Goal: Task Accomplishment & Management: Complete application form

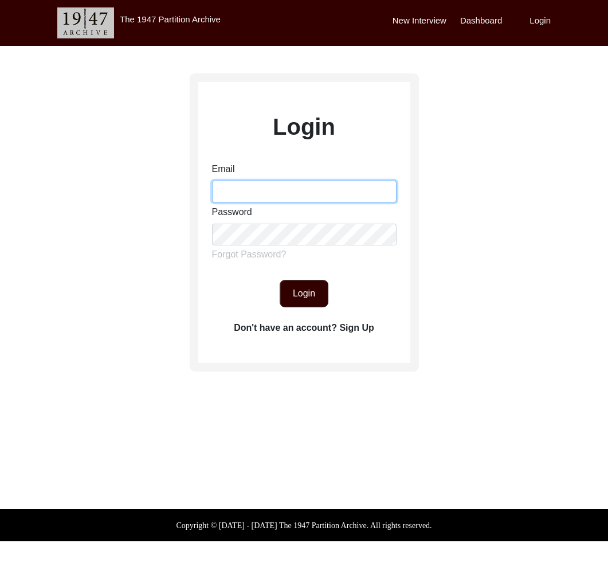
click at [305, 186] on input "Email" at bounding box center [304, 192] width 185 height 22
type input "[EMAIL_ADDRESS][DOMAIN_NAME]"
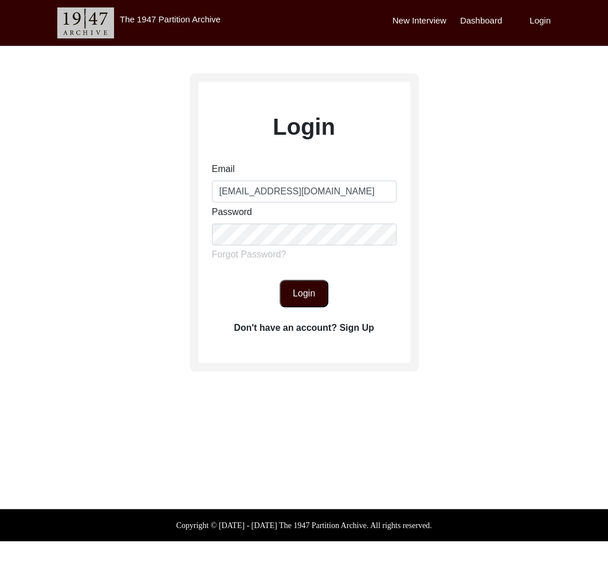
click at [316, 277] on form "Email [EMAIL_ADDRESS][DOMAIN_NAME] Password Forgot Password? Login" at bounding box center [304, 234] width 212 height 145
click at [315, 287] on button "Login" at bounding box center [304, 294] width 49 height 28
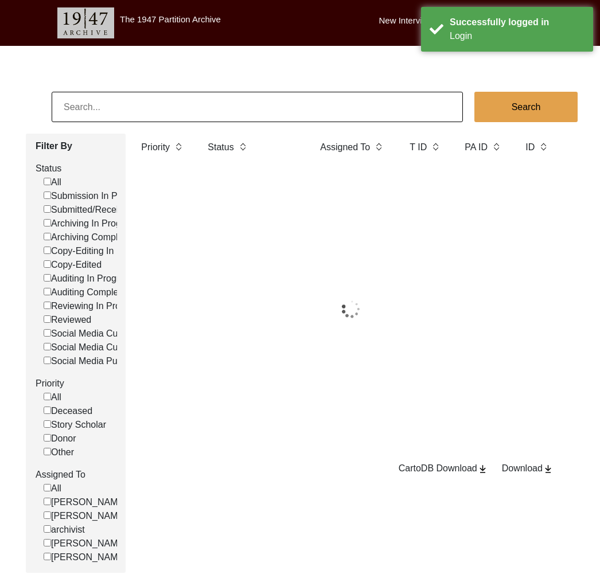
click at [174, 112] on input at bounding box center [257, 107] width 411 height 30
paste input "[PERSON_NAME]"
type input "[PERSON_NAME]"
checkbox input "false"
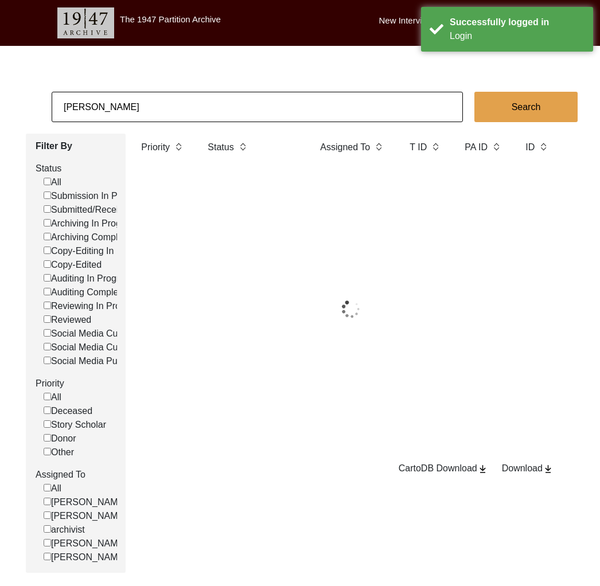
checkbox input "false"
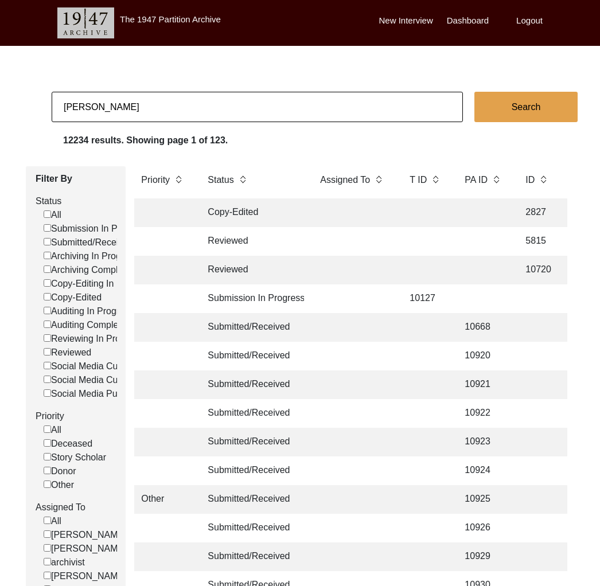
click at [121, 114] on input "[PERSON_NAME]" at bounding box center [257, 107] width 411 height 30
type input "[PERSON_NAME]"
checkbox input "false"
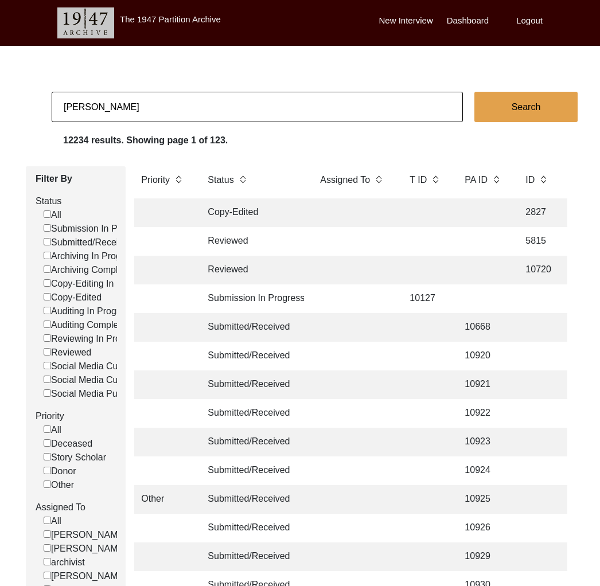
checkbox input "false"
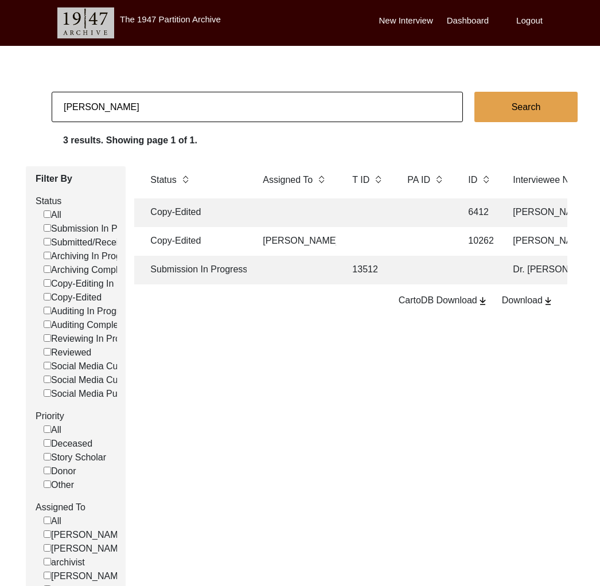
scroll to position [0, 64]
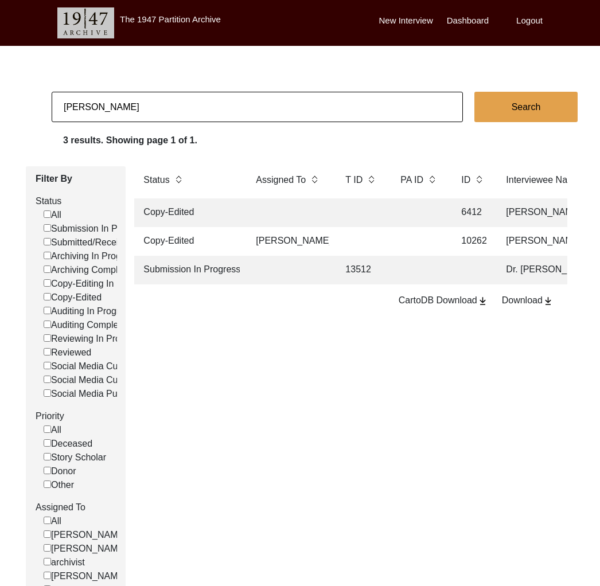
click at [166, 103] on input "[PERSON_NAME]" at bounding box center [257, 107] width 411 height 30
paste input "Swastidipa Ro"
type input "[PERSON_NAME]"
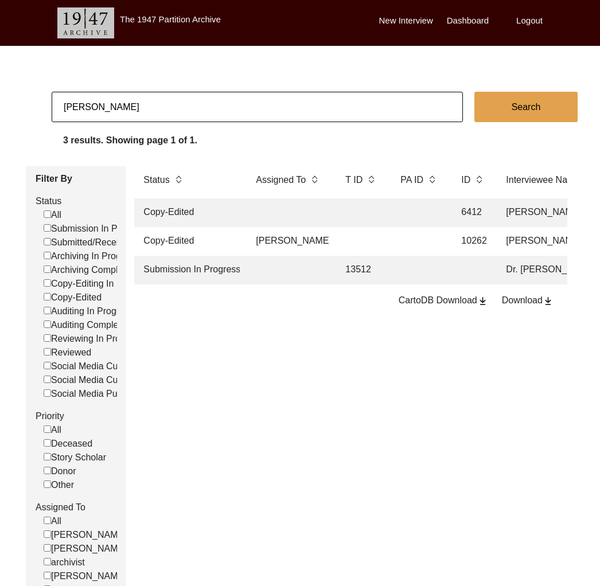
checkbox input "false"
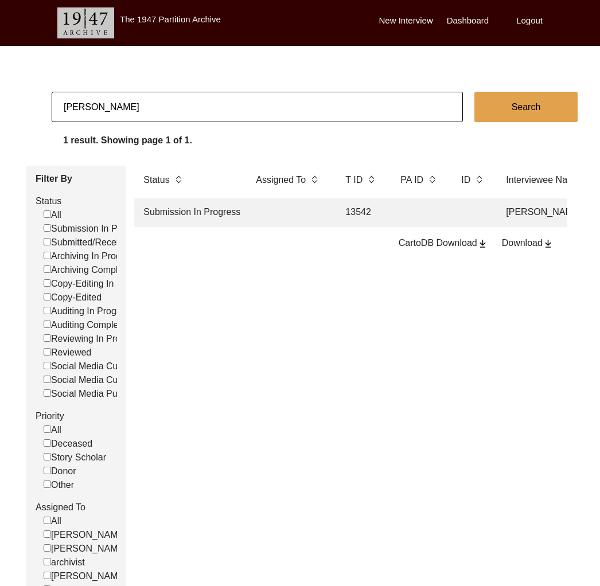
click at [288, 215] on td at bounding box center [289, 212] width 80 height 29
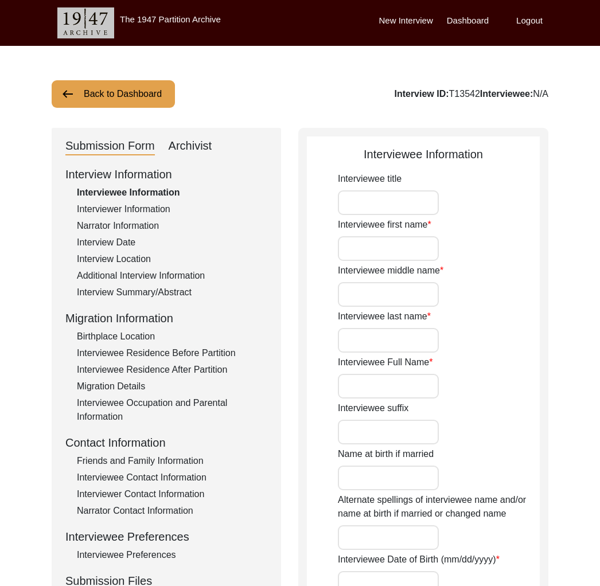
type input "Urmila"
type input "n/a"
type input "Saha"
type input "[PERSON_NAME]"
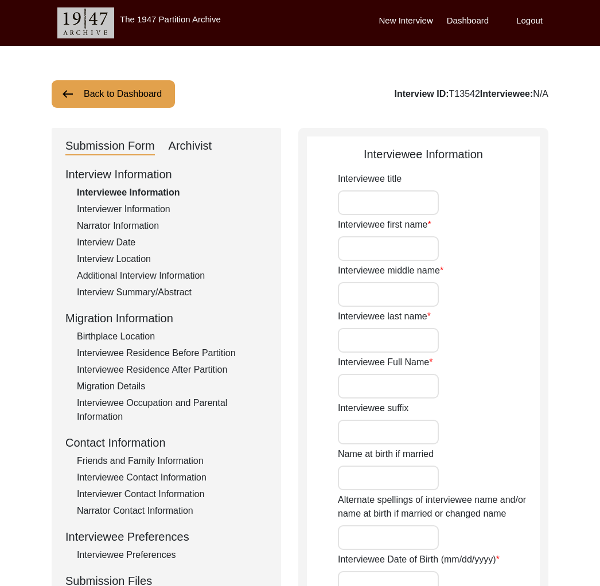
type input "n/a"
type input "1932"
type input "93"
type input "[DEMOGRAPHIC_DATA]"
type input "None"
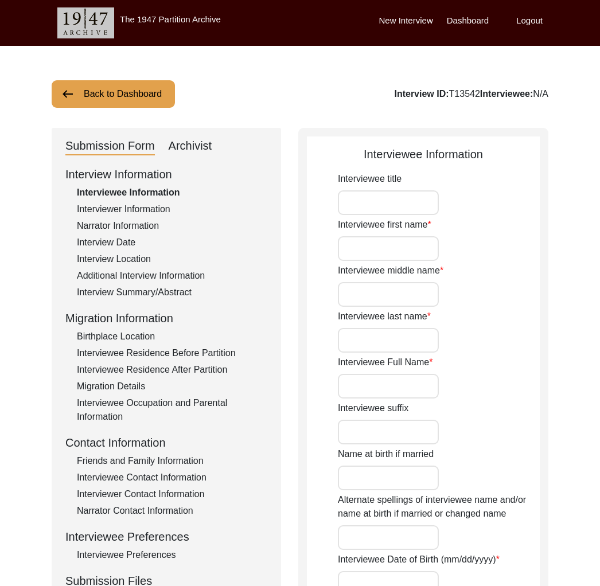
type input "Hindi/Bengali"
type input "[DEMOGRAPHIC_DATA]"
click at [417, 95] on div "Interview ID: T13542 Interviewee: [PERSON_NAME]" at bounding box center [441, 94] width 214 height 14
copy div "T13542"
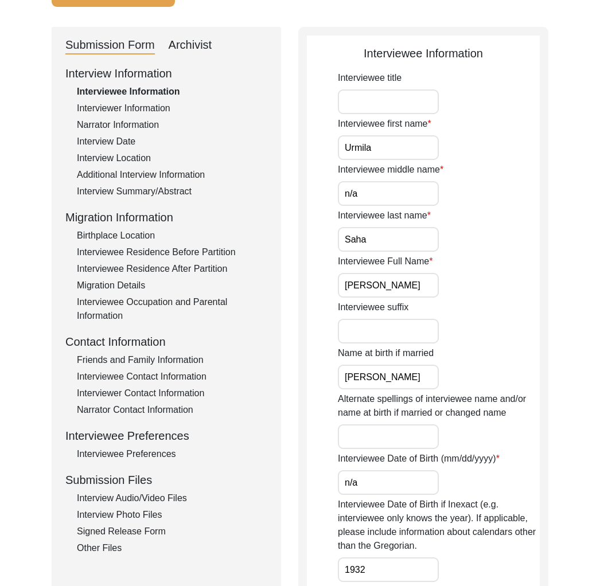
scroll to position [105, 0]
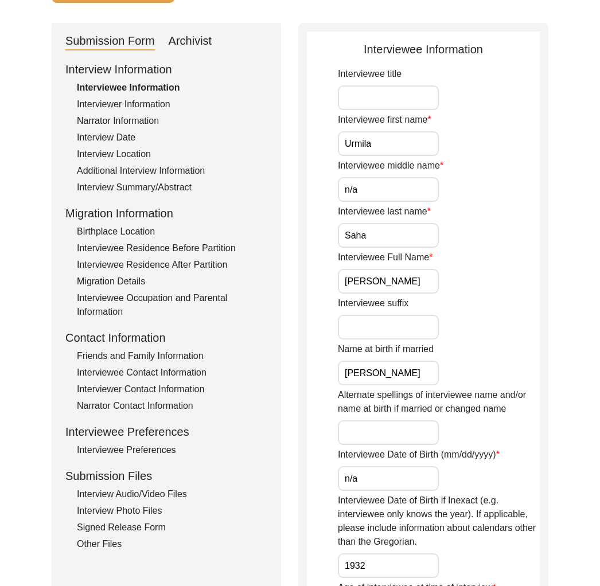
click at [168, 247] on div "Interviewee Residence Before Partition" at bounding box center [172, 248] width 190 height 14
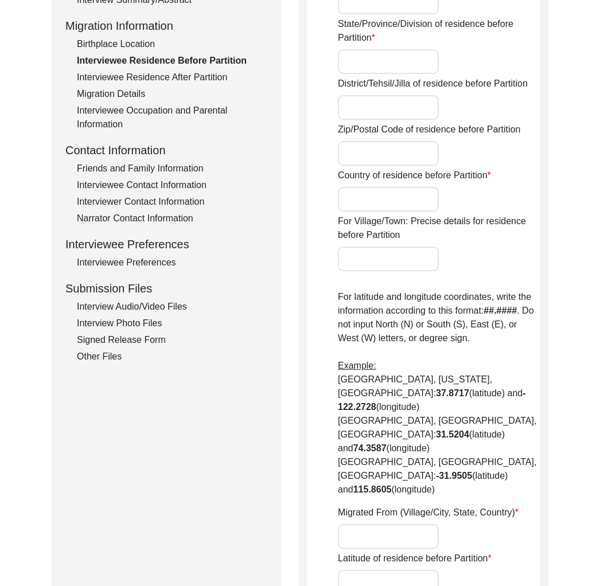
scroll to position [552, 0]
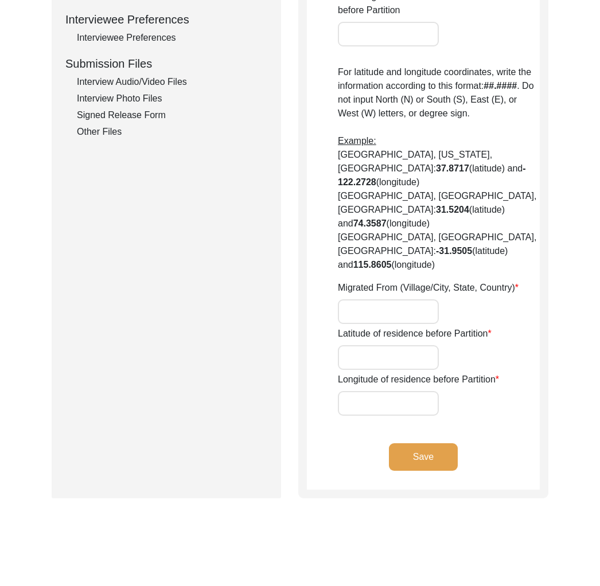
click at [136, 85] on div "Interview Audio/Video Files" at bounding box center [172, 82] width 190 height 14
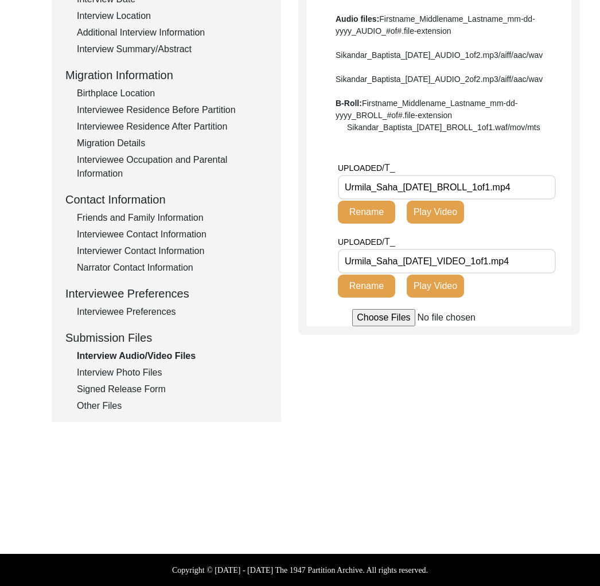
click at [152, 391] on div "Signed Release Form" at bounding box center [172, 390] width 190 height 14
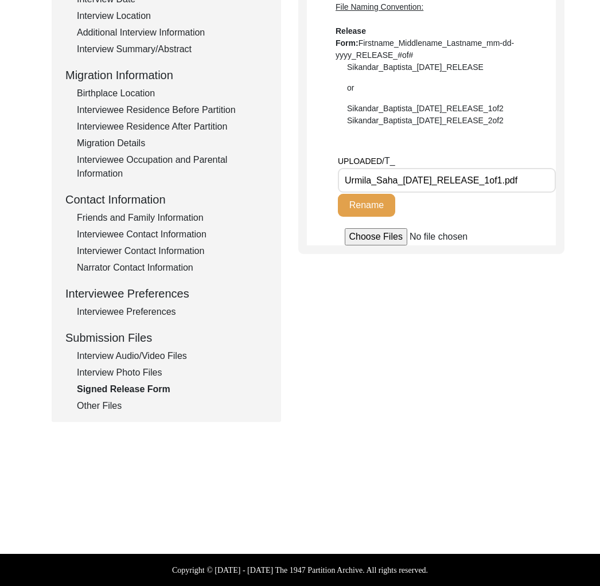
click at [146, 377] on div "Interview Photo Files" at bounding box center [172, 373] width 190 height 14
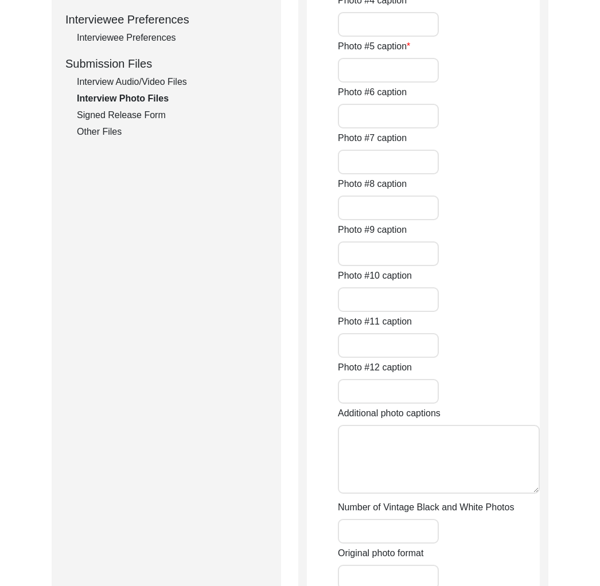
type input "Signing her name"
type input "[PERSON_NAME]"
type input "Happy to chat"
type input "Tales of childhood"
type input "A homely meal"
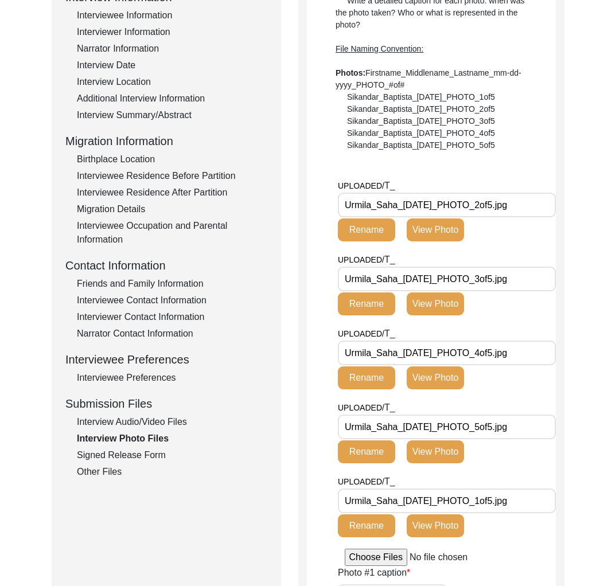
scroll to position [0, 0]
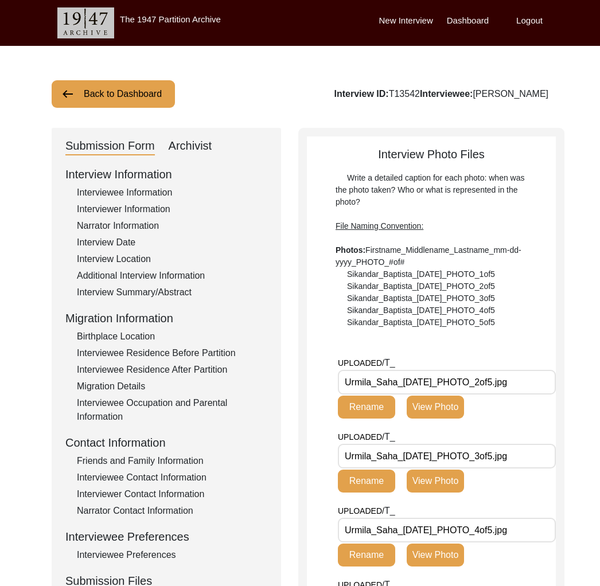
click at [150, 105] on button "Back to Dashboard" at bounding box center [113, 94] width 123 height 28
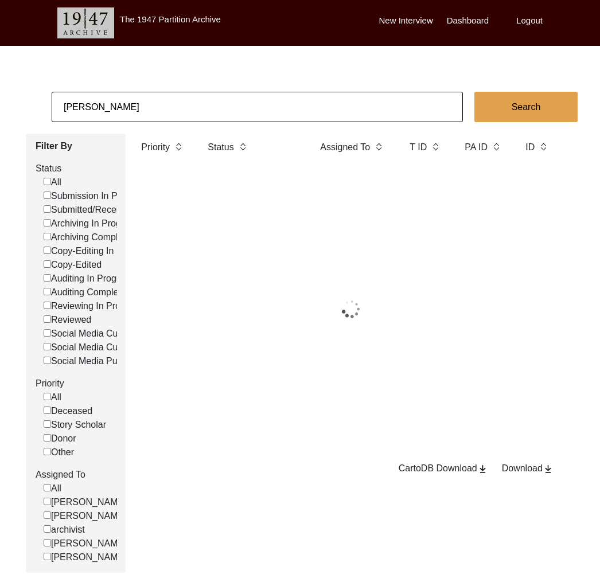
click at [178, 108] on input "[PERSON_NAME]" at bounding box center [257, 107] width 411 height 30
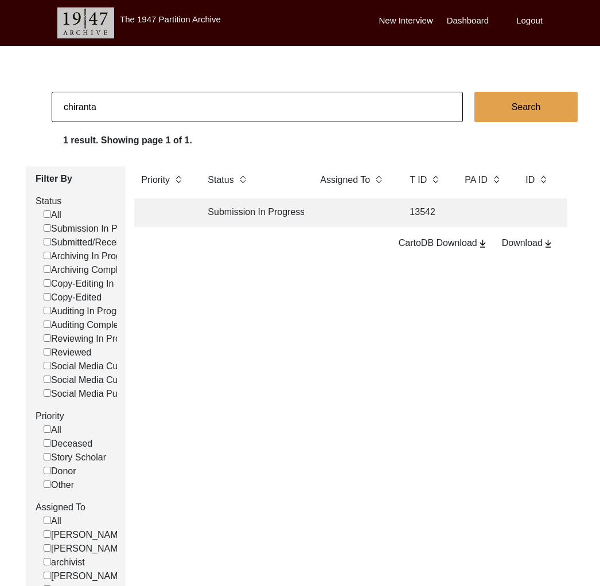
type input "[PERSON_NAME]"
checkbox input "false"
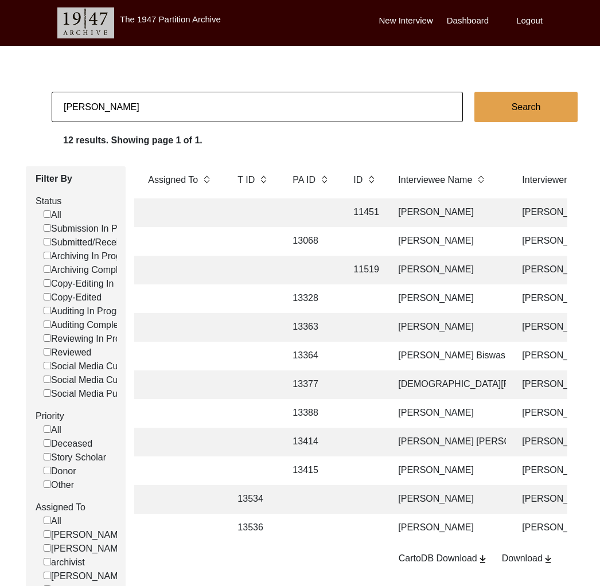
click at [119, 106] on input "[PERSON_NAME]" at bounding box center [257, 107] width 411 height 30
paste input "13081"
type input "13081"
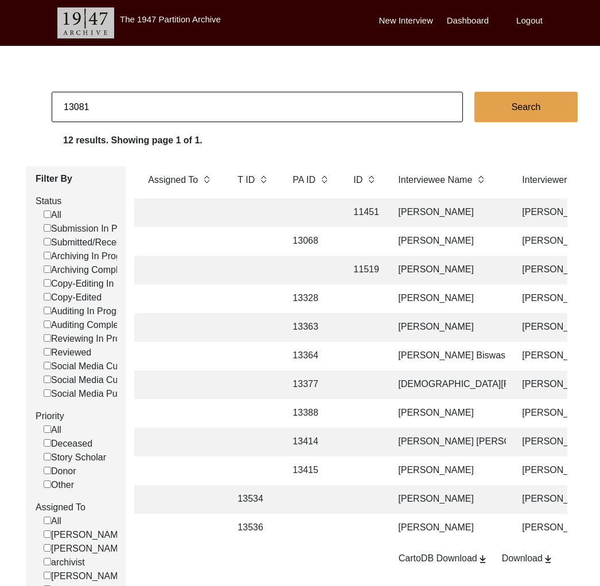
checkbox input "false"
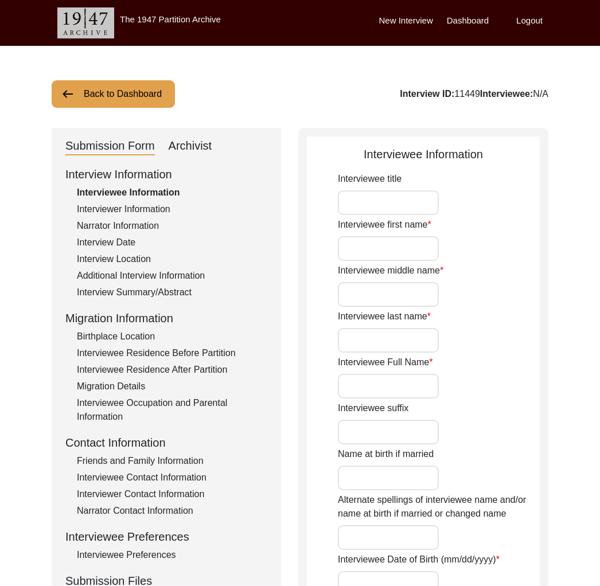
type input "Mr."
type input "Kantiswaroop"
type input "N/A"
type input "[PERSON_NAME]"
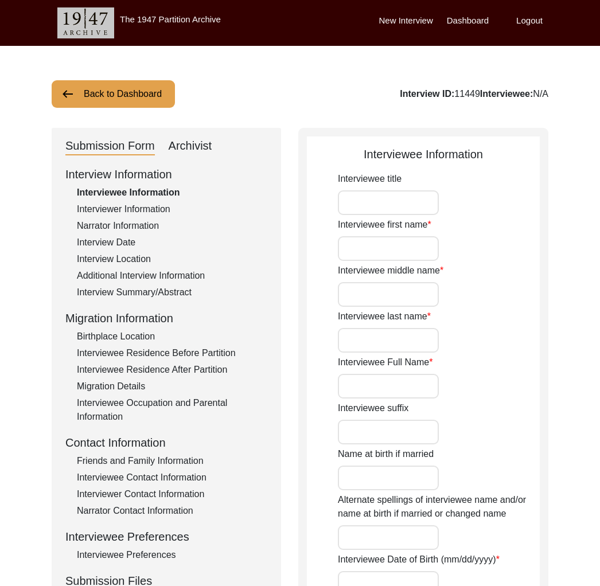
type input "[DATE]"
type input "93"
type input "[DEMOGRAPHIC_DATA]"
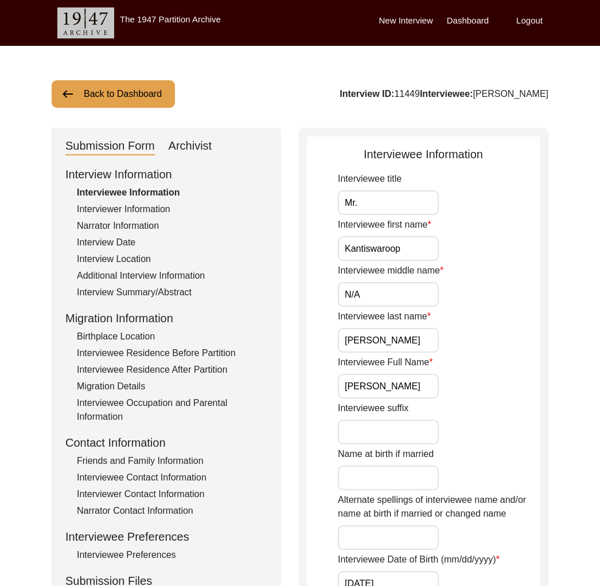
click at [203, 145] on div "Archivist" at bounding box center [191, 146] width 44 height 18
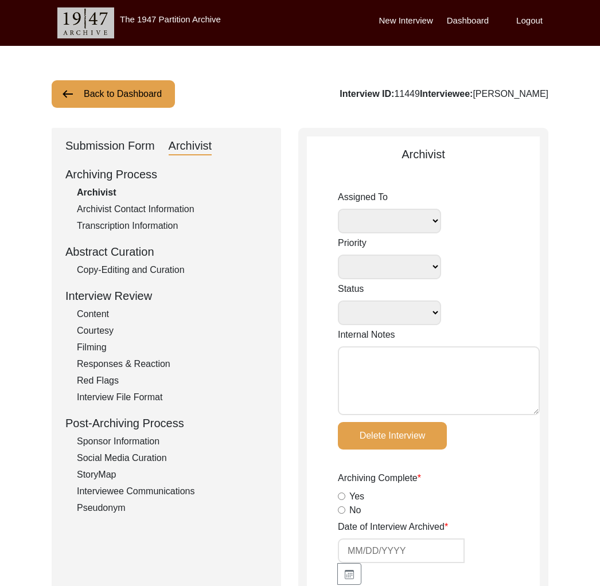
select select
select select "Archiving Completed"
type textarea "[DATE]: [PERSON_NAME] sent me the audio file. I am uploading it to uploaded now…"
radio input "true"
type input "[DATE]"
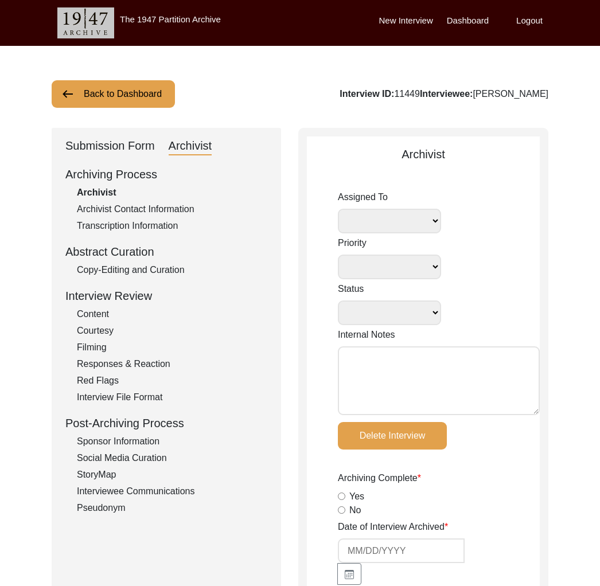
type textarea "Loremips 4, 4420 Dolors Ametc Adipisc eli seddoei (“-”) te I/U Laboreetdol Magn…"
radio input "true"
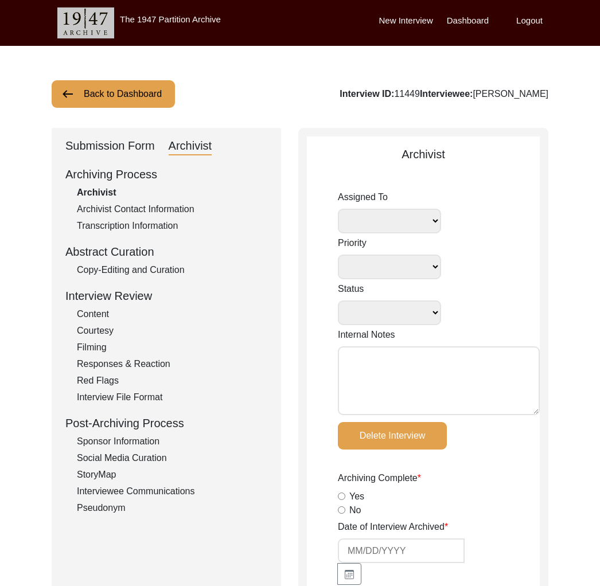
radio input "true"
type input "1:21:44"
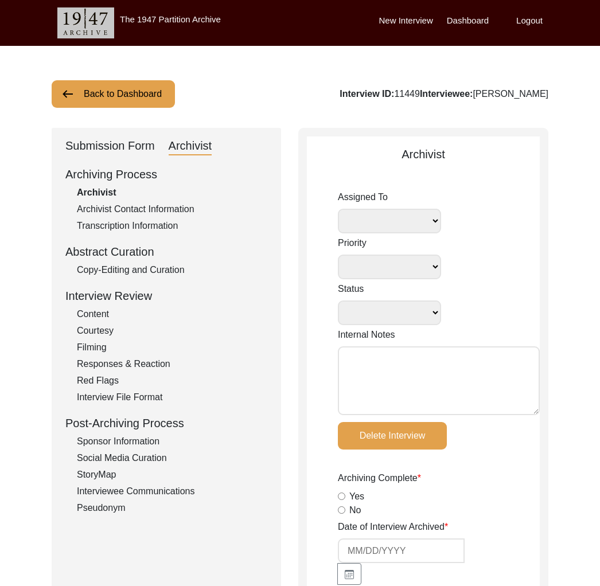
radio input "true"
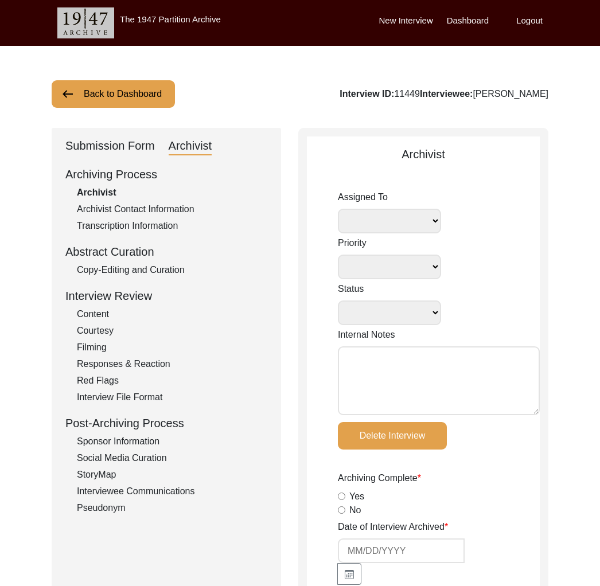
type input "23"
radio input "true"
type input "m4a, MP4"
type input "-"
type input "21.6 GB"
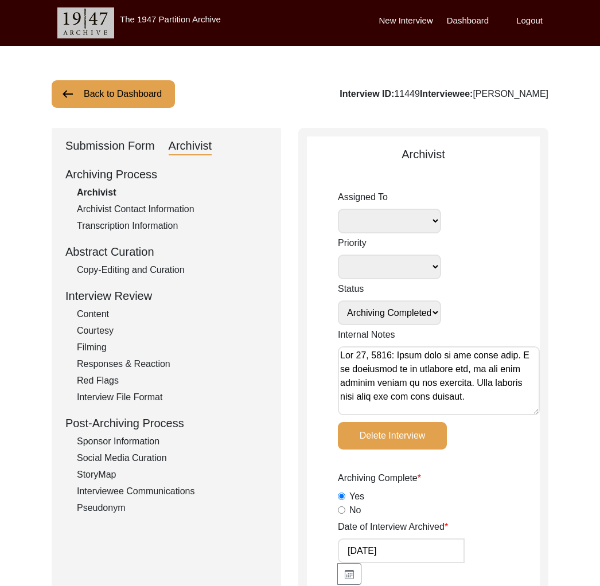
select select
click at [150, 145] on div "Submission Form" at bounding box center [109, 146] width 89 height 18
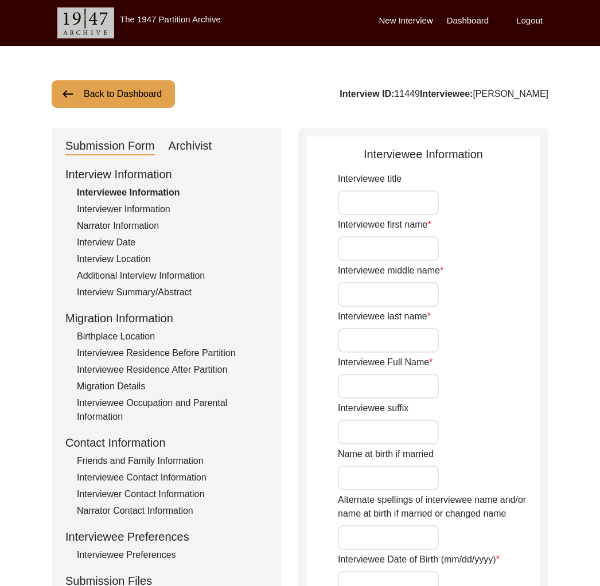
type input "Mr."
type input "Kantiswaroop"
type input "N/A"
type input "[PERSON_NAME]"
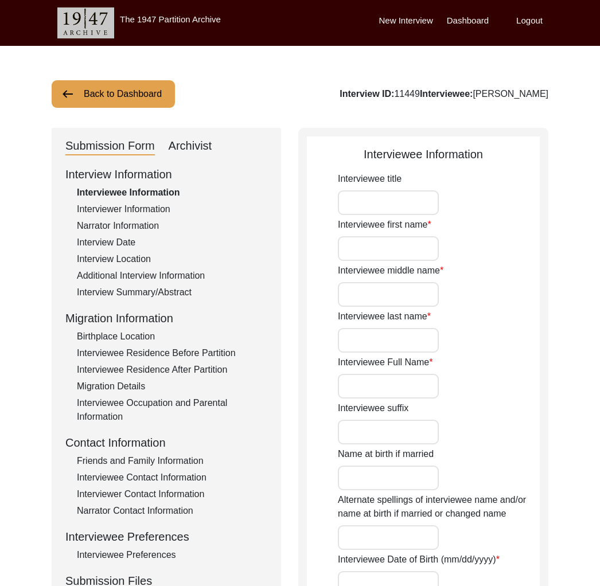
type input "[DATE]"
type input "93"
type input "[DEMOGRAPHIC_DATA]"
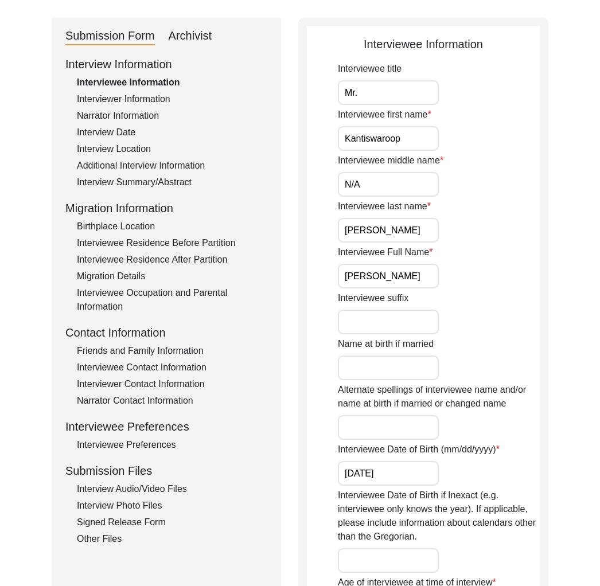
scroll to position [132, 0]
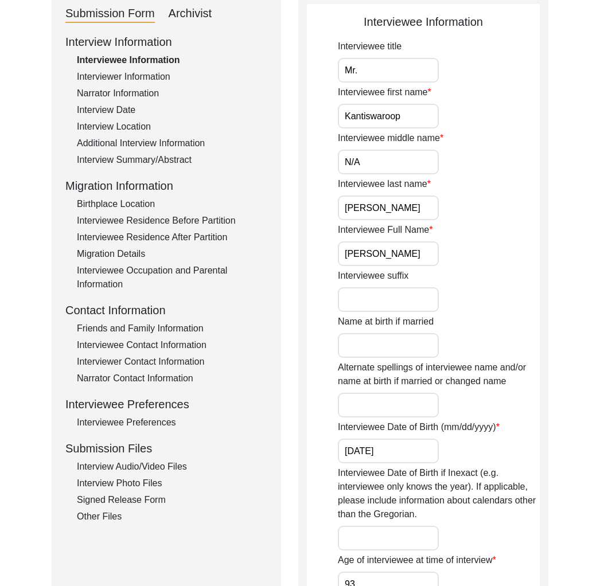
click at [147, 470] on div "Interview Audio/Video Files" at bounding box center [172, 467] width 190 height 14
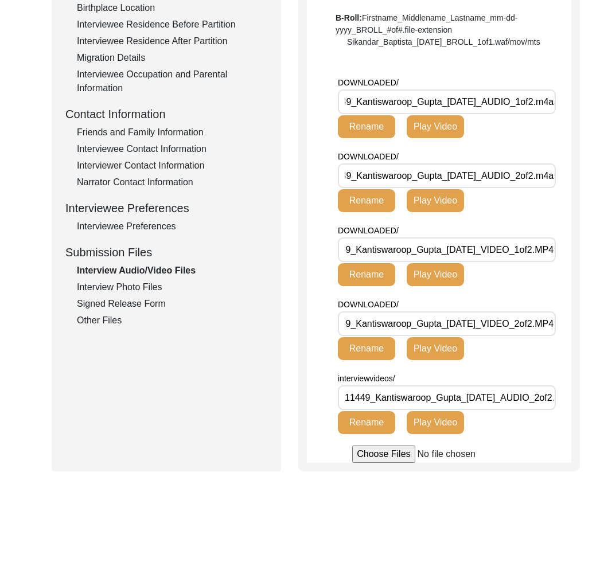
scroll to position [414, 0]
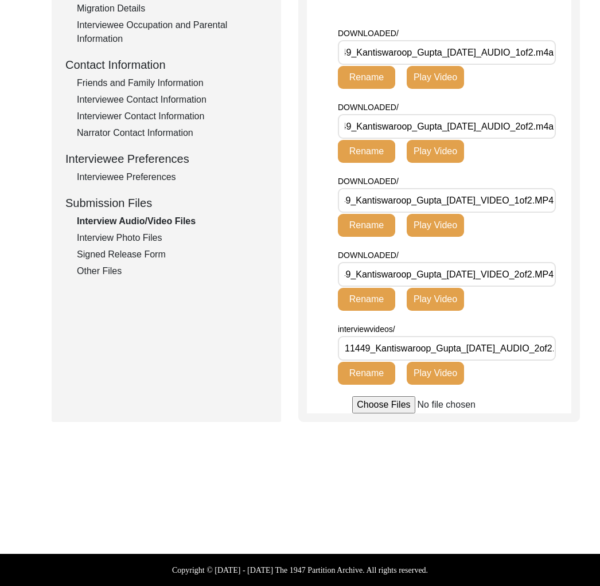
click at [155, 231] on div "Interview Photo Files" at bounding box center [172, 238] width 190 height 14
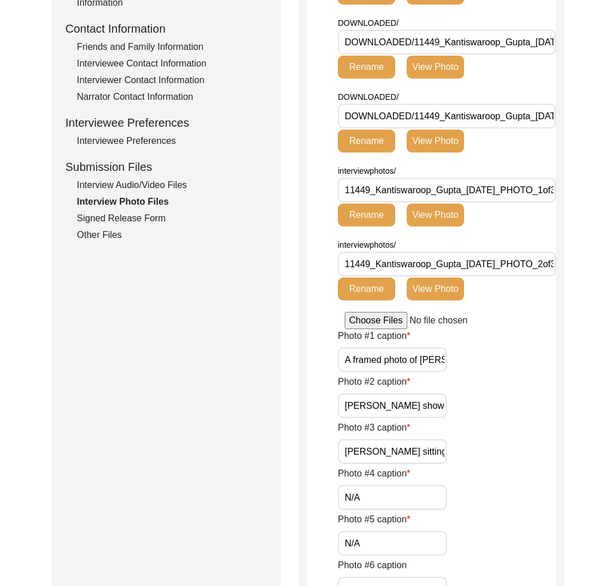
click at [153, 139] on div "Interviewee Preferences" at bounding box center [172, 141] width 190 height 14
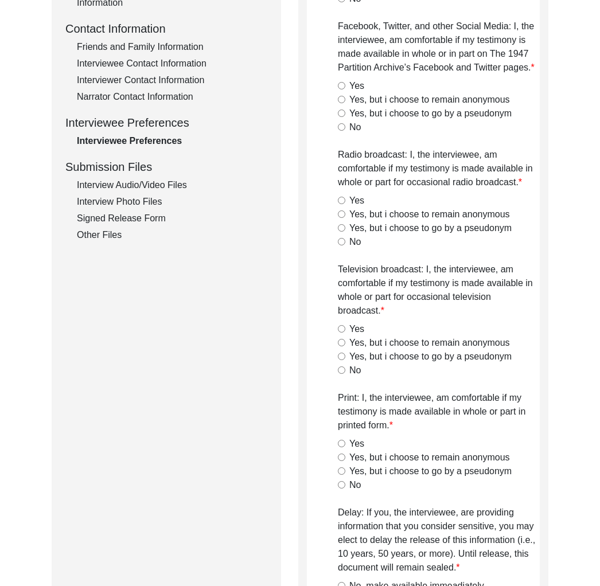
radio input "true"
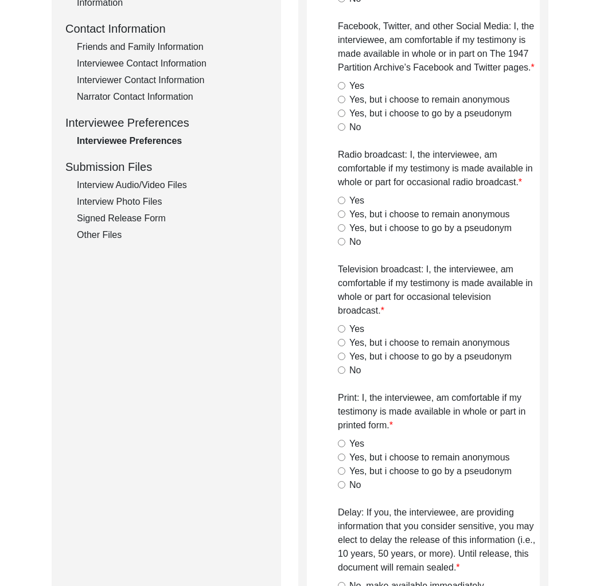
radio input "true"
type textarea "Interviewee has asked that portion of interview is not made available to anyone…"
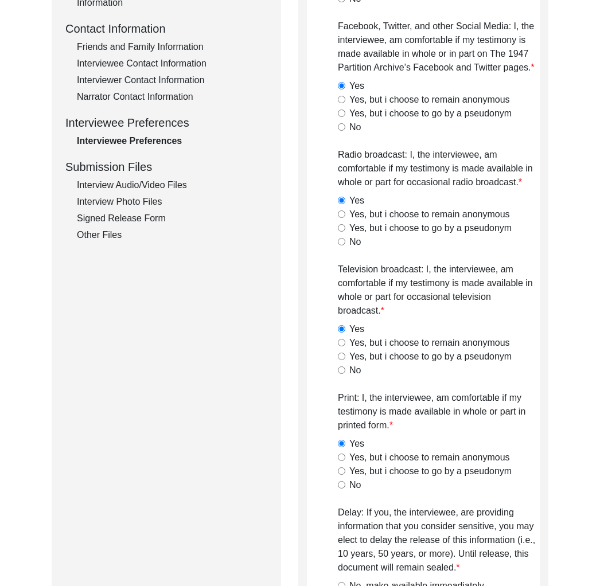
type textarea "He is unwell and has trouble hearing or speaking. If he is invited for any even…"
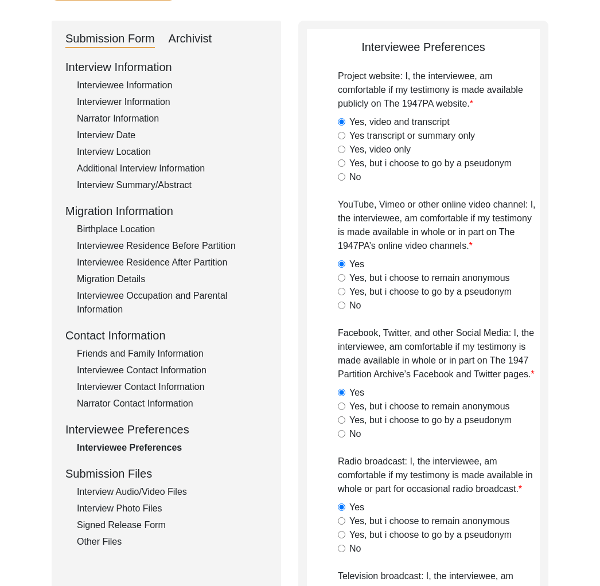
scroll to position [0, 0]
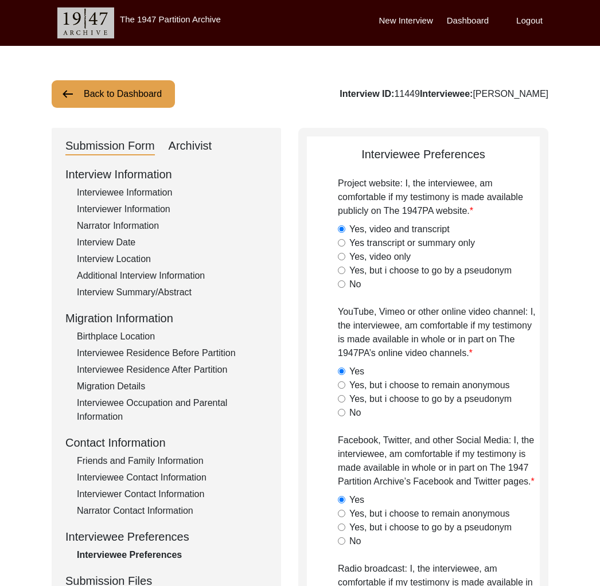
click at [149, 190] on div "Interviewee Information" at bounding box center [172, 193] width 190 height 14
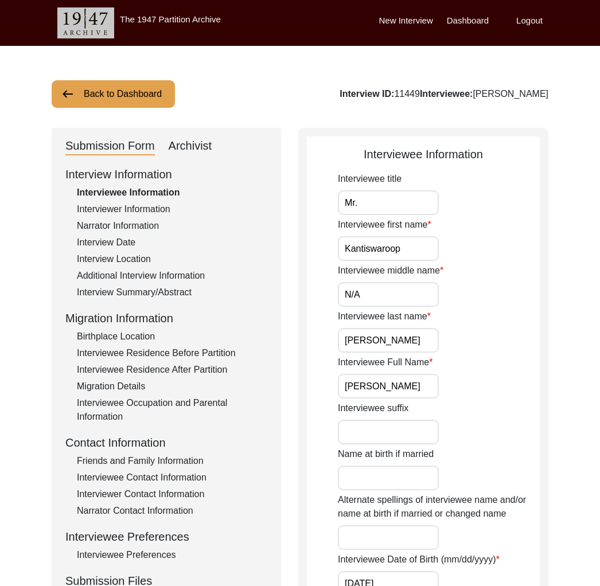
click at [150, 199] on div "Interviewee Information" at bounding box center [172, 193] width 190 height 14
click at [149, 209] on div "Interviewer Information" at bounding box center [172, 209] width 190 height 14
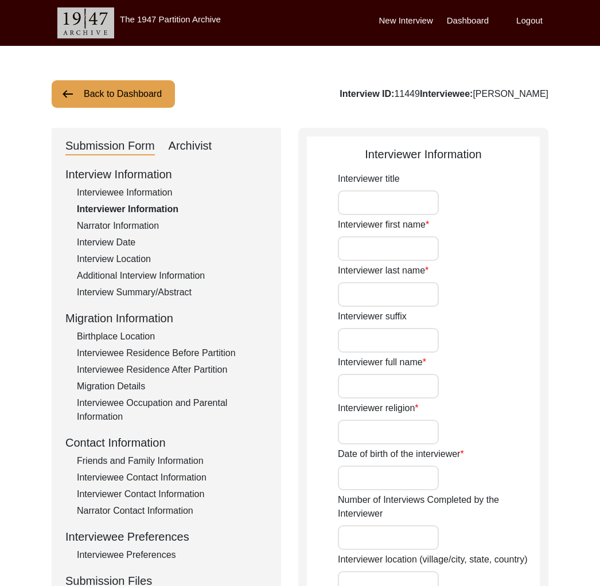
type input "Ms."
type input "[PERSON_NAME]"
type input "Agarwal"
type input "[PERSON_NAME]"
type input "[DEMOGRAPHIC_DATA]"
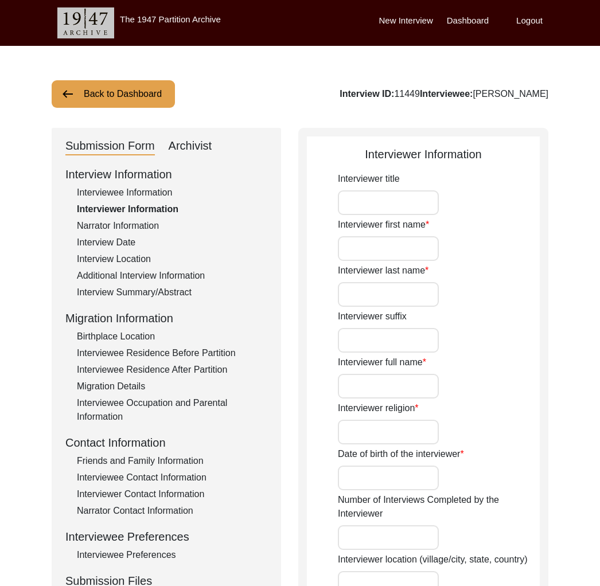
type input "[DATE]"
type input "Writer and Designer"
type textarea "I am writer, designer and storyteller with experience working in social, educat…"
type input "Hindi"
type textarea "Neighbor"
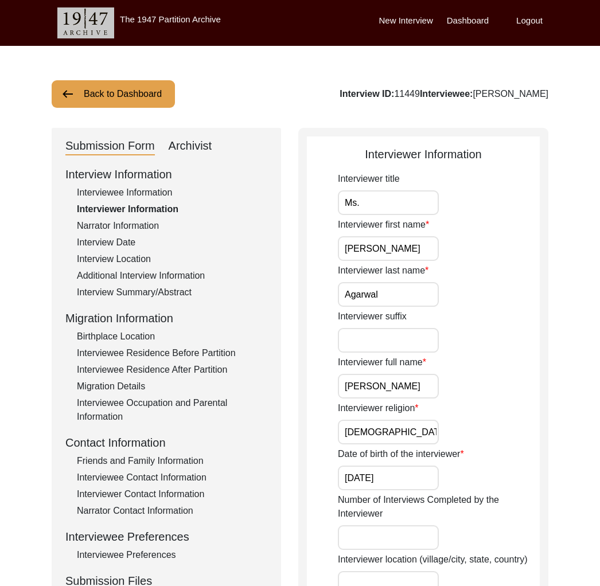
click at [147, 198] on div "Interviewee Information" at bounding box center [172, 193] width 190 height 14
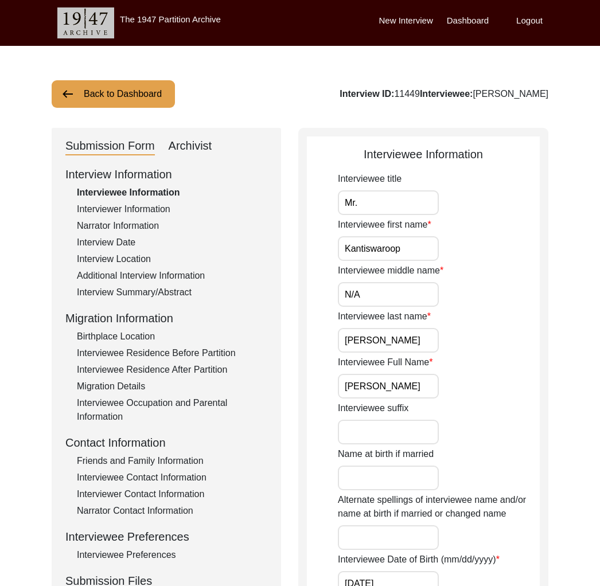
click at [167, 463] on div "Friends and Family Information" at bounding box center [172, 461] width 190 height 14
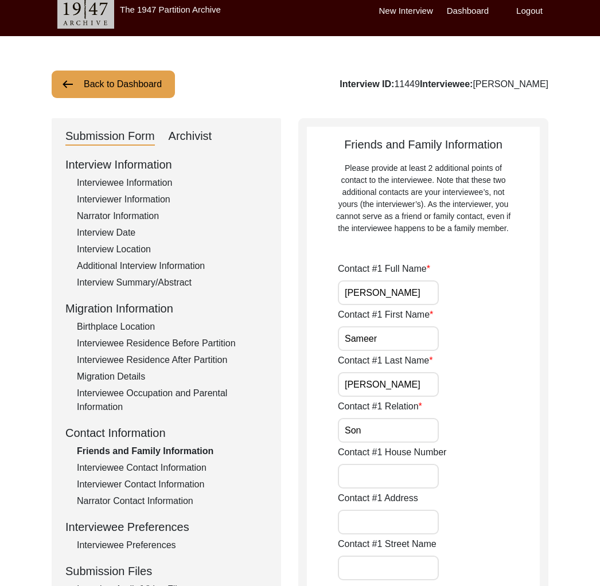
click at [173, 474] on div "Interviewee Contact Information" at bounding box center [172, 468] width 190 height 14
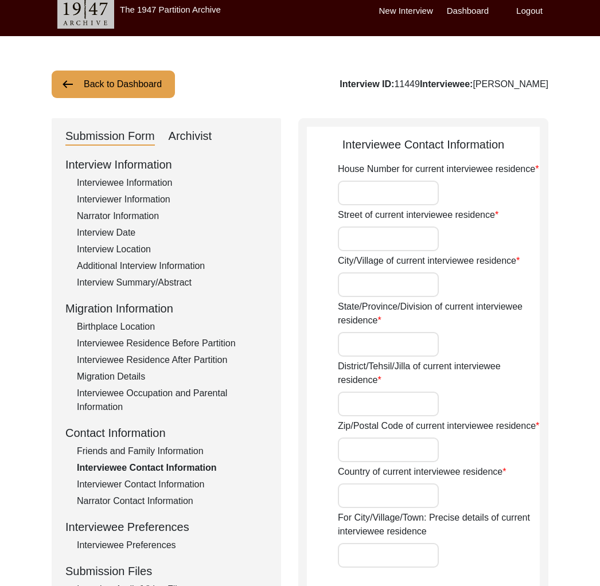
type input "J 704"
type input "Rail Vihar, Sec-4"
type input "Kharghar"
type input "[GEOGRAPHIC_DATA]"
type input "Raigad"
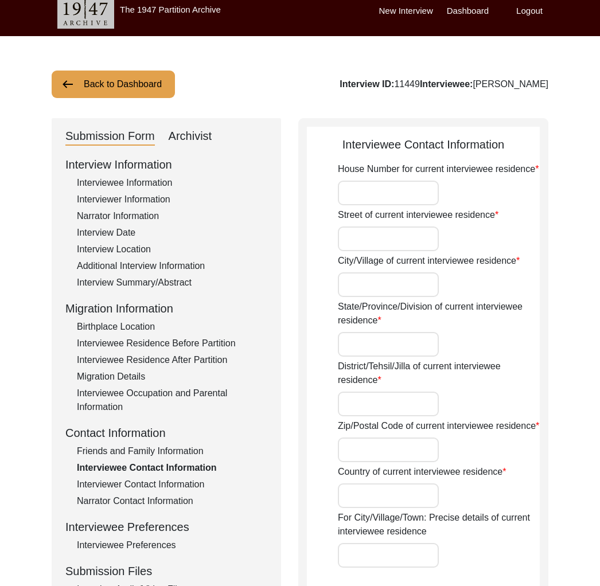
type input "410210"
type input "[GEOGRAPHIC_DATA]"
type input "Navi [GEOGRAPHIC_DATA]"
type input "Kharghar, [GEOGRAPHIC_DATA], [GEOGRAPHIC_DATA], [GEOGRAPHIC_DATA]"
type input "19.0473"
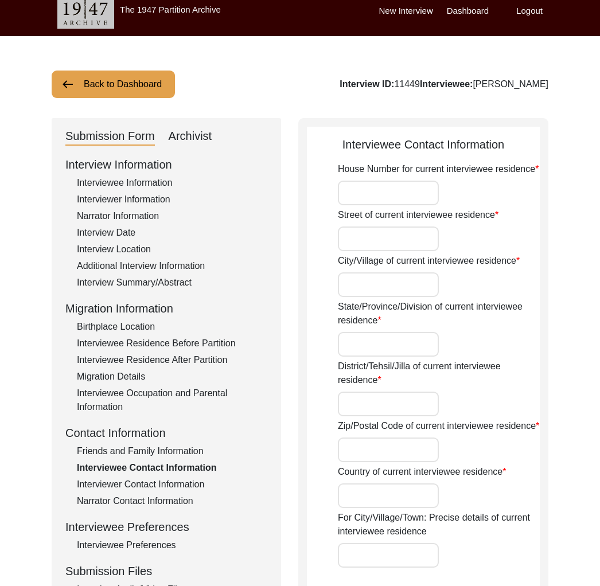
type input "73.0699"
type input "9920020212"
type input "N/A"
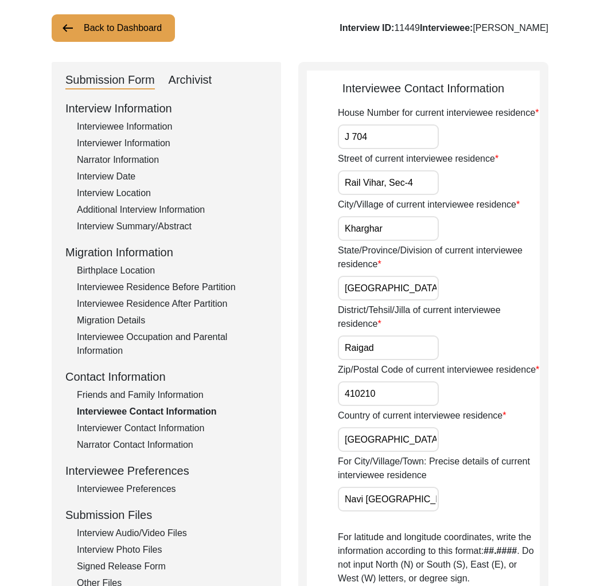
scroll to position [150, 0]
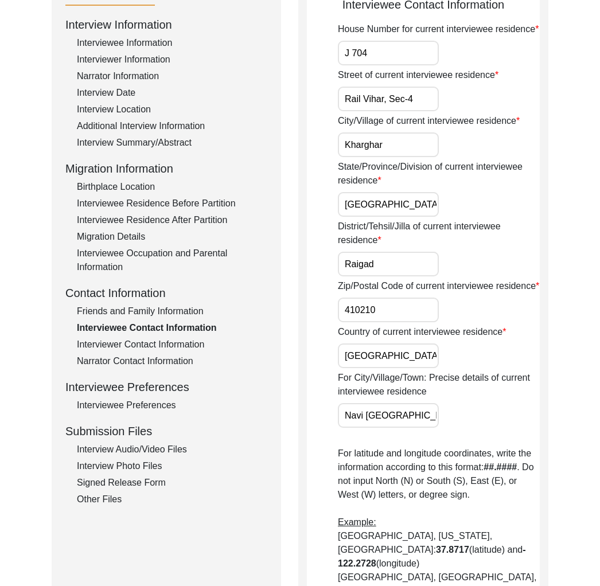
click at [148, 451] on div "Interview Audio/Video Files" at bounding box center [172, 450] width 190 height 14
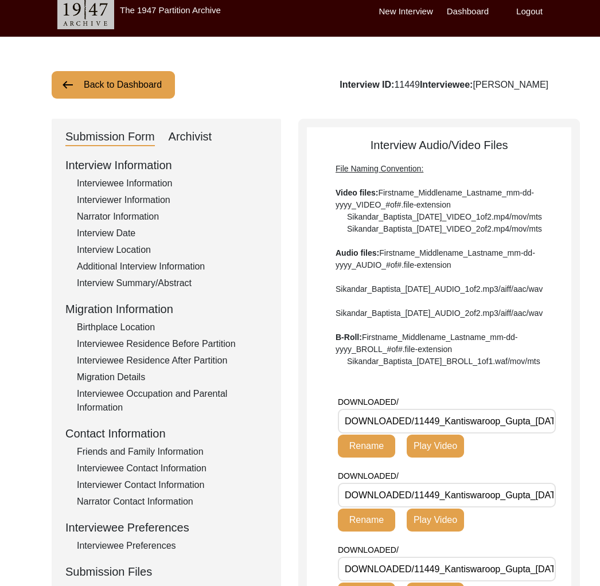
scroll to position [0, 0]
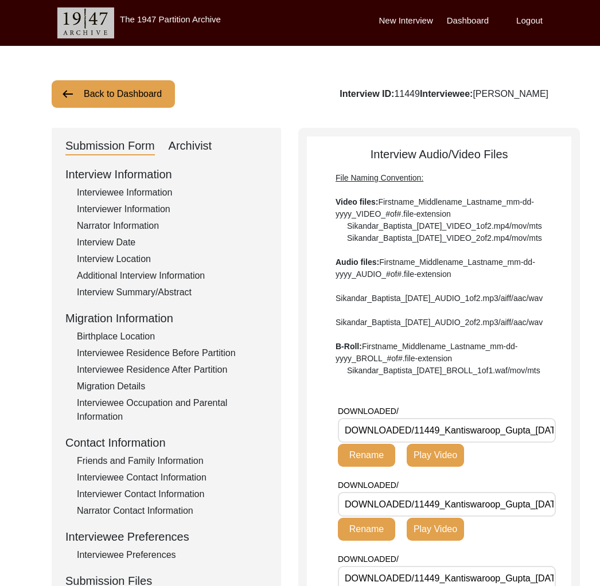
click at [192, 146] on div "Archivist" at bounding box center [191, 146] width 44 height 18
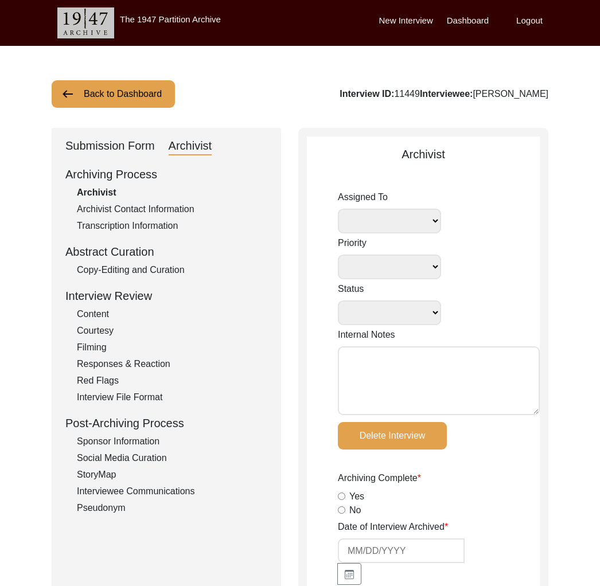
select select
select select "Archiving Completed"
type textarea "[DATE]: [PERSON_NAME] sent me the audio file. I am uploading it to uploaded now…"
radio input "true"
type input "[DATE]"
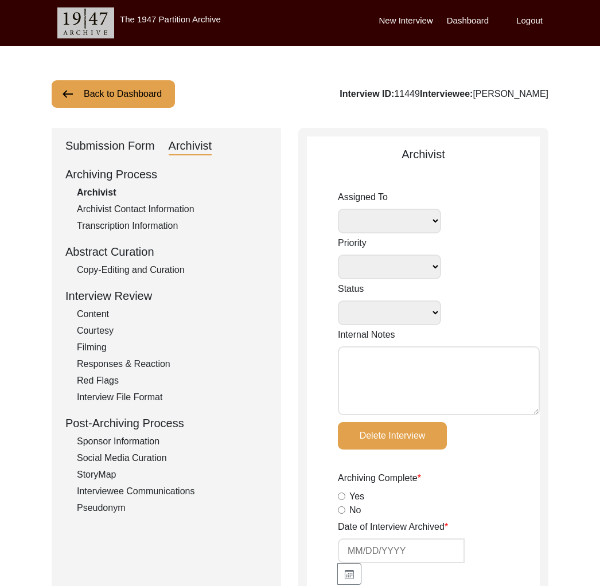
type textarea "Loremips 4, 4420 Dolors Ametc Adipisc eli seddoei (“-”) te I/U Laboreetdol Magn…"
radio input "true"
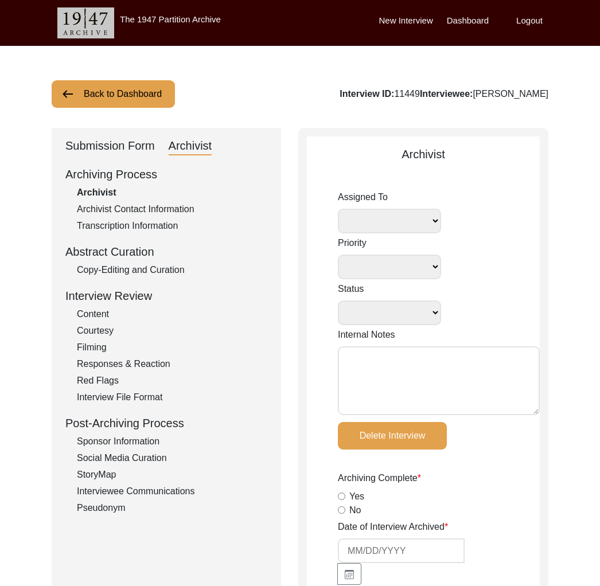
radio input "true"
type input "1:21:44"
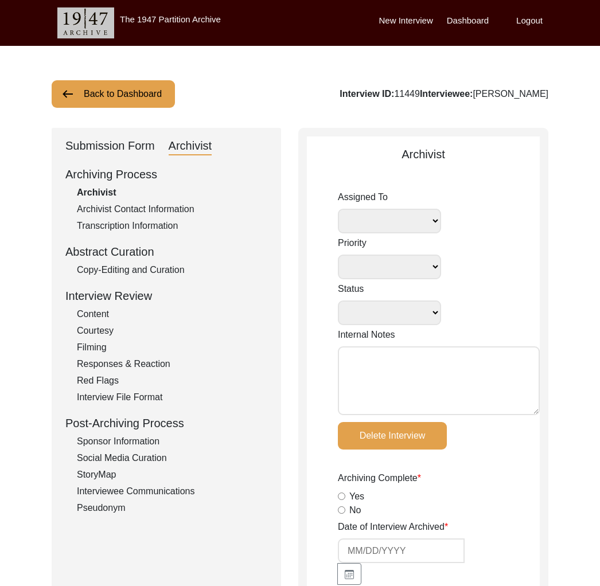
radio input "true"
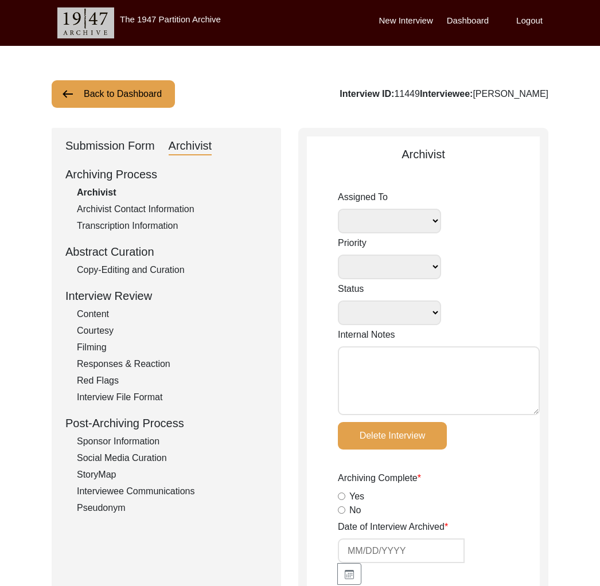
type input "23"
radio input "true"
type input "m4a, MP4"
type input "-"
type input "21.6 GB"
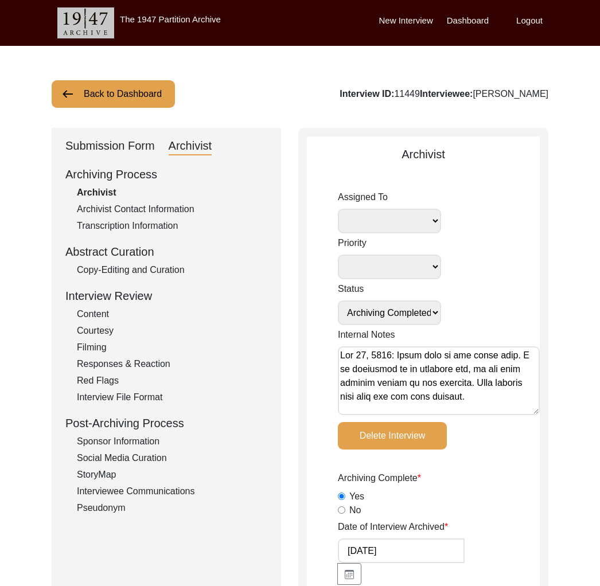
select select
click at [120, 95] on button "Back to Dashboard" at bounding box center [113, 94] width 123 height 28
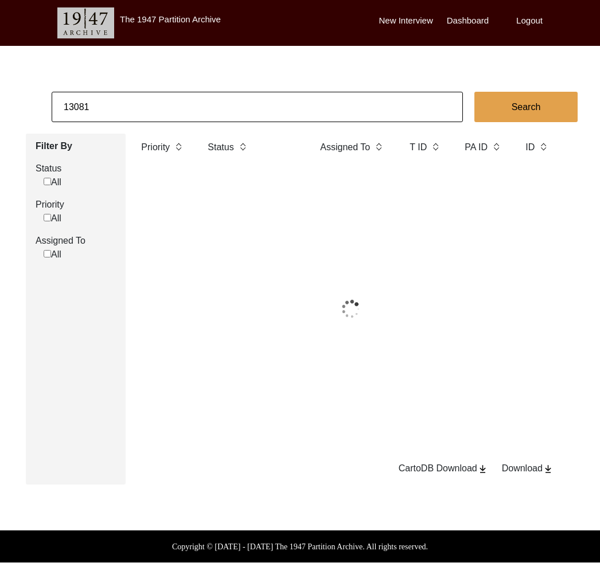
click at [153, 100] on input "13081" at bounding box center [257, 107] width 411 height 30
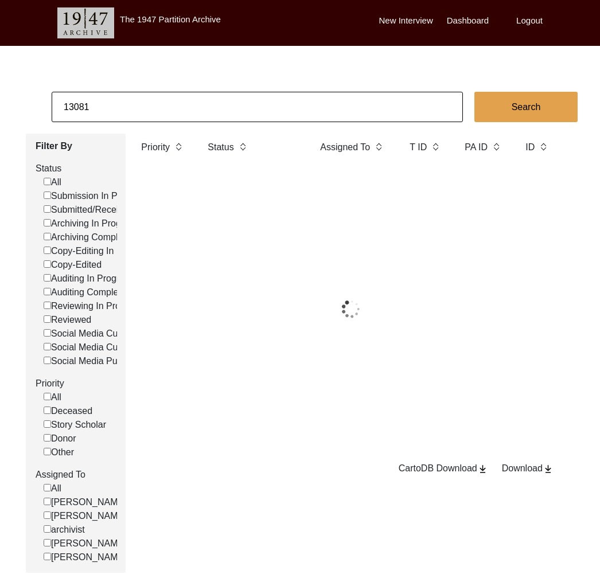
click at [153, 100] on input "13081" at bounding box center [257, 107] width 411 height 30
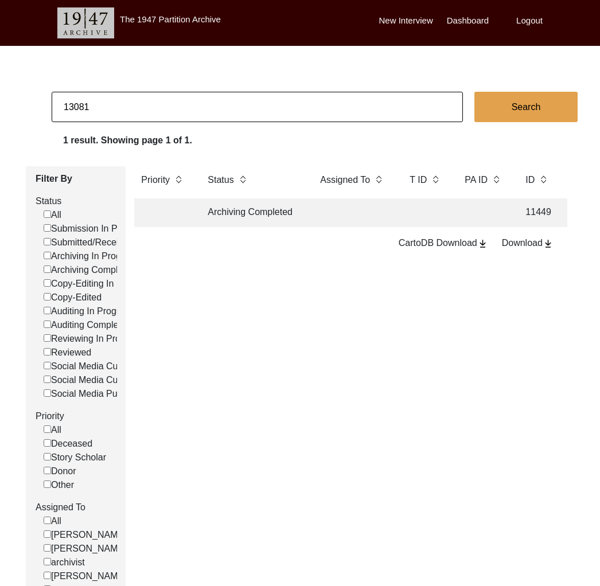
click at [153, 100] on input "13081" at bounding box center [257, 107] width 411 height 30
paste input "98"
type input "13098"
checkbox input "false"
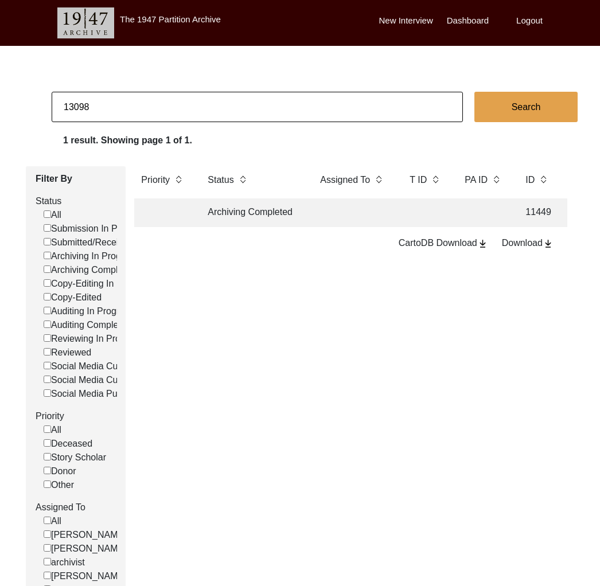
checkbox input "false"
click at [332, 208] on td at bounding box center [353, 212] width 80 height 29
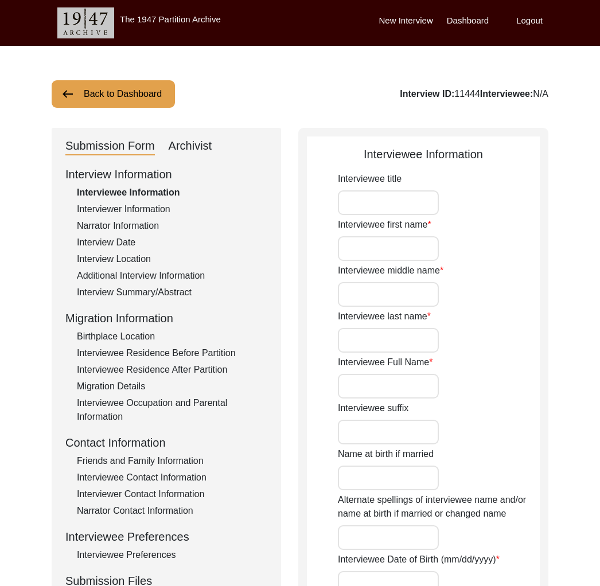
type input "Mrs."
type input "[PERSON_NAME]"
type input "-"
type input "Dua"
type input "[PERSON_NAME]"
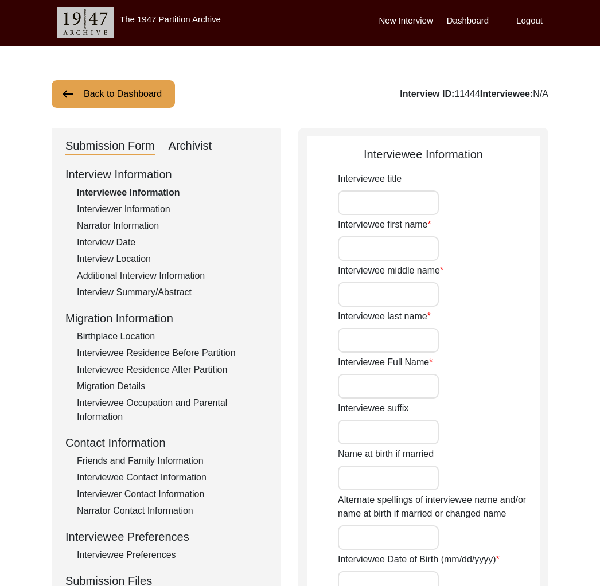
type input "[DATE]"
type input "95"
type input "[DEMOGRAPHIC_DATA]"
click at [161, 547] on div "Interview Information Interviewee Information Interviewer Information Narrator …" at bounding box center [166, 411] width 202 height 490
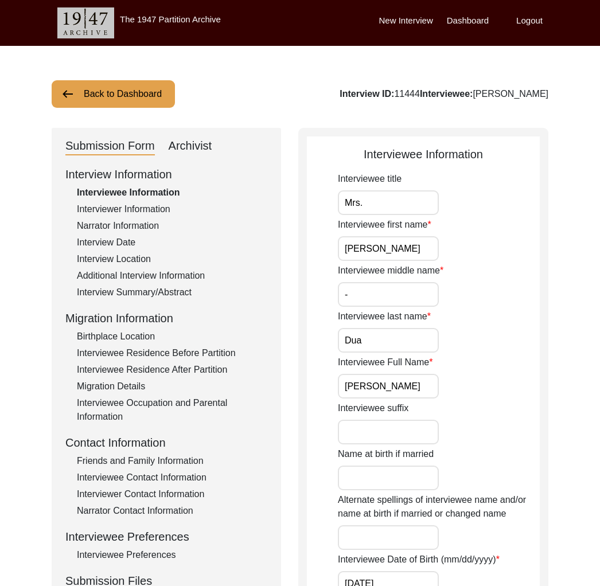
click at [158, 553] on div "Interviewee Preferences" at bounding box center [172, 555] width 190 height 14
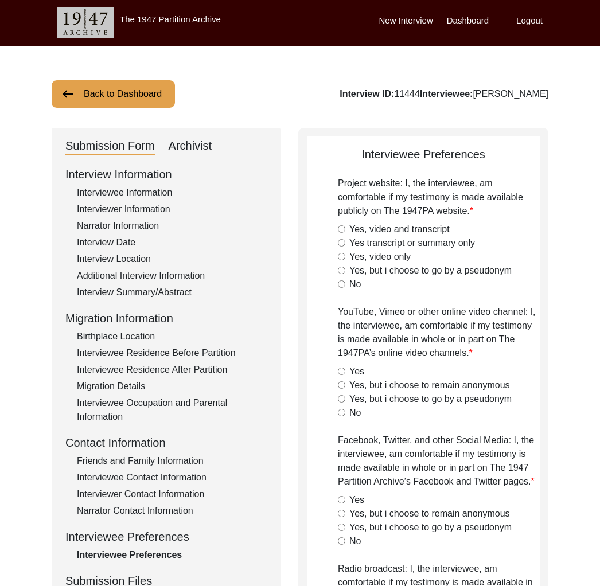
radio input "true"
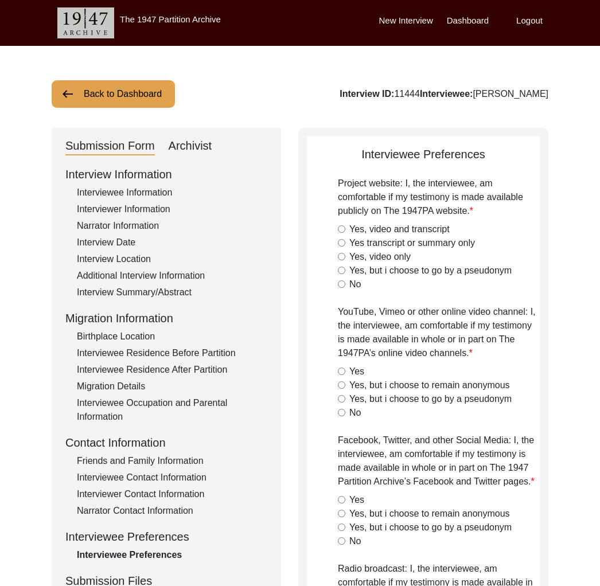
radio input "true"
type textarea "Anonymous on social media, radio broadcast, television broadcast and print. Yes…"
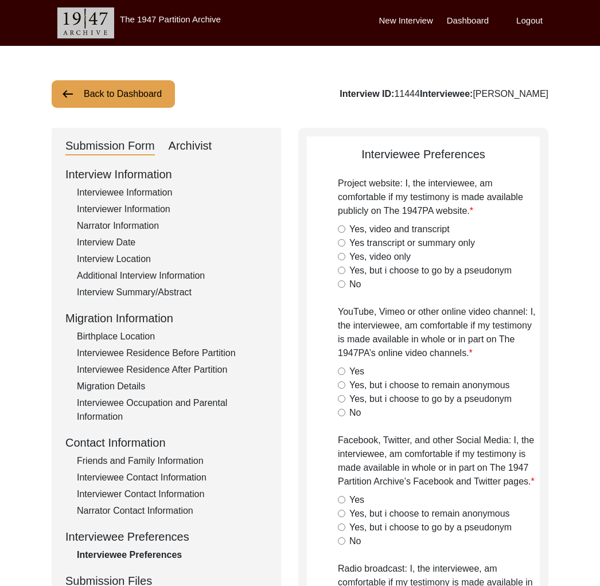
type textarea "Keep image in the background of the videos blurred out. They are okay with the …"
click at [444, 92] on div "Interview ID: 11444 Interviewee: [PERSON_NAME]" at bounding box center [444, 94] width 209 height 14
copy div "11444"
drag, startPoint x: 196, startPoint y: 151, endPoint x: 283, endPoint y: 200, distance: 100.2
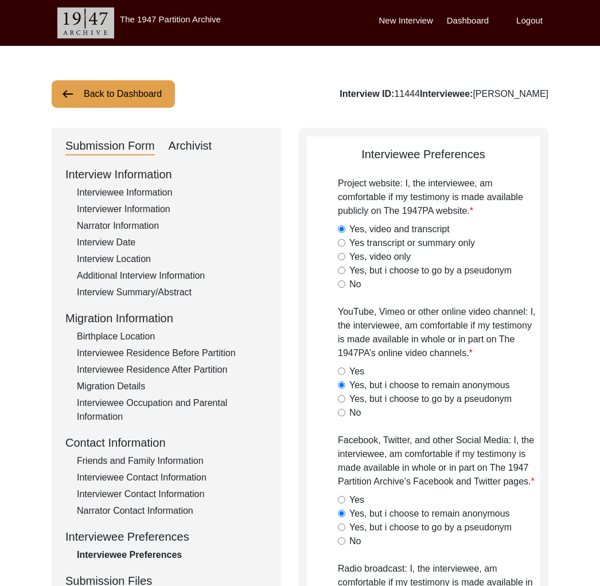
click at [197, 151] on div "Archivist" at bounding box center [191, 146] width 44 height 18
select select "Archiving Completed"
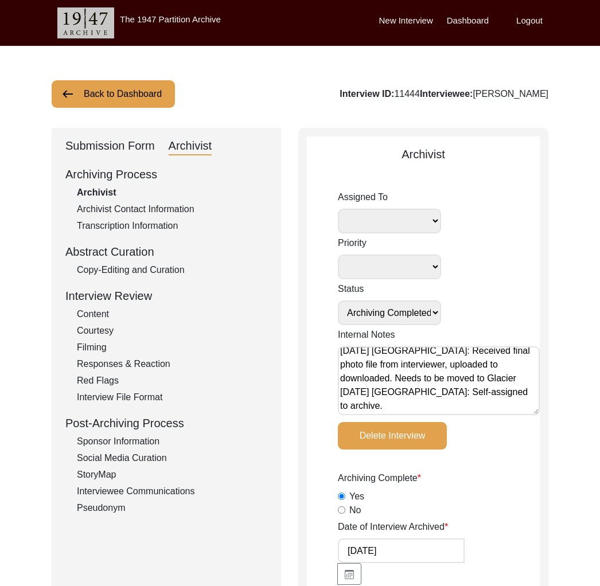
click at [115, 85] on button "Back to Dashboard" at bounding box center [113, 94] width 123 height 28
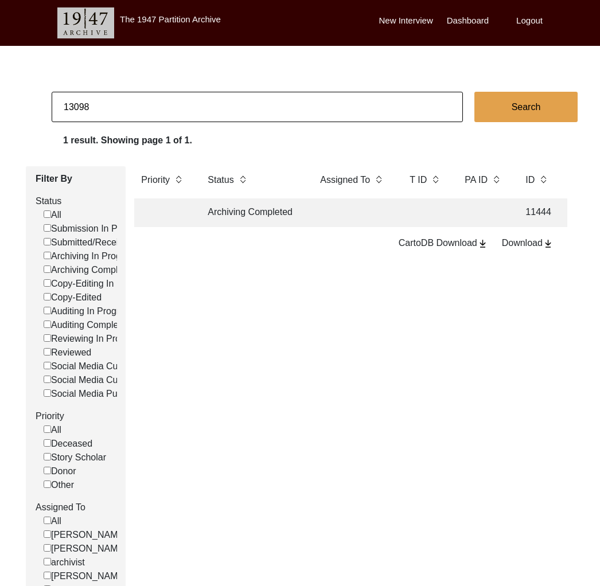
click at [166, 98] on input "13098" at bounding box center [257, 107] width 411 height 30
paste input "145"
type input "13145"
checkbox input "false"
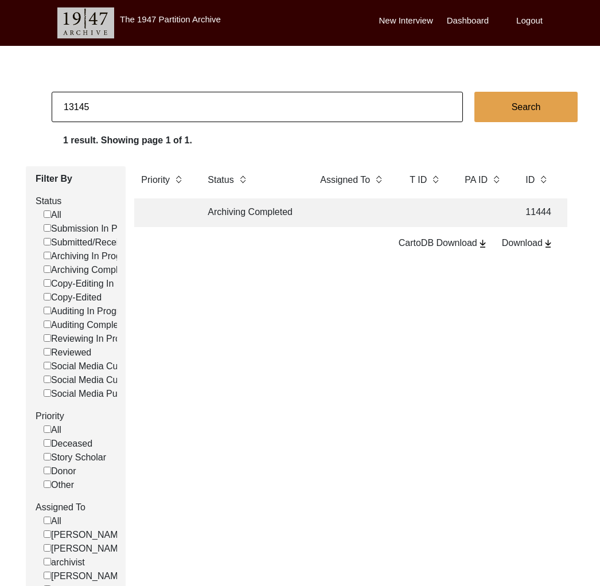
checkbox input "false"
click at [254, 212] on td "Archiving In Progress" at bounding box center [252, 212] width 103 height 29
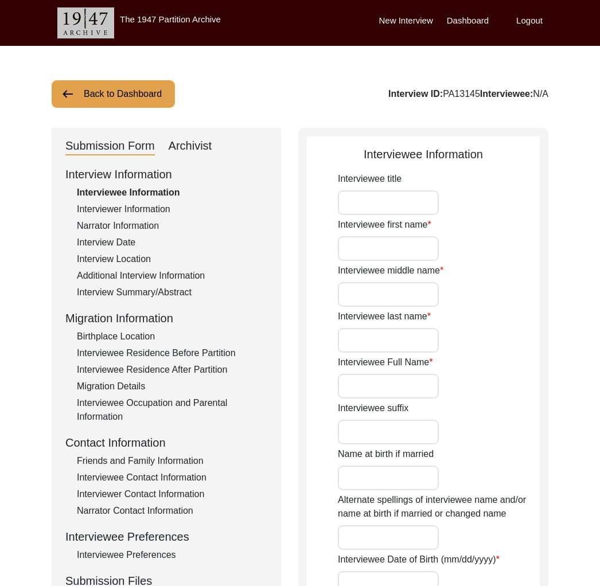
type input "Mrs."
type input "[PERSON_NAME]"
type input "-"
type input "[PERSON_NAME]"
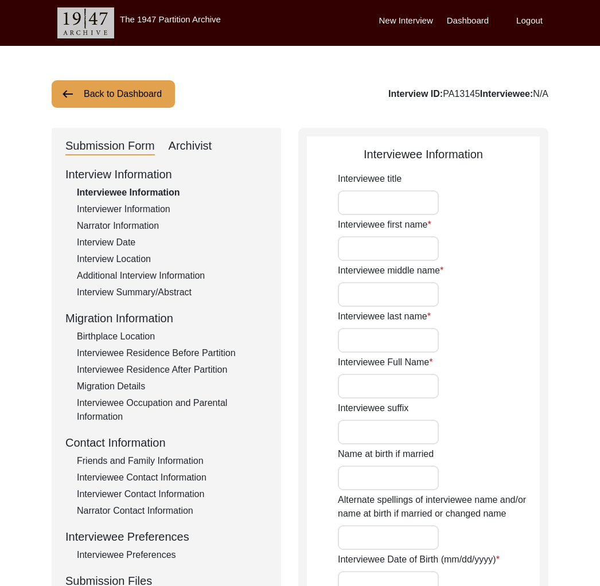
type input "[DATE]"
type input "77"
type input "[DEMOGRAPHIC_DATA]"
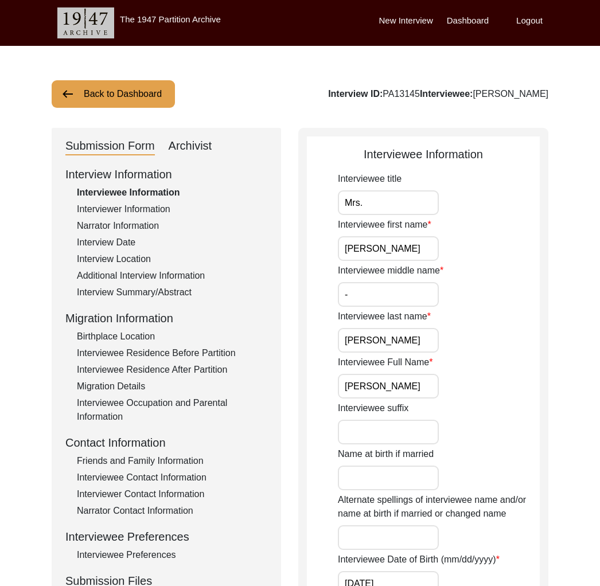
click at [196, 146] on div "Archivist" at bounding box center [191, 146] width 44 height 18
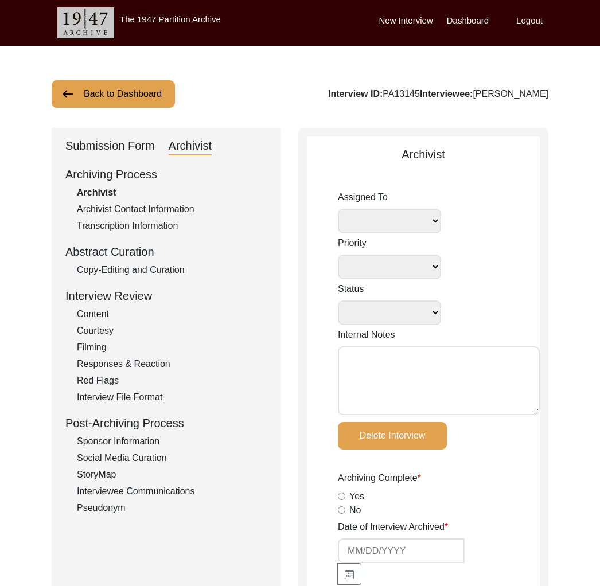
select select
select select "Archiving In Progress"
type textarea "[DATE] Tori: I am going to archive it now. [DATE] [GEOGRAPHIC_DATA]: Self-assig…"
radio input "true"
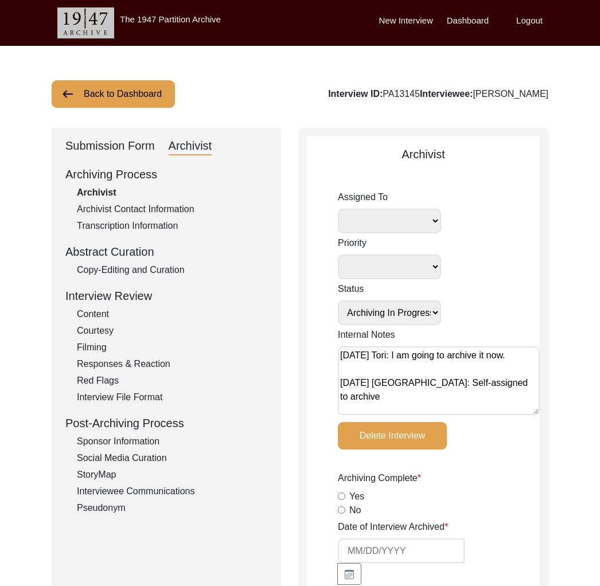
select select
click at [115, 102] on button "Back to Dashboard" at bounding box center [113, 94] width 123 height 28
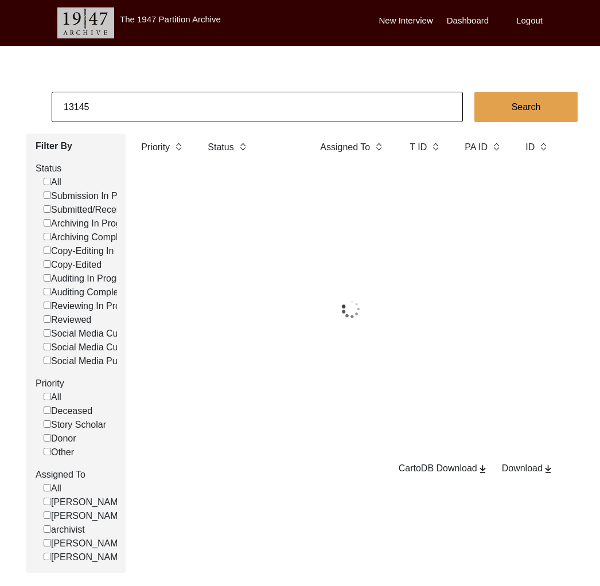
click at [128, 108] on input "13145" at bounding box center [257, 107] width 411 height 30
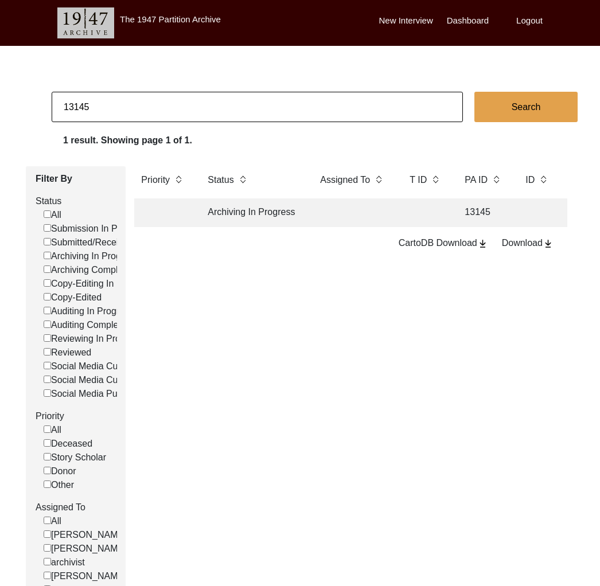
paste input "59"
type input "13159"
checkbox input "false"
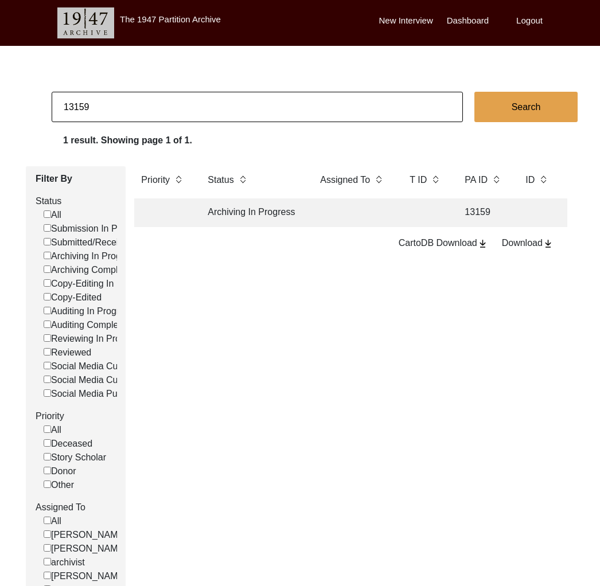
scroll to position [0, 421]
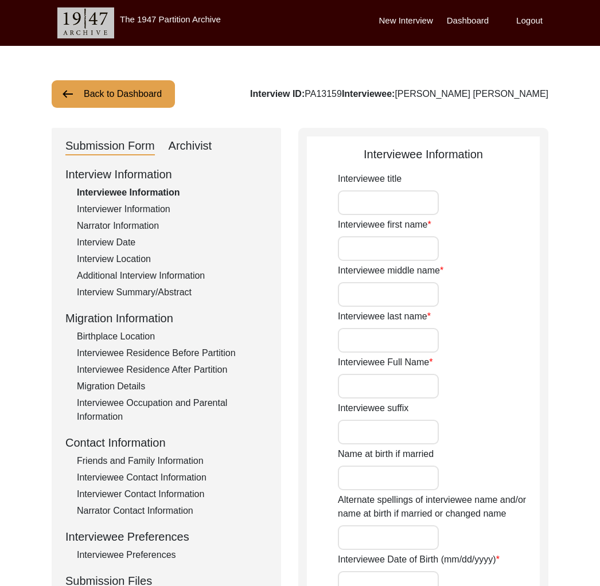
type input "Mr."
type input "[PERSON_NAME]"
type input "[PERSON_NAME] [PERSON_NAME]"
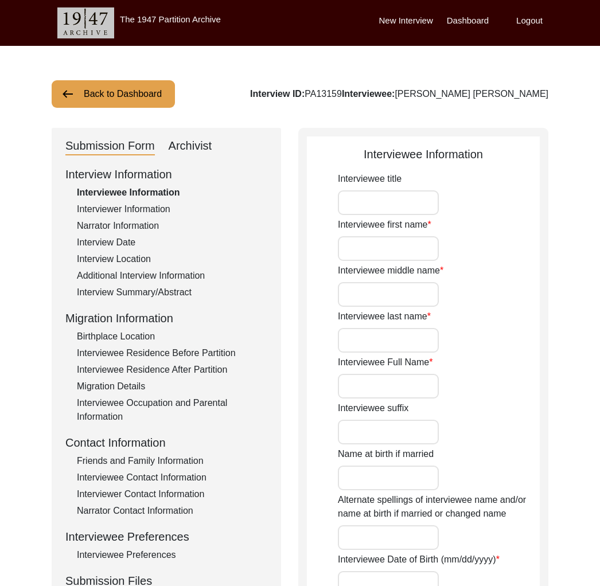
type input "[DATE]"
type input "81"
type input "[DEMOGRAPHIC_DATA]"
click at [188, 138] on div "Archivist" at bounding box center [191, 146] width 44 height 18
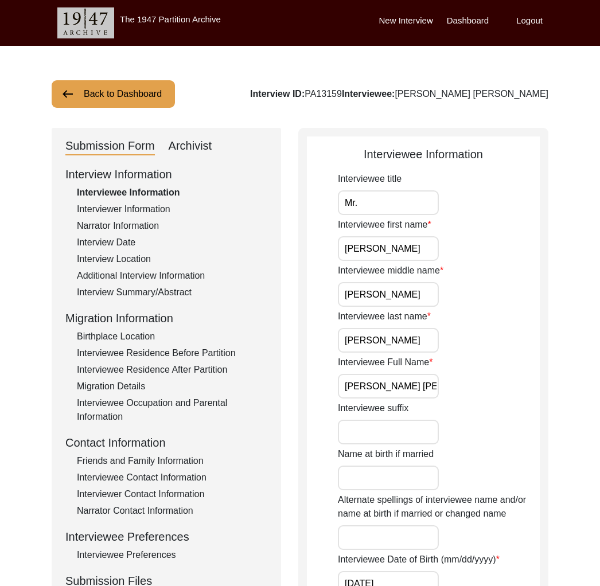
select select "Archiving In Progress"
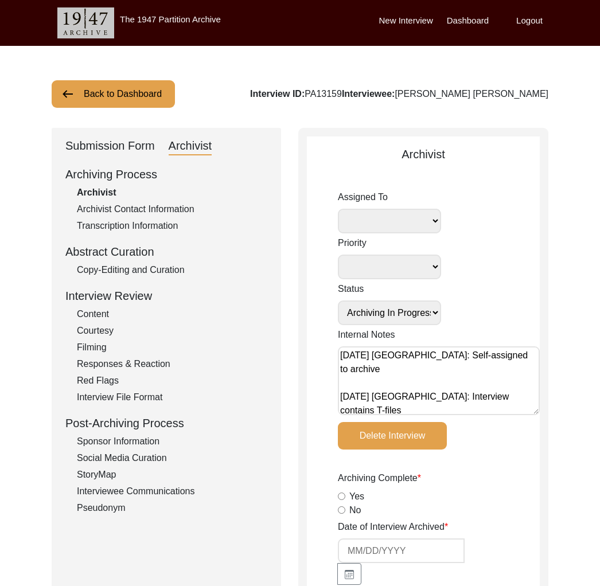
click at [119, 99] on button "Back to Dashboard" at bounding box center [113, 94] width 123 height 28
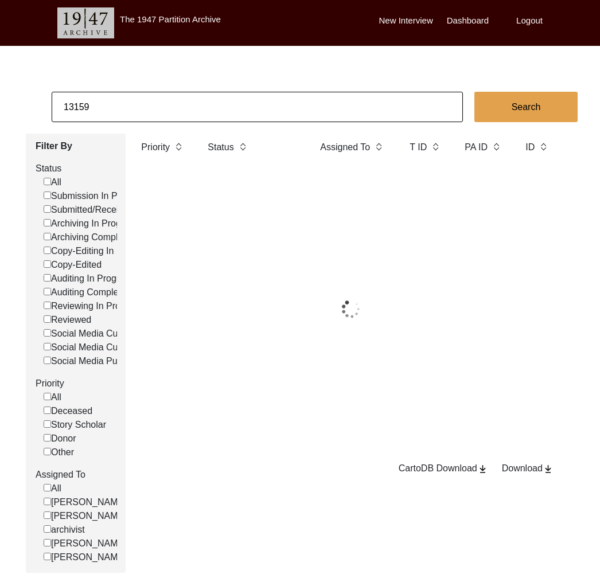
drag, startPoint x: 119, startPoint y: 99, endPoint x: 153, endPoint y: 114, distance: 37.0
click at [153, 114] on input "13159" at bounding box center [257, 107] width 411 height 30
paste input "[PERSON_NAME]"
type input "[PERSON_NAME]"
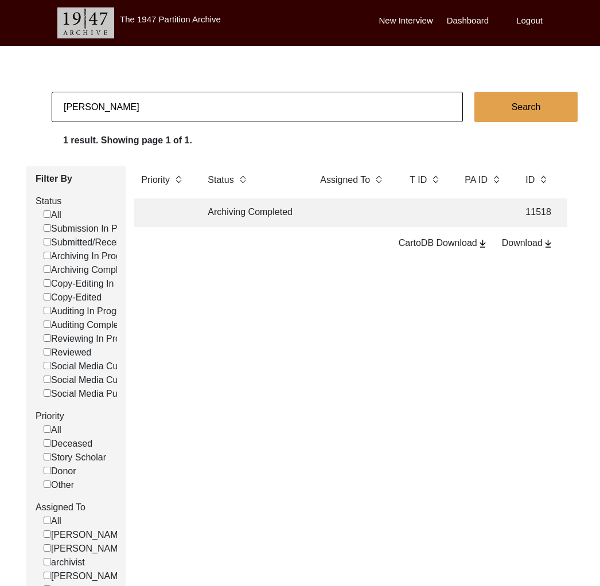
click at [259, 219] on td "Archiving Completed" at bounding box center [252, 212] width 103 height 29
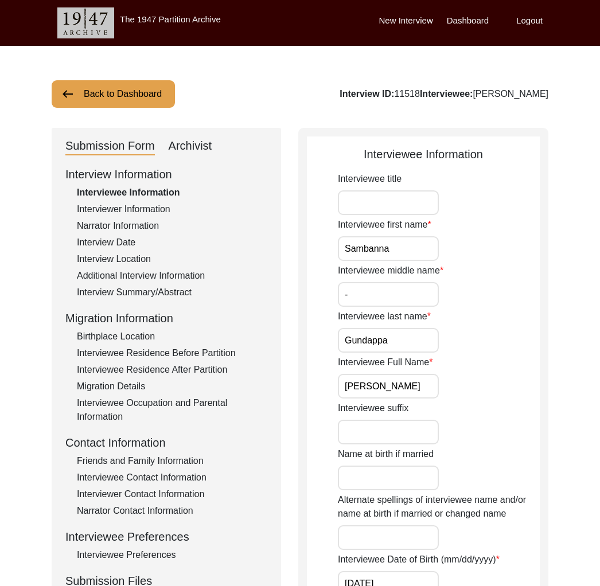
click at [200, 143] on div "Archivist" at bounding box center [191, 146] width 44 height 18
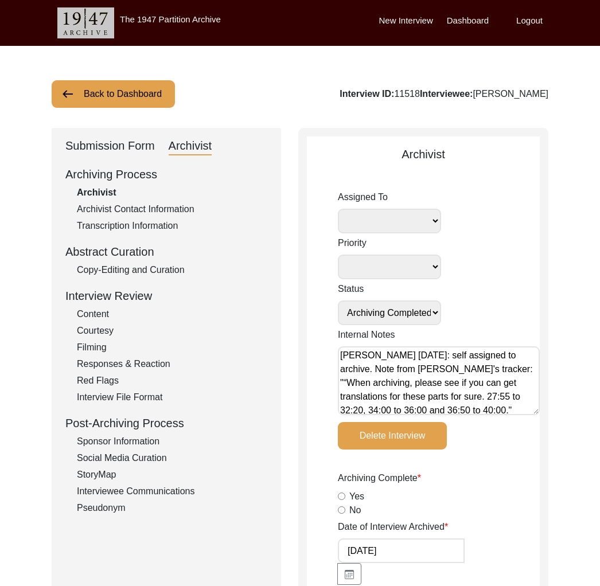
scroll to position [5, 0]
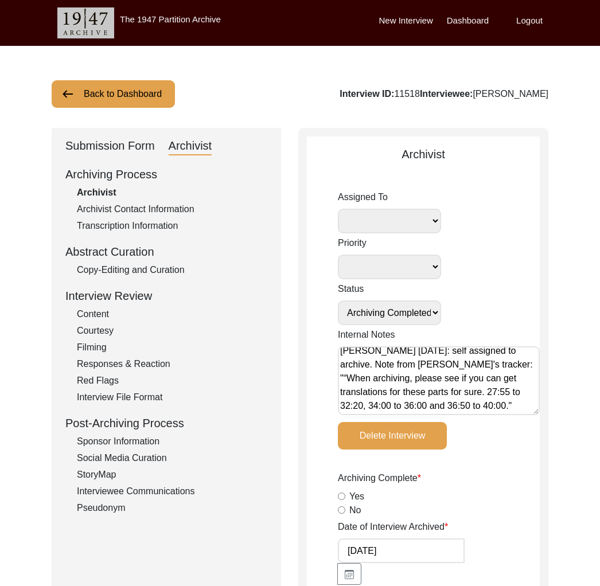
click at [399, 91] on div "Interview ID: 11518 Interviewee: [PERSON_NAME]" at bounding box center [444, 94] width 209 height 14
click at [376, 96] on div "Interview ID: 11518 Interviewee: [PERSON_NAME]" at bounding box center [444, 94] width 209 height 14
click at [380, 93] on div "Interview ID: 11518 Interviewee: [PERSON_NAME]" at bounding box center [444, 94] width 209 height 14
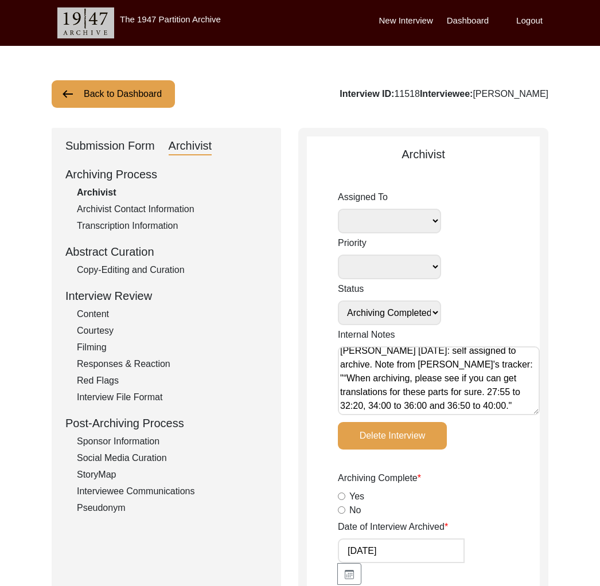
copy div "11518"
click at [124, 88] on button "Back to Dashboard" at bounding box center [113, 94] width 123 height 28
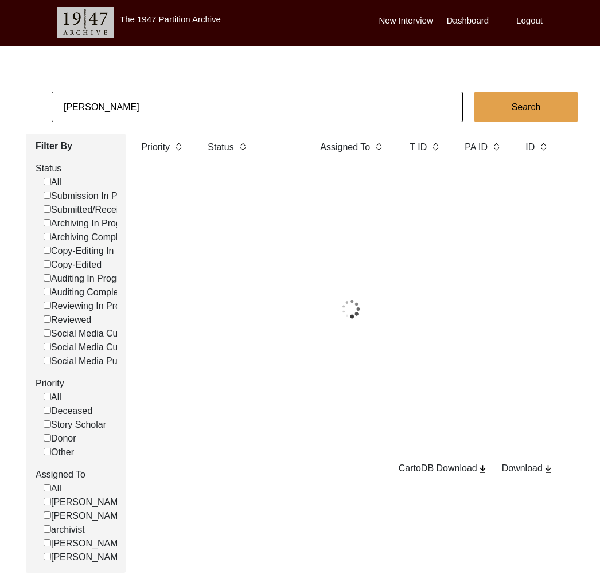
click at [145, 106] on input "[PERSON_NAME]" at bounding box center [257, 107] width 411 height 30
click at [143, 106] on input "[PERSON_NAME]" at bounding box center [257, 107] width 411 height 30
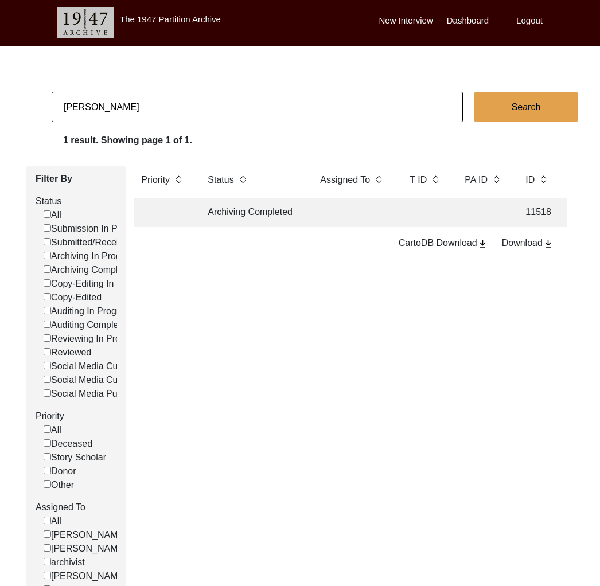
click at [143, 106] on input "[PERSON_NAME]" at bounding box center [257, 107] width 411 height 30
paste input "11444"
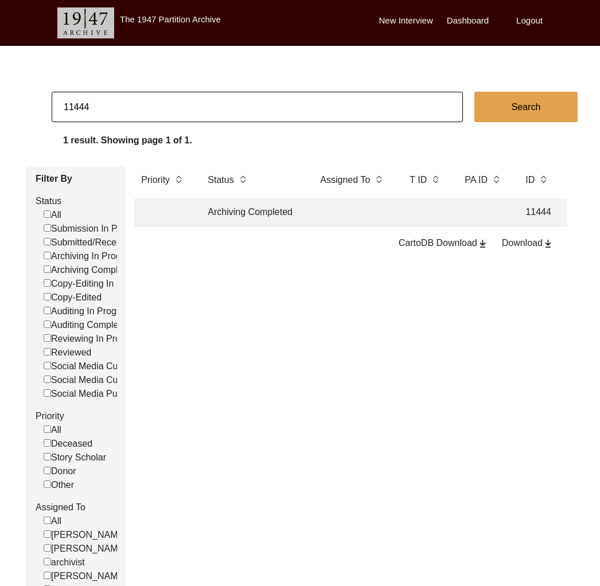
click at [299, 216] on td "Archiving Completed" at bounding box center [252, 212] width 103 height 29
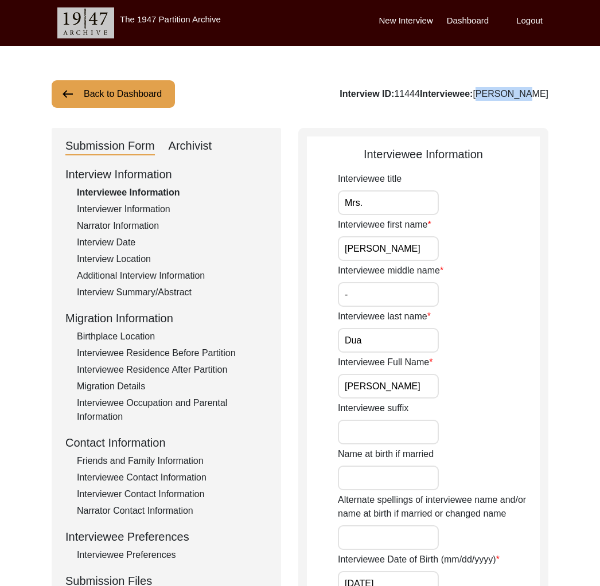
drag, startPoint x: 558, startPoint y: 95, endPoint x: 509, endPoint y: 98, distance: 49.4
copy div "[PERSON_NAME]"
click at [104, 95] on button "Back to Dashboard" at bounding box center [113, 94] width 123 height 28
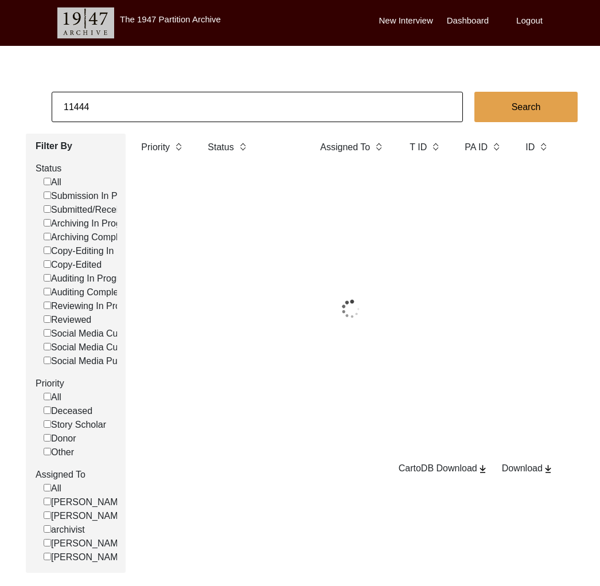
click at [111, 106] on input "11444" at bounding box center [257, 107] width 411 height 30
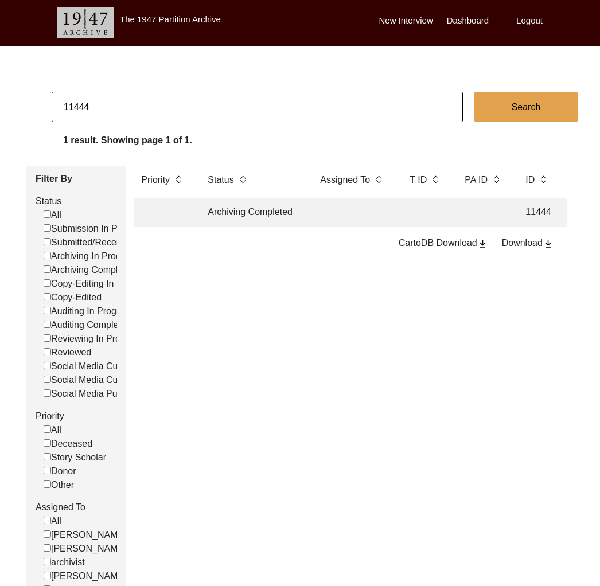
paste input "9"
click at [255, 214] on td "Archiving Completed" at bounding box center [252, 212] width 103 height 29
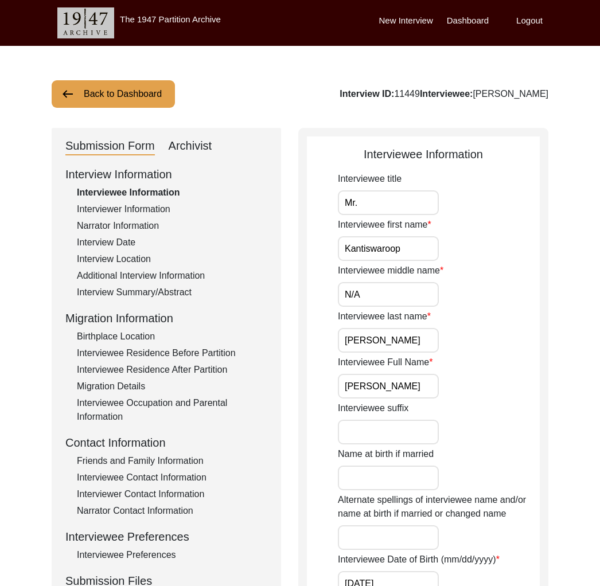
drag, startPoint x: 552, startPoint y: 95, endPoint x: 471, endPoint y: 91, distance: 81.5
click at [467, 92] on div "Interview ID: 11449 Interviewee: [PERSON_NAME]" at bounding box center [444, 94] width 209 height 14
drag, startPoint x: 466, startPoint y: 94, endPoint x: 635, endPoint y: 100, distance: 169.9
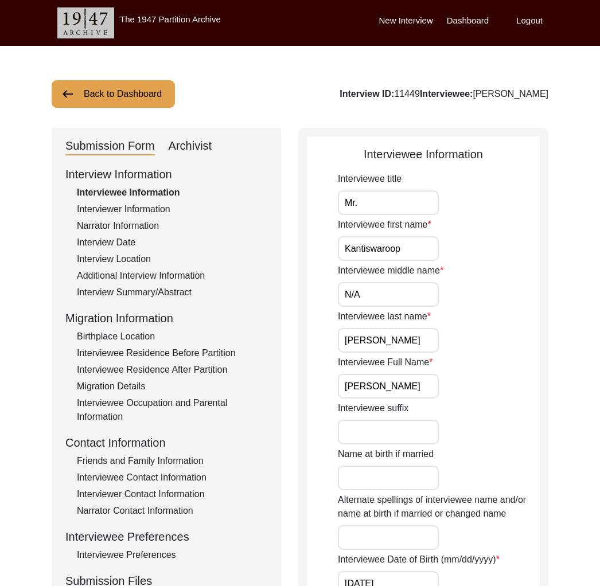
copy div "[PERSON_NAME]"
click at [149, 97] on button "Back to Dashboard" at bounding box center [113, 94] width 123 height 28
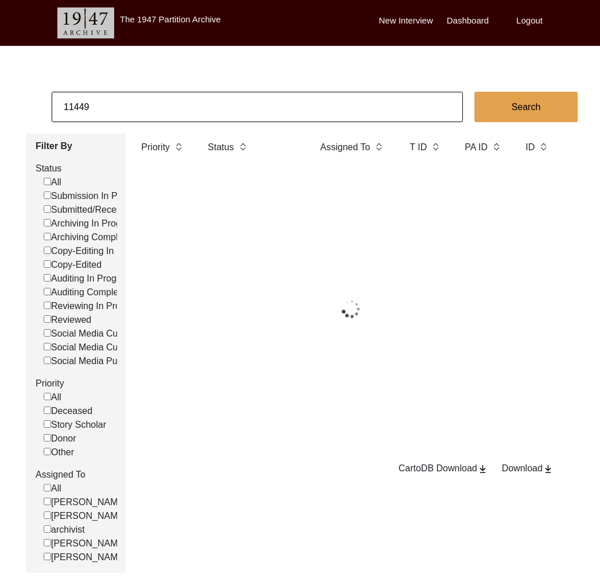
click at [171, 108] on input "11449" at bounding box center [257, 107] width 411 height 30
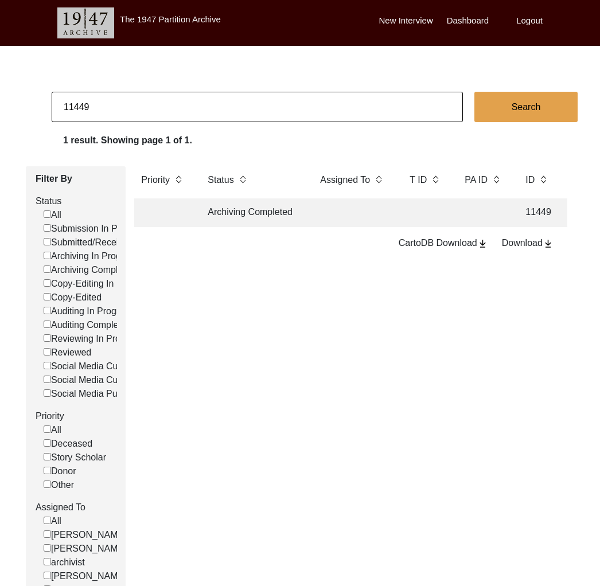
paste input "88"
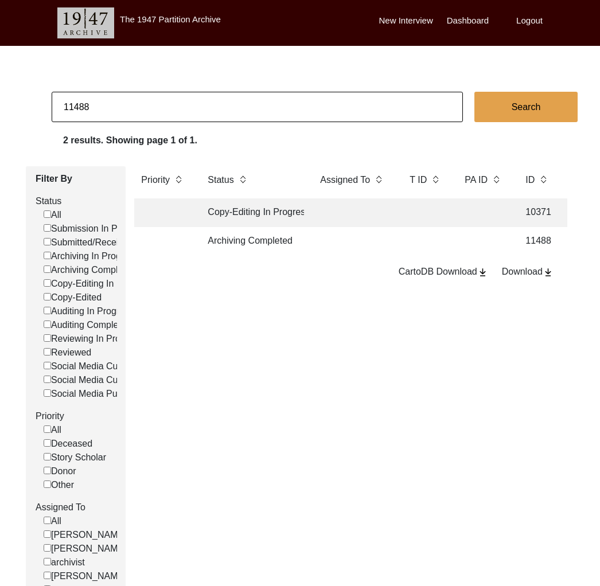
click at [313, 235] on td at bounding box center [353, 241] width 80 height 29
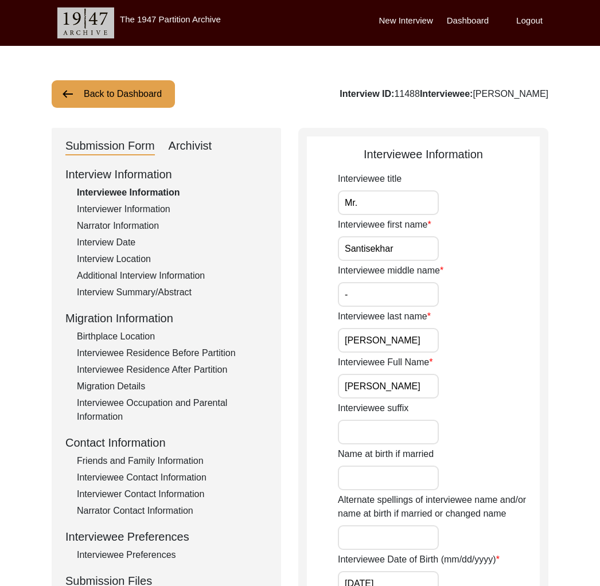
drag, startPoint x: 556, startPoint y: 89, endPoint x: 443, endPoint y: 90, distance: 113.0
copy div "[PERSON_NAME]"
click at [106, 96] on button "Back to Dashboard" at bounding box center [113, 94] width 123 height 28
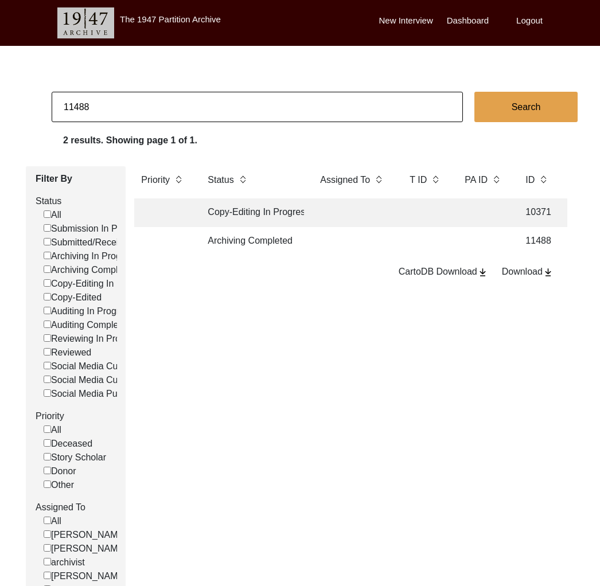
click at [169, 115] on input "11488" at bounding box center [257, 107] width 411 height 30
click at [169, 114] on input "11488" at bounding box center [257, 107] width 411 height 30
paste input "3167"
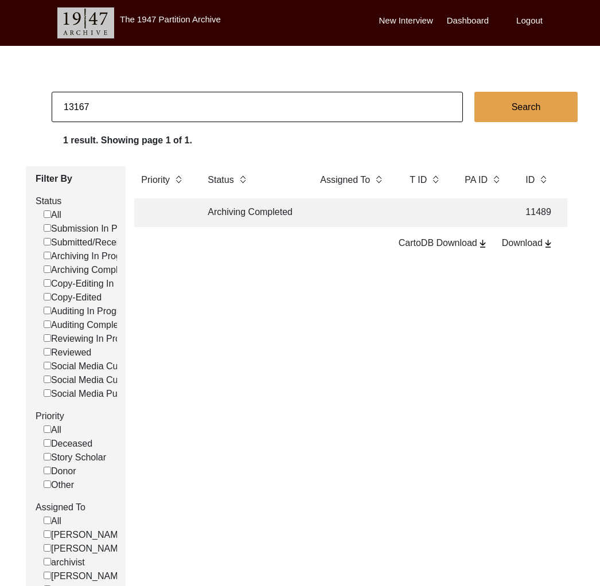
click at [254, 201] on td "Archiving Completed" at bounding box center [252, 212] width 103 height 29
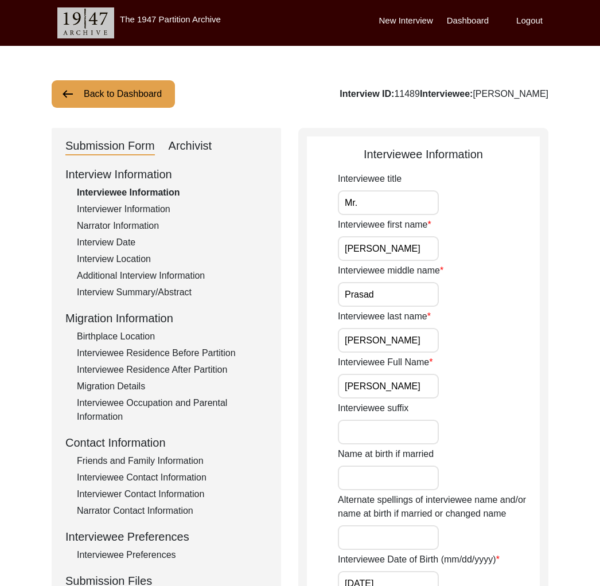
click at [373, 92] on div "Interview ID: 11489 Interviewee: [PERSON_NAME]" at bounding box center [444, 94] width 209 height 14
copy div "11489"
drag, startPoint x: 445, startPoint y: 93, endPoint x: 571, endPoint y: 93, distance: 125.6
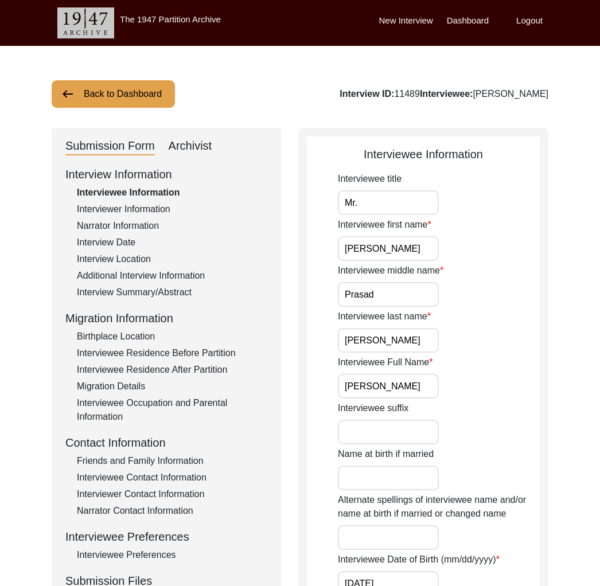
copy div "[PERSON_NAME]"
click at [193, 141] on div "Archivist" at bounding box center [191, 146] width 44 height 18
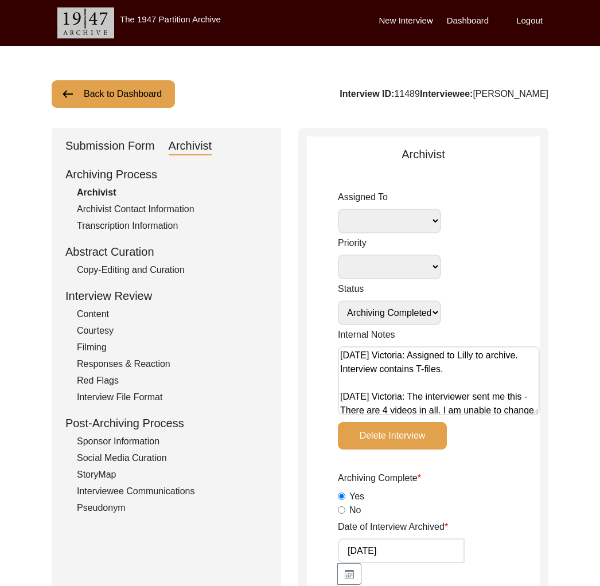
click at [139, 141] on div "Submission Form" at bounding box center [109, 146] width 89 height 18
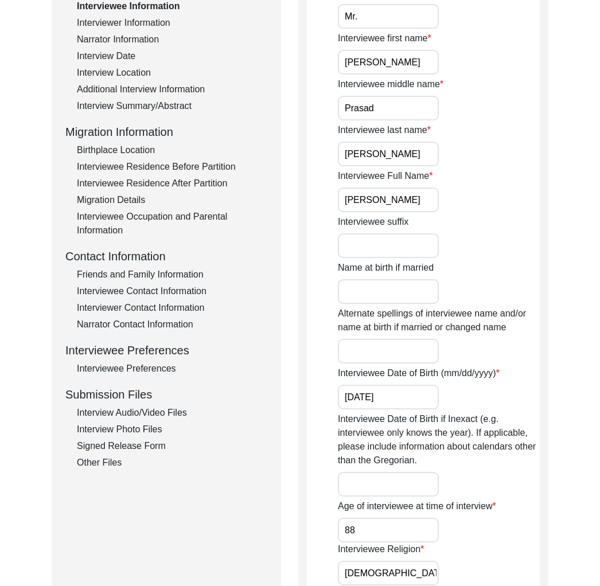
scroll to position [332, 0]
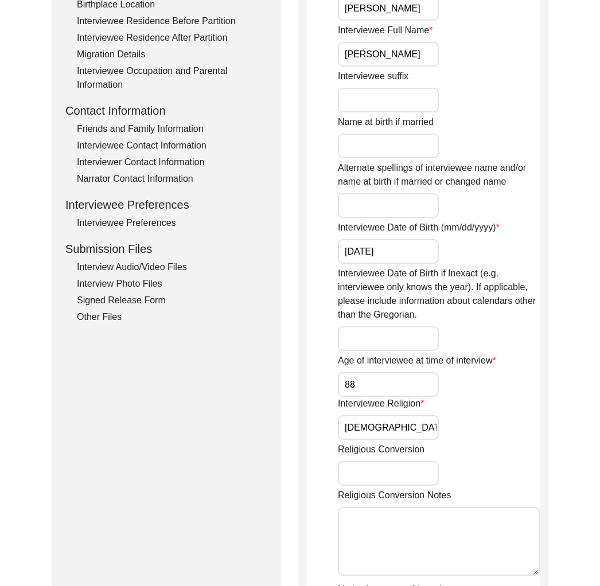
drag, startPoint x: 115, startPoint y: 315, endPoint x: 121, endPoint y: 313, distance: 6.2
click at [116, 315] on div "Other Files" at bounding box center [172, 317] width 190 height 14
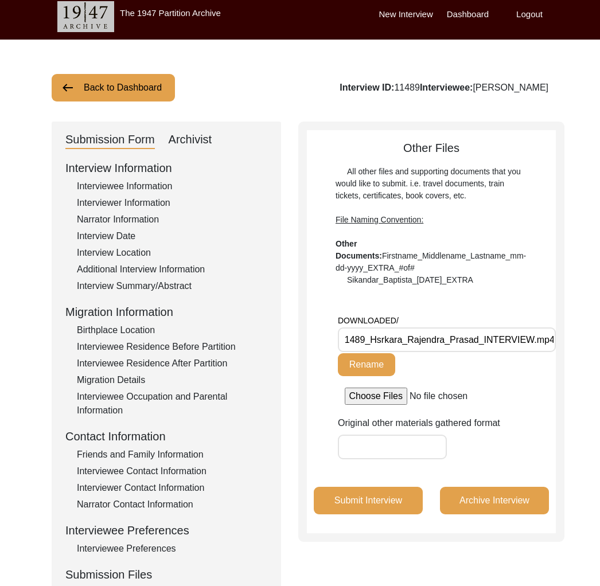
scroll to position [0, 0]
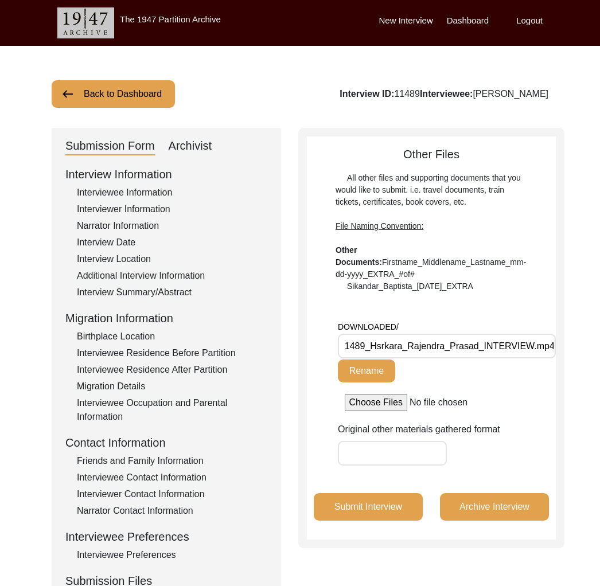
click at [376, 345] on input "DOWNLOADED/11489_Hsrkara_Rajendra_Prasad_INTERVIEW.mp4" at bounding box center [447, 346] width 218 height 25
click at [364, 364] on button "Rename" at bounding box center [366, 371] width 57 height 23
click at [128, 98] on button "Back to Dashboard" at bounding box center [113, 94] width 123 height 28
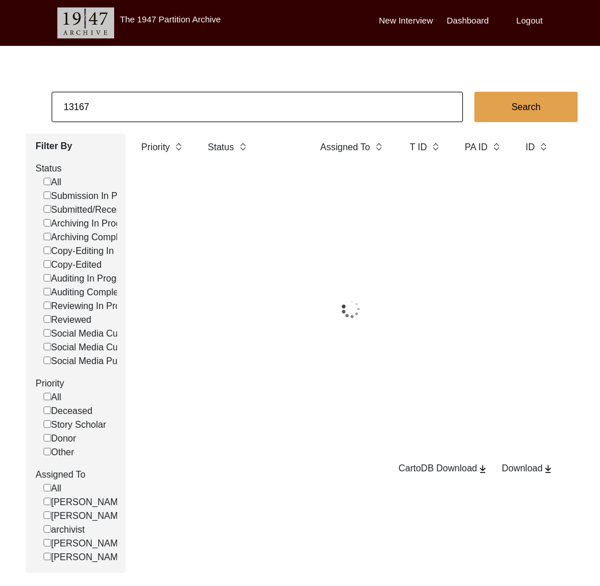
click at [157, 101] on input "13167" at bounding box center [257, 107] width 411 height 30
click at [158, 101] on input "13167" at bounding box center [257, 107] width 411 height 30
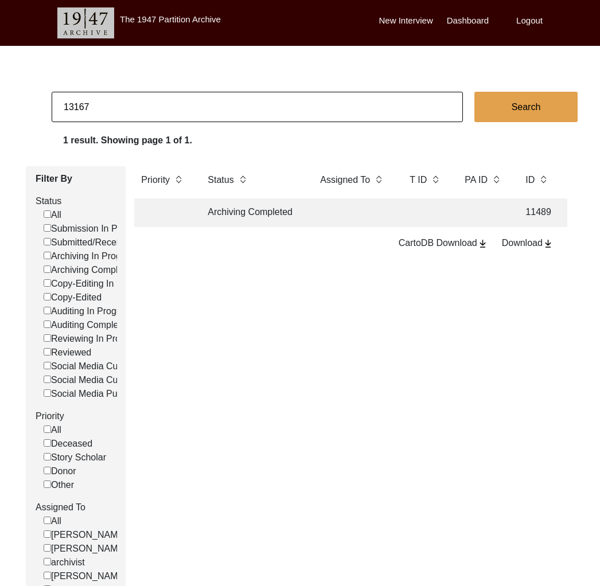
paste input "[PERSON_NAME]"
click at [290, 224] on td "Archiving Completed" at bounding box center [252, 212] width 103 height 29
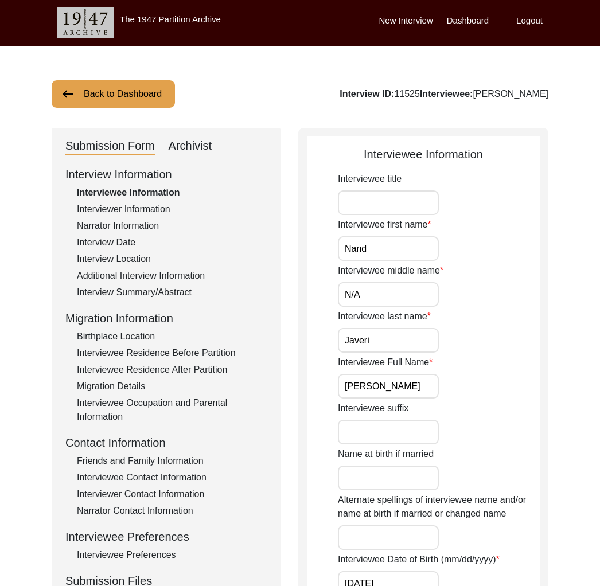
click at [432, 92] on div "Interview ID: 11525 Interviewee: [PERSON_NAME]" at bounding box center [444, 94] width 209 height 14
copy div "11525"
drag, startPoint x: 499, startPoint y: 95, endPoint x: 629, endPoint y: 96, distance: 130.2
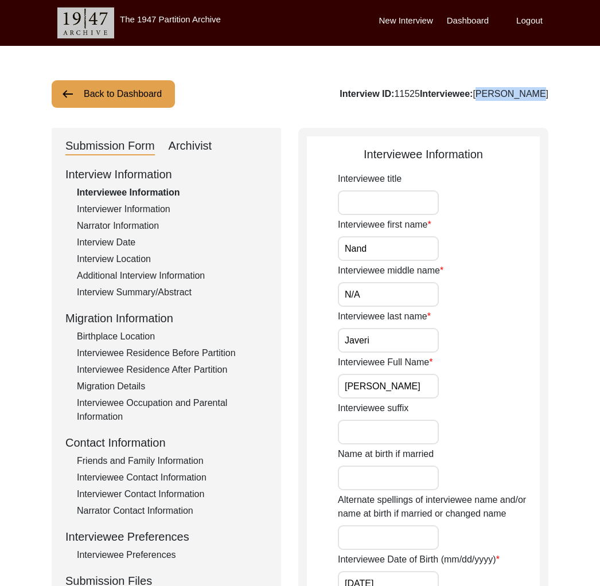
copy div "[PERSON_NAME]"
click at [122, 88] on button "Back to Dashboard" at bounding box center [113, 94] width 123 height 28
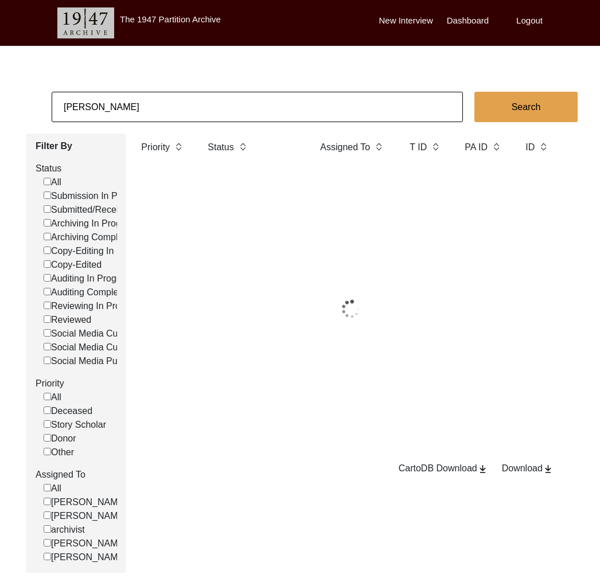
click at [148, 98] on input "[PERSON_NAME]" at bounding box center [257, 107] width 411 height 30
click at [148, 97] on input "[PERSON_NAME]" at bounding box center [257, 107] width 411 height 30
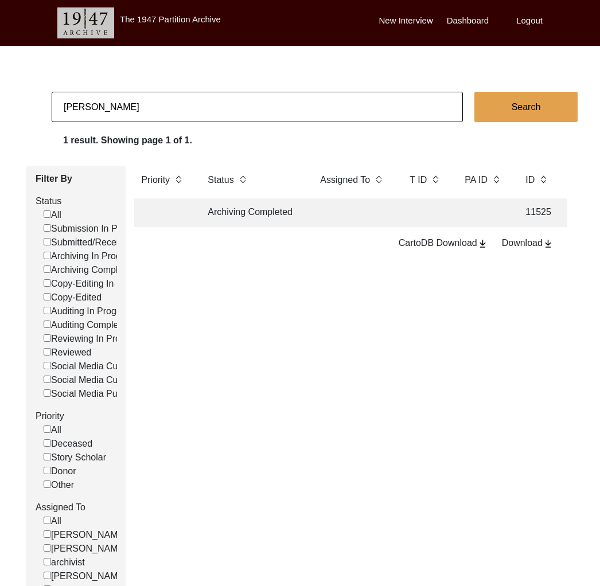
click at [148, 97] on input "[PERSON_NAME]" at bounding box center [257, 107] width 411 height 30
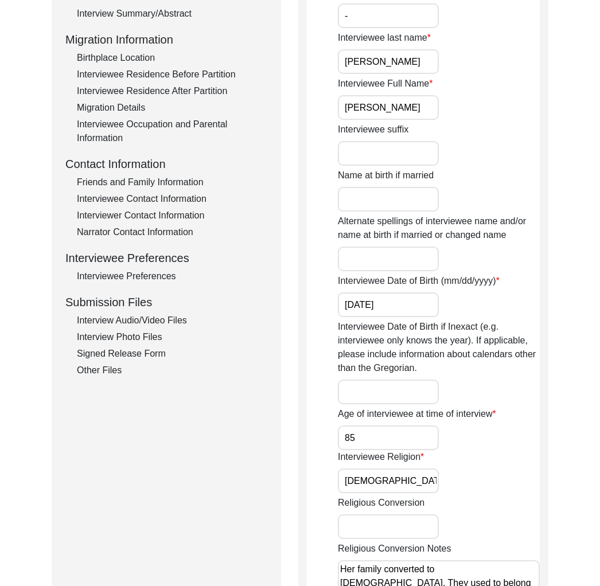
drag, startPoint x: 132, startPoint y: 318, endPoint x: 118, endPoint y: 373, distance: 56.2
click at [132, 319] on div "Interview Audio/Video Files" at bounding box center [172, 321] width 190 height 14
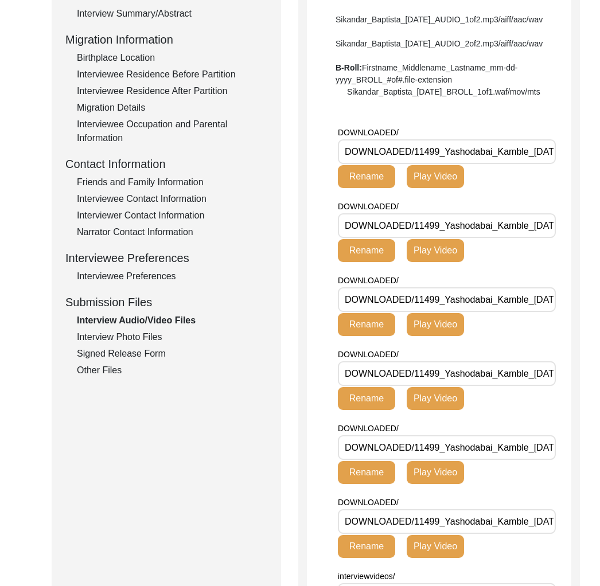
drag, startPoint x: 111, startPoint y: 399, endPoint x: 113, endPoint y: 406, distance: 7.3
click at [112, 400] on div "Submission Form Archivist Interview Information Interviewee Information Intervi…" at bounding box center [166, 370] width 229 height 1042
click at [107, 371] on div "Other Files" at bounding box center [172, 371] width 190 height 14
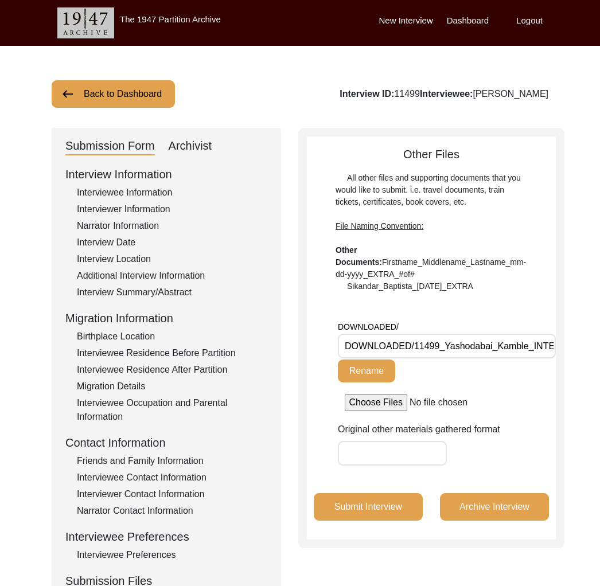
drag, startPoint x: 146, startPoint y: 80, endPoint x: 153, endPoint y: 87, distance: 9.7
click at [147, 81] on button "Back to Dashboard" at bounding box center [113, 94] width 123 height 28
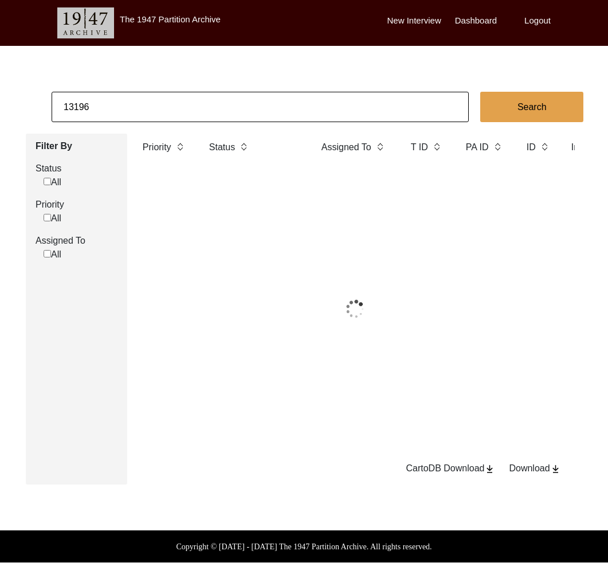
click at [157, 96] on input "13196" at bounding box center [261, 107] width 418 height 30
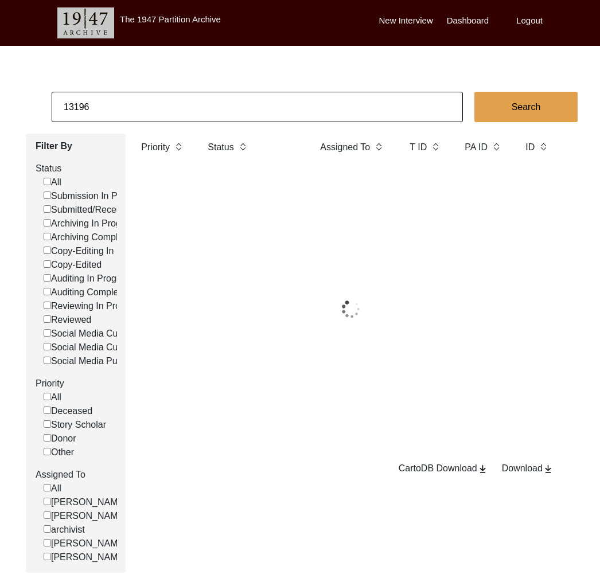
click at [157, 96] on input "13196" at bounding box center [257, 107] width 411 height 30
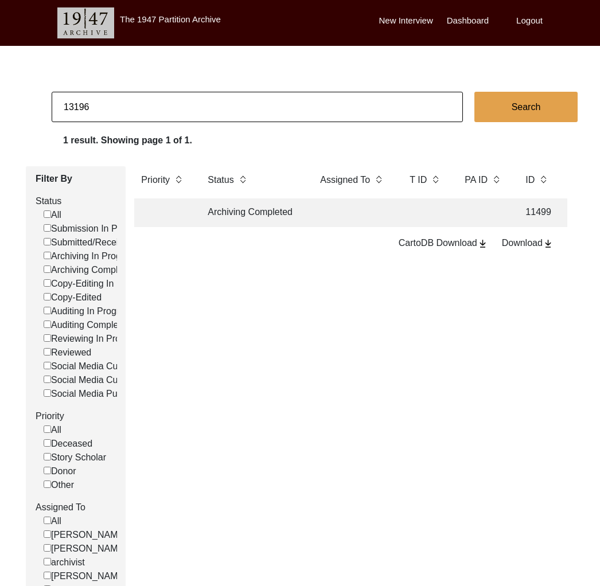
click at [157, 96] on input "13196" at bounding box center [257, 107] width 411 height 30
paste input "[PERSON_NAME] Math"
click at [280, 213] on td "Archiving Completed" at bounding box center [252, 212] width 103 height 29
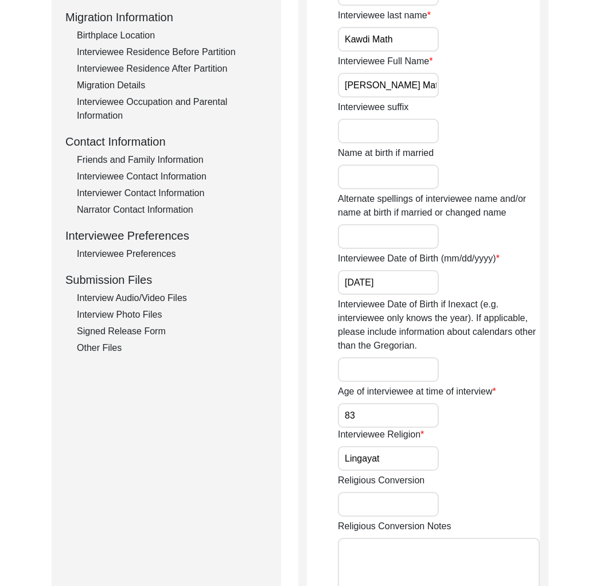
drag, startPoint x: 139, startPoint y: 299, endPoint x: 118, endPoint y: 357, distance: 61.4
click at [139, 299] on div "Interview Audio/Video Files" at bounding box center [172, 298] width 190 height 14
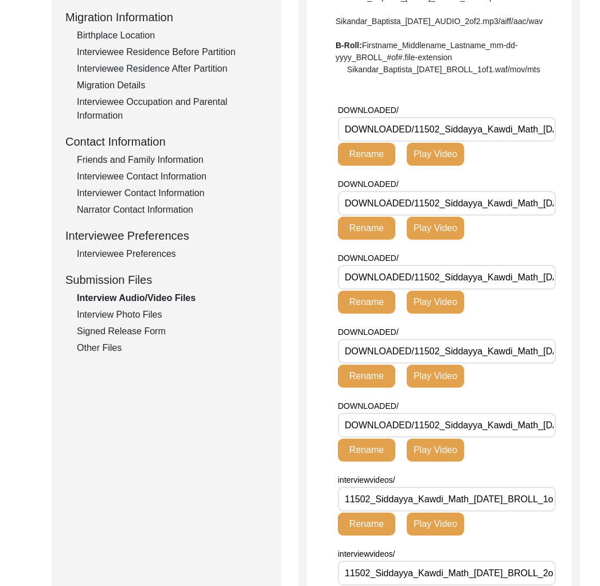
click at [111, 407] on div "Submission Form Archivist Interview Information Interviewee Information Intervi…" at bounding box center [166, 274] width 229 height 894
click at [109, 343] on div "Other Files" at bounding box center [172, 348] width 190 height 14
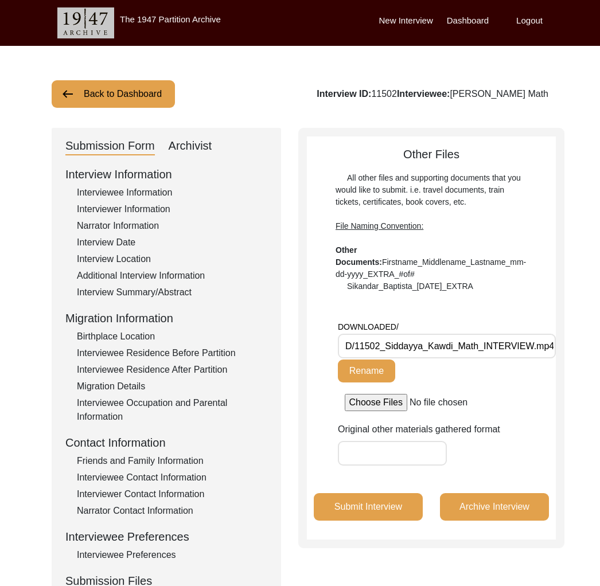
click at [132, 89] on button "Back to Dashboard" at bounding box center [113, 94] width 123 height 28
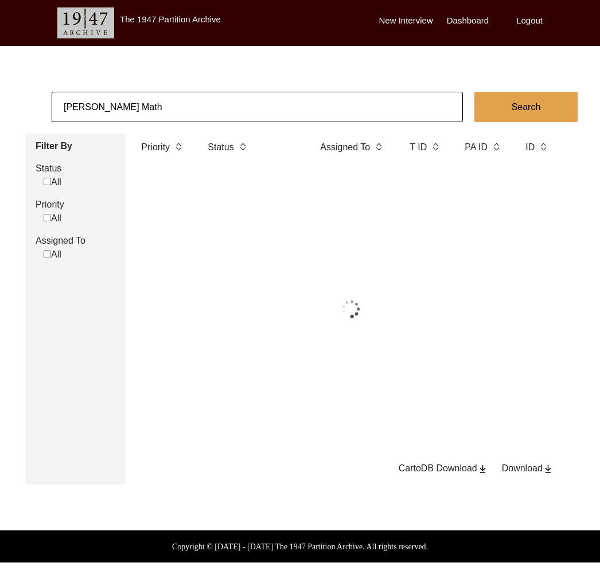
click at [163, 108] on input "[PERSON_NAME] Math" at bounding box center [257, 107] width 411 height 30
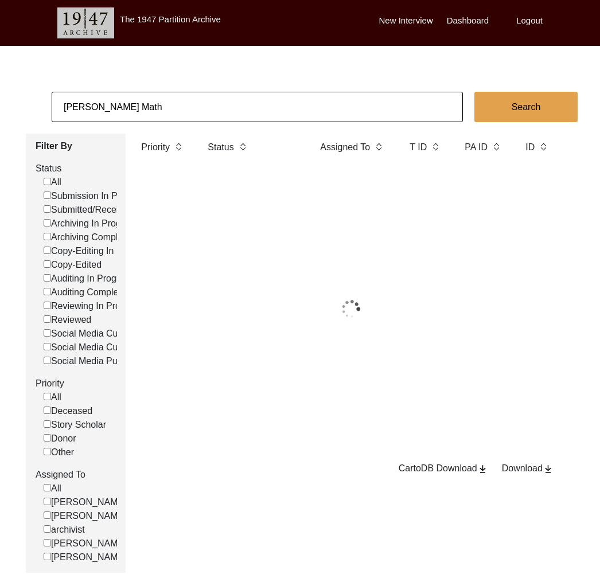
click at [163, 108] on input "[PERSON_NAME] Math" at bounding box center [257, 107] width 411 height 30
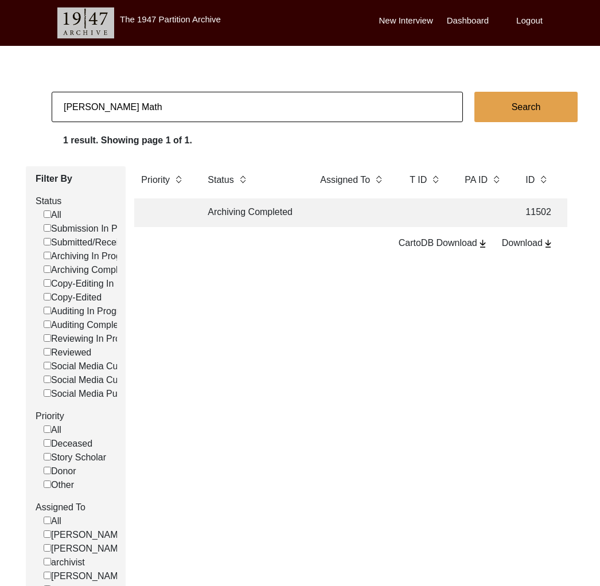
paste input "[PERSON_NAME]"
click at [281, 219] on td "Archiving Completed" at bounding box center [252, 212] width 103 height 29
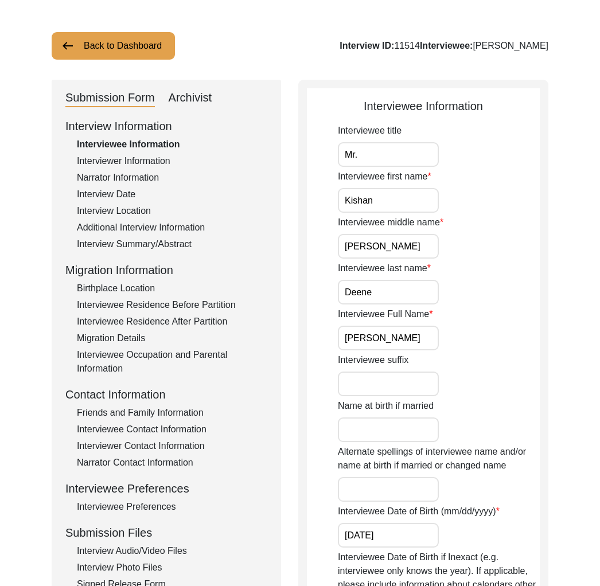
scroll to position [97, 0]
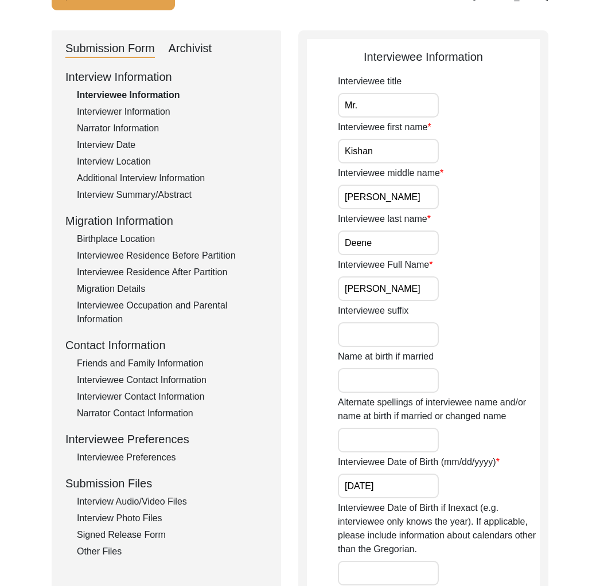
click at [163, 503] on div "Interview Audio/Video Files" at bounding box center [172, 502] width 190 height 14
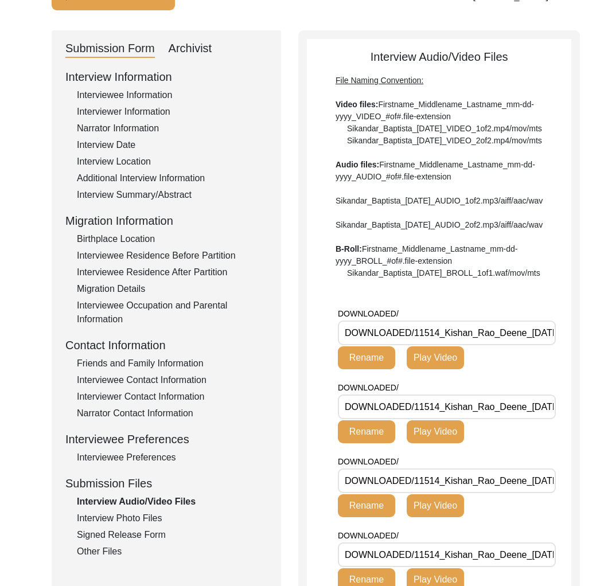
click at [104, 555] on div "Other Files" at bounding box center [172, 552] width 190 height 14
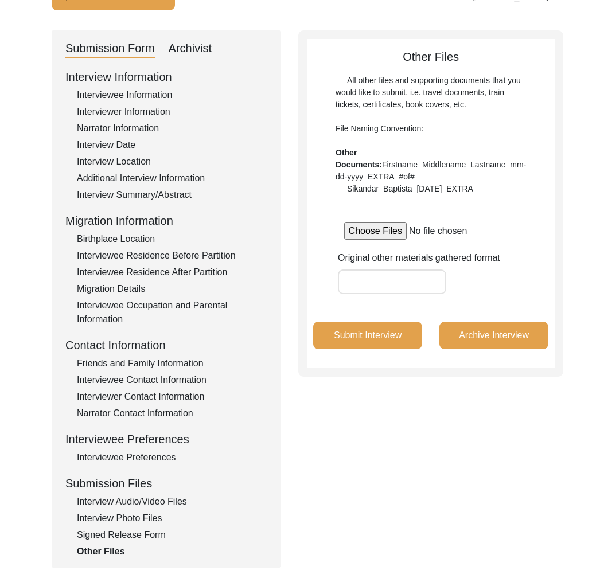
scroll to position [0, 0]
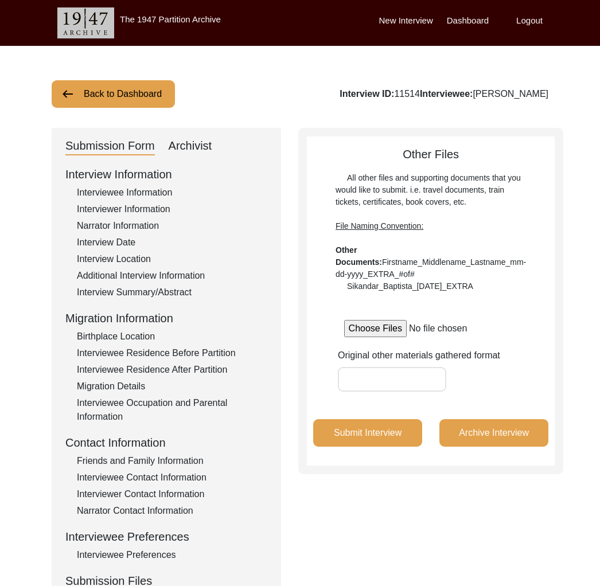
click at [128, 187] on div "Interviewee Information" at bounding box center [172, 193] width 190 height 14
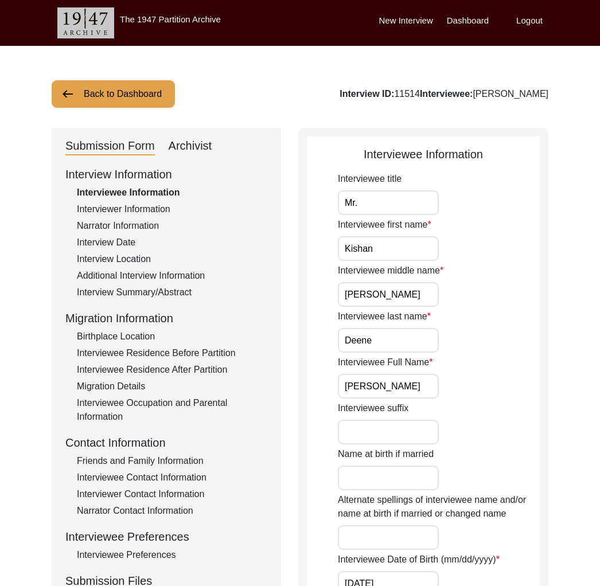
click at [193, 143] on div "Archivist" at bounding box center [191, 146] width 44 height 18
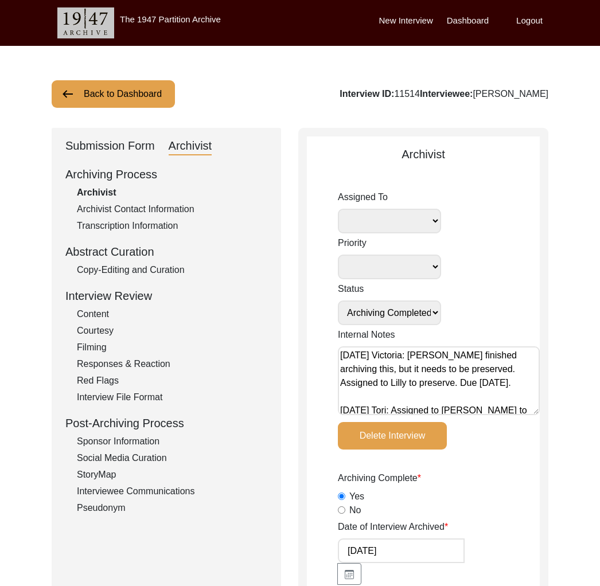
click at [401, 93] on div "Interview ID: 11514 Interviewee: [PERSON_NAME]" at bounding box center [444, 94] width 209 height 14
drag, startPoint x: 469, startPoint y: 96, endPoint x: 602, endPoint y: 100, distance: 132.5
drag, startPoint x: 142, startPoint y: 84, endPoint x: 153, endPoint y: 88, distance: 11.4
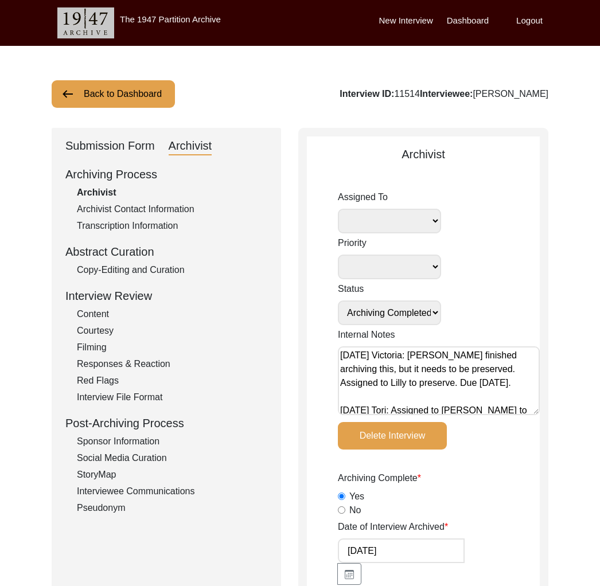
click at [143, 84] on button "Back to Dashboard" at bounding box center [113, 94] width 123 height 28
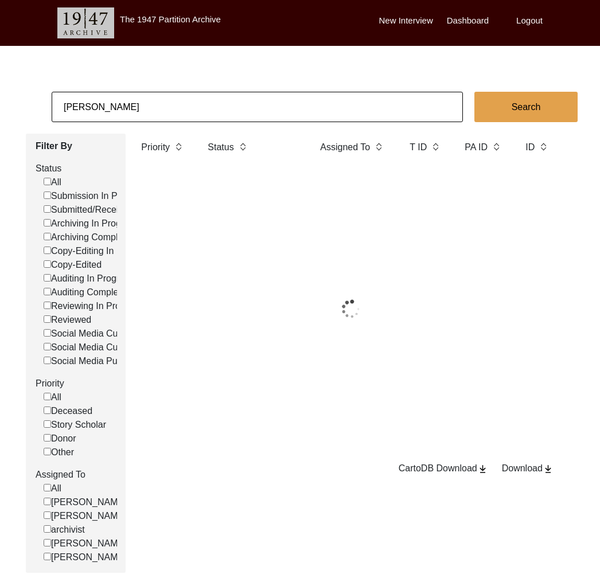
click at [165, 95] on input "[PERSON_NAME]" at bounding box center [257, 107] width 411 height 30
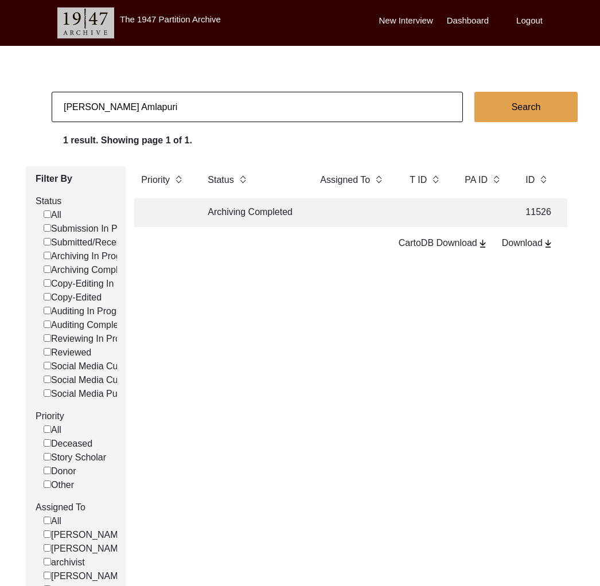
click at [282, 216] on td "Archiving Completed" at bounding box center [252, 212] width 103 height 29
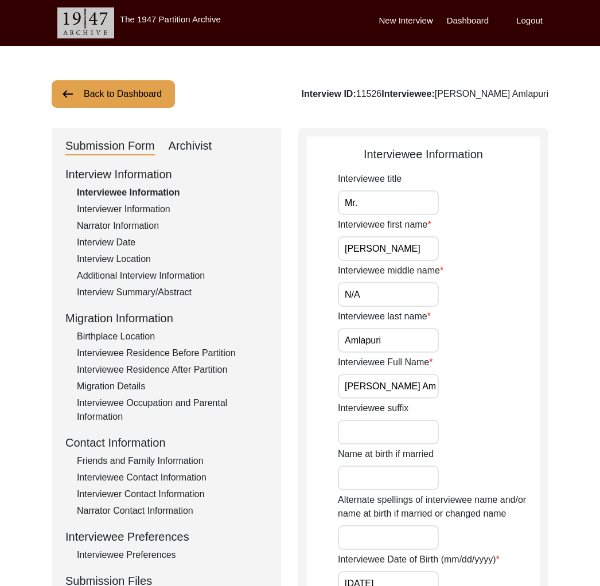
click at [407, 93] on div "Interview ID: 11526 Interviewee: [PERSON_NAME]" at bounding box center [425, 94] width 247 height 14
drag, startPoint x: 475, startPoint y: 93, endPoint x: 598, endPoint y: 92, distance: 123.3
click at [126, 92] on button "Back to Dashboard" at bounding box center [113, 94] width 123 height 28
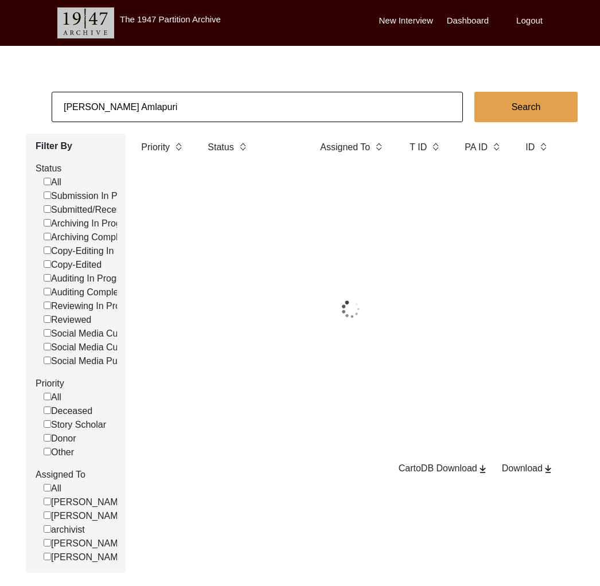
click at [150, 100] on input "[PERSON_NAME] Amlapuri" at bounding box center [257, 107] width 411 height 30
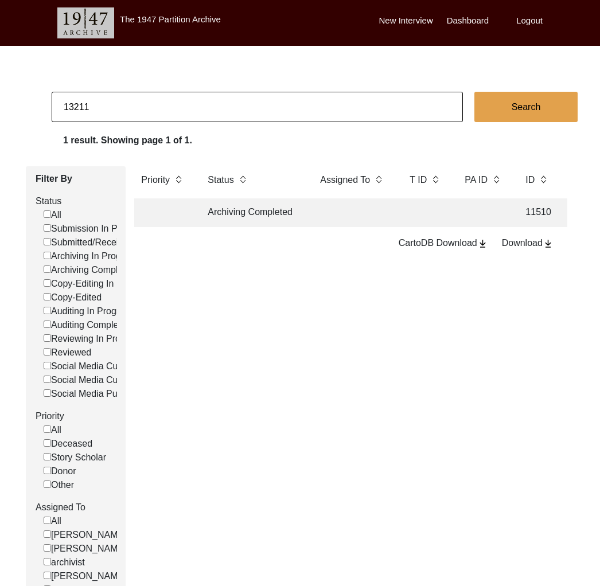
click at [246, 201] on td "Archiving Completed" at bounding box center [252, 212] width 103 height 29
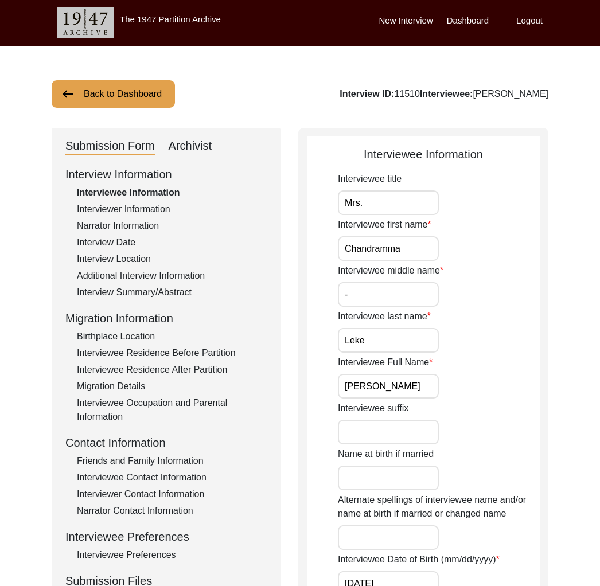
click at [406, 93] on div "Interview ID: 11510 Interviewee: [PERSON_NAME]" at bounding box center [444, 94] width 209 height 14
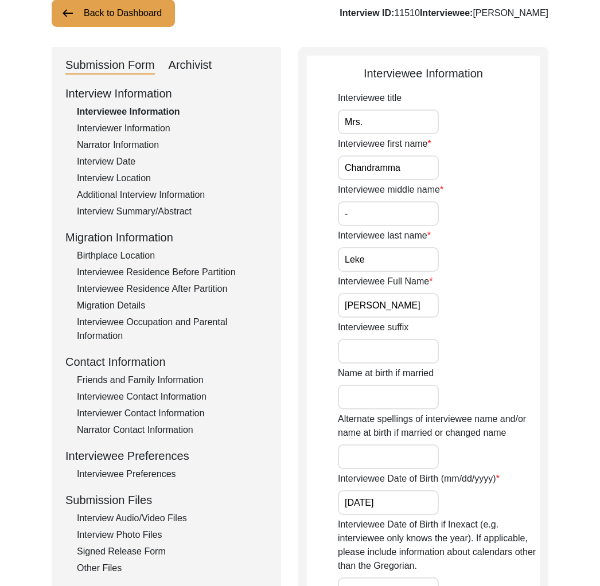
scroll to position [181, 0]
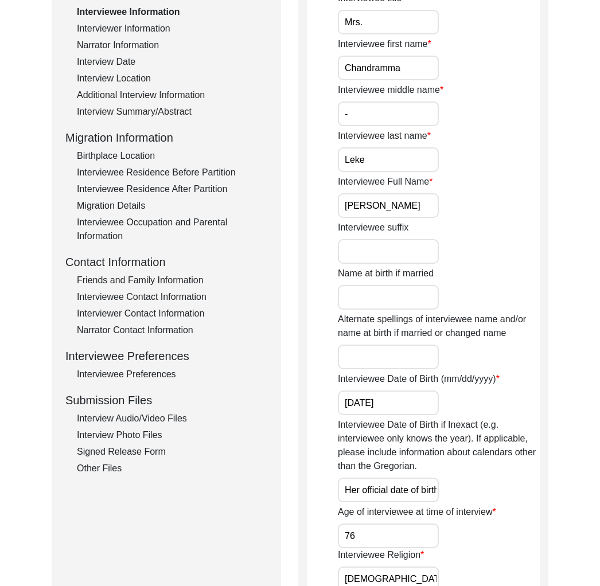
click at [94, 482] on div "Submission Form Archivist Interview Information Interviewee Information Intervi…" at bounding box center [166, 472] width 229 height 1050
click at [97, 473] on div "Other Files" at bounding box center [172, 469] width 190 height 14
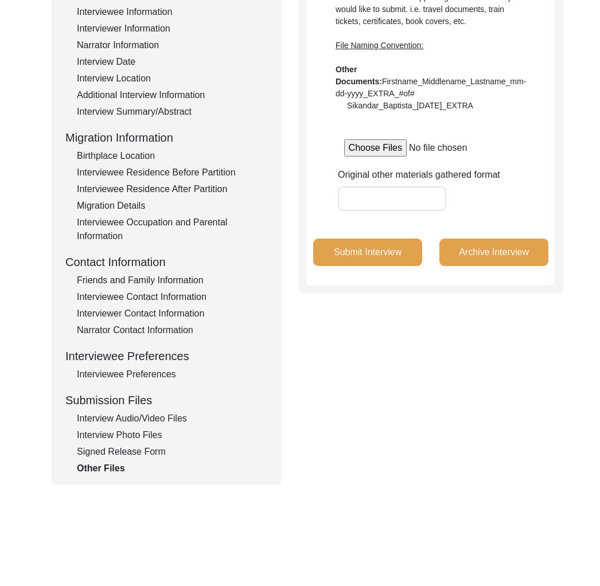
scroll to position [0, 0]
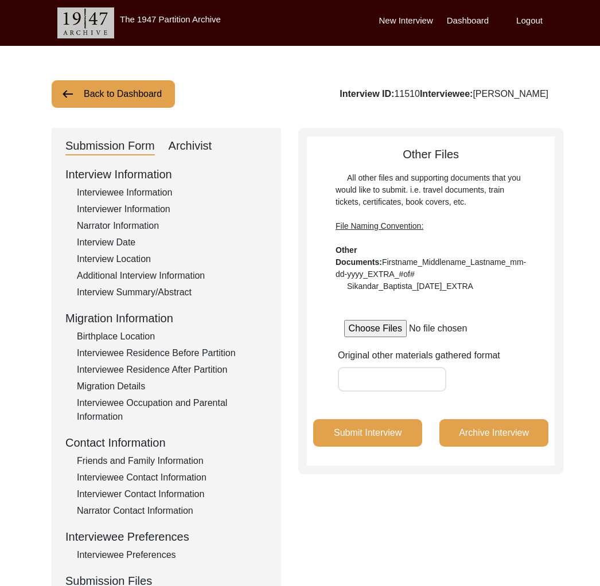
click at [403, 91] on div "Interview ID: 11510 Interviewee: [PERSON_NAME]" at bounding box center [444, 94] width 209 height 14
drag, startPoint x: 470, startPoint y: 92, endPoint x: 625, endPoint y: 87, distance: 155.5
click at [600, 87] on html "The 1947 Partition Archive New Interview Dashboard Logout Back to Dashboard Int…" at bounding box center [300, 414] width 600 height 829
click at [99, 92] on button "Back to Dashboard" at bounding box center [113, 94] width 123 height 28
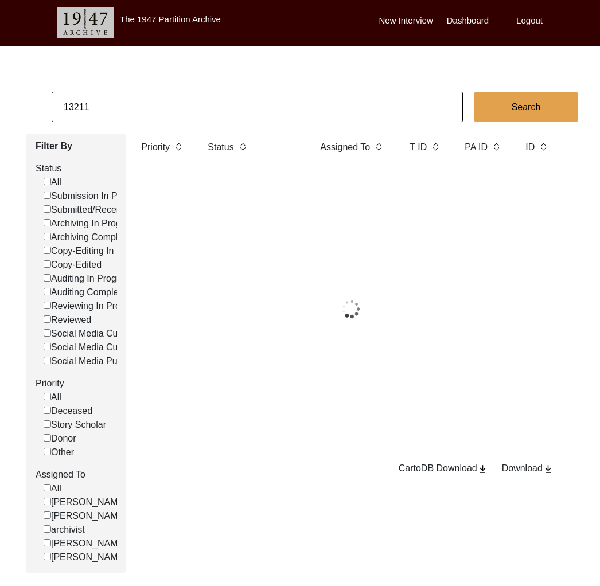
click at [122, 100] on input "13211" at bounding box center [257, 107] width 411 height 30
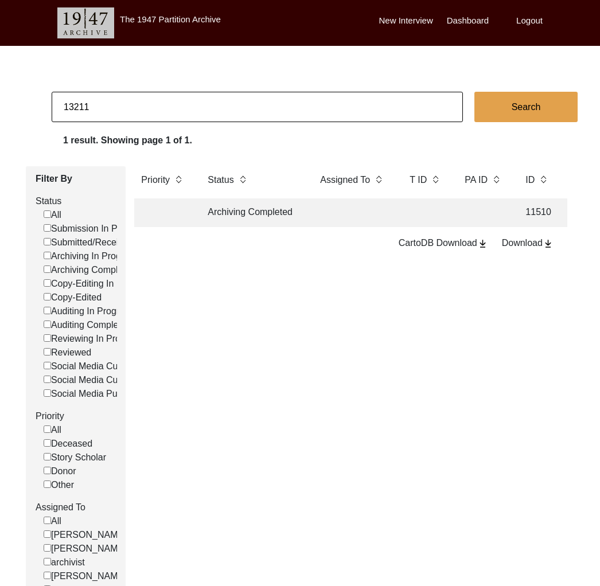
paste input "[PERSON_NAME]"
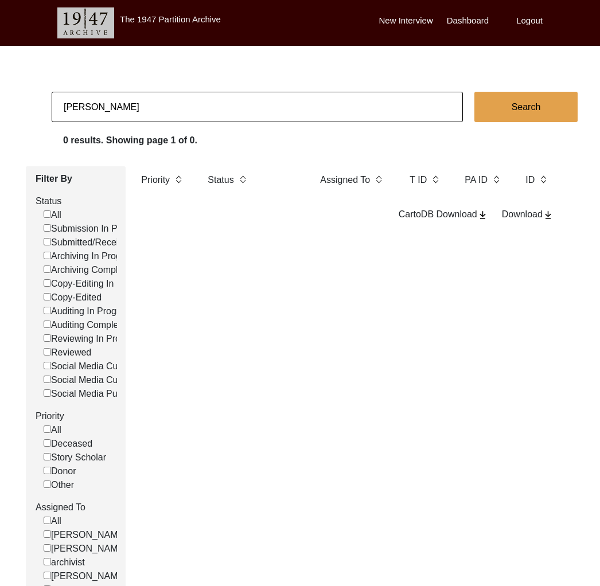
click at [228, 93] on input "[PERSON_NAME]" at bounding box center [257, 107] width 411 height 30
click at [217, 112] on input "[PERSON_NAME]" at bounding box center [257, 107] width 411 height 30
paste input "13212"
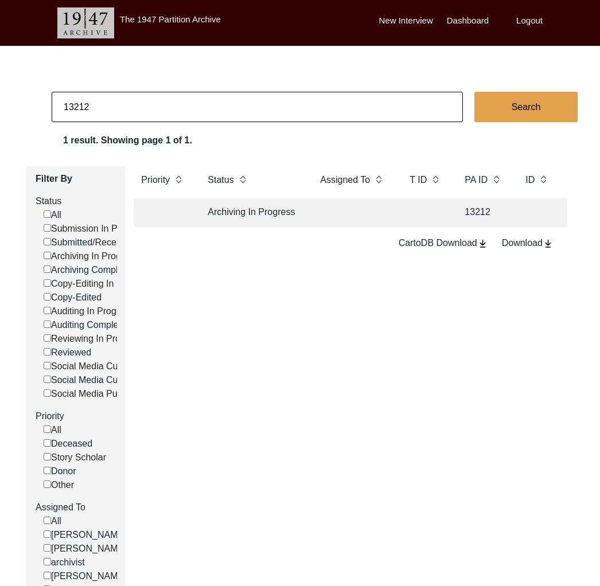
click at [317, 216] on td at bounding box center [353, 212] width 80 height 29
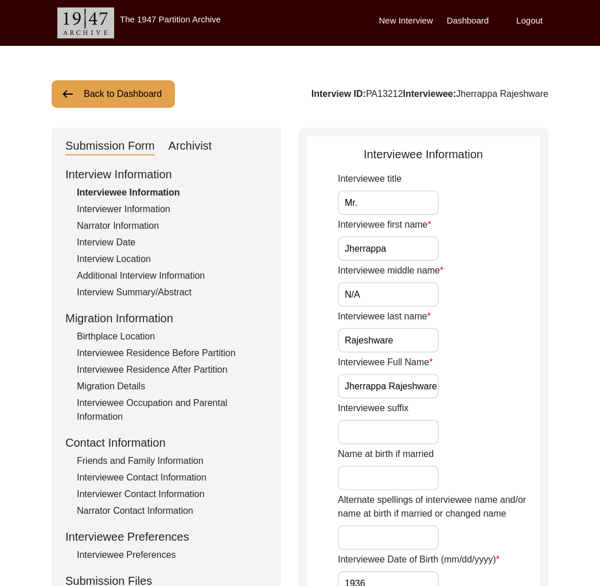
click at [114, 94] on button "Back to Dashboard" at bounding box center [113, 94] width 123 height 28
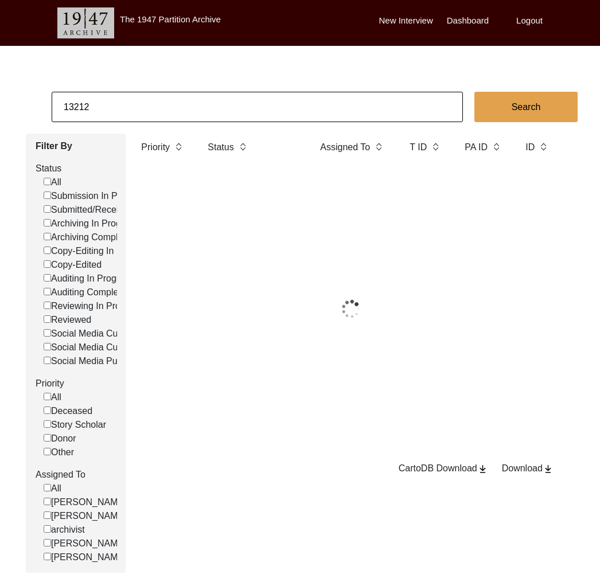
click at [161, 106] on input "13212" at bounding box center [257, 107] width 411 height 30
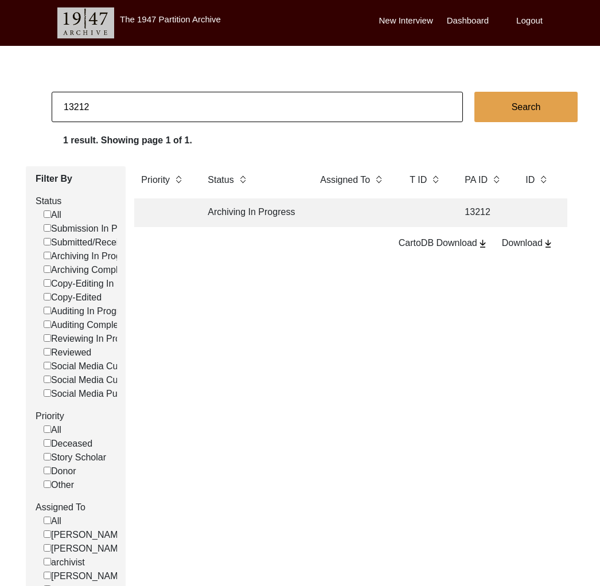
paste input "20"
click at [255, 206] on td "Archiving Completed" at bounding box center [252, 212] width 103 height 29
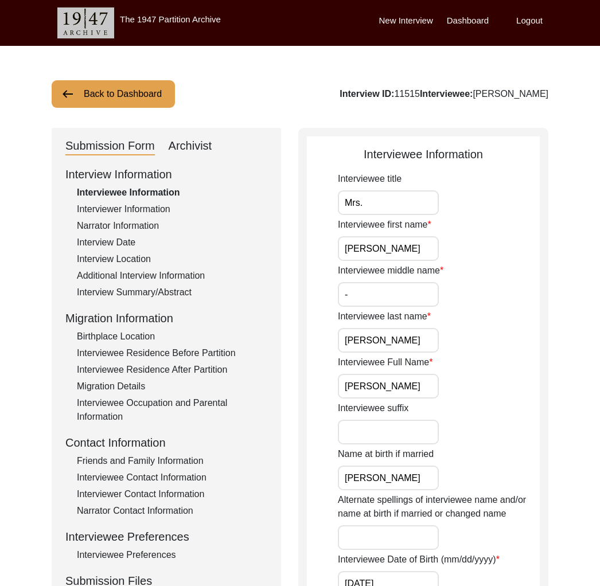
click at [408, 95] on div "Interview ID: 11515 Interviewee: [PERSON_NAME]" at bounding box center [444, 94] width 209 height 14
drag, startPoint x: 408, startPoint y: 95, endPoint x: 564, endPoint y: 140, distance: 163.0
click at [409, 95] on div "Interview ID: 11515 Interviewee: [PERSON_NAME]" at bounding box center [444, 94] width 209 height 14
drag, startPoint x: 551, startPoint y: 92, endPoint x: 471, endPoint y: 97, distance: 79.3
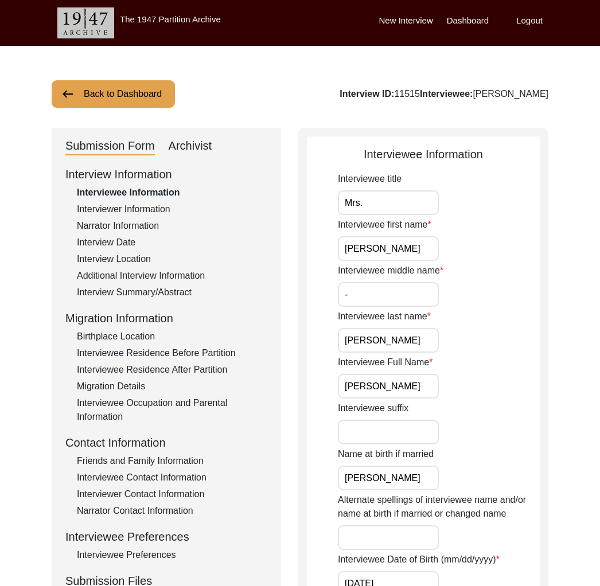
click at [139, 95] on button "Back to Dashboard" at bounding box center [113, 94] width 123 height 28
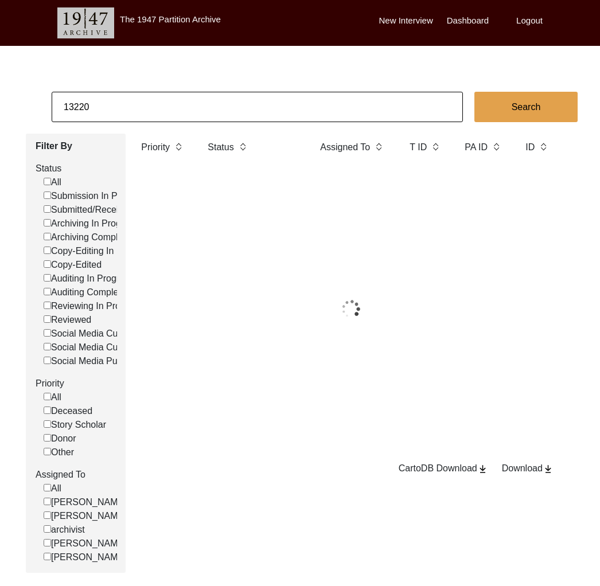
click at [160, 109] on input "13220" at bounding box center [257, 107] width 411 height 30
click at [159, 110] on input "13220" at bounding box center [257, 107] width 411 height 30
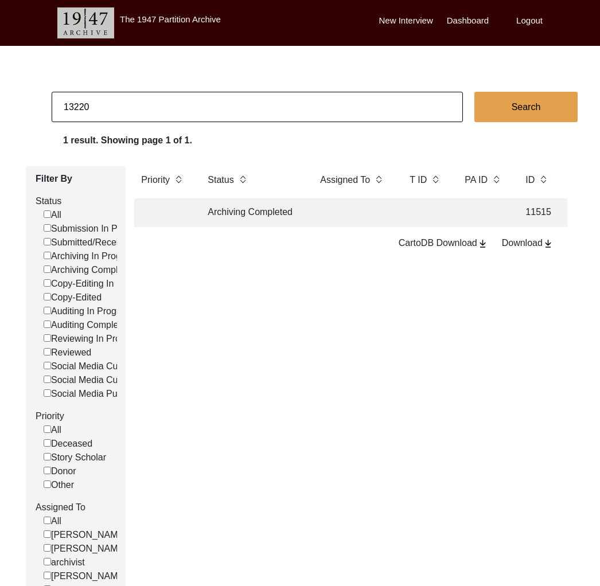
click at [159, 110] on input "13220" at bounding box center [257, 107] width 411 height 30
paste input "1"
click at [327, 213] on td at bounding box center [353, 212] width 80 height 29
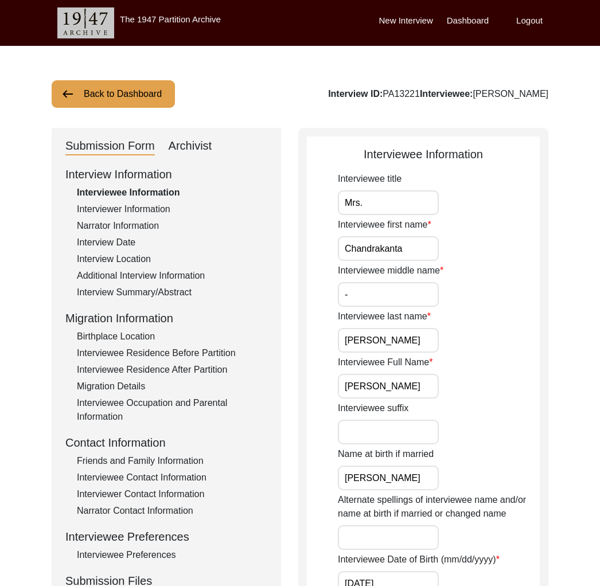
click at [199, 150] on div "Archivist" at bounding box center [191, 146] width 44 height 18
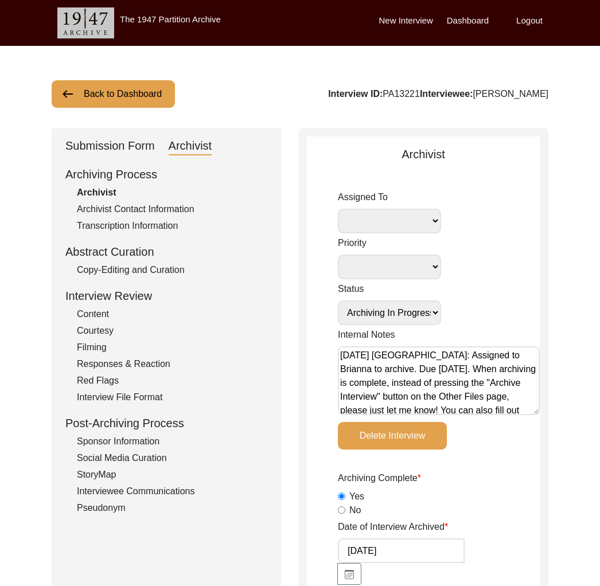
click at [141, 97] on button "Back to Dashboard" at bounding box center [113, 94] width 123 height 28
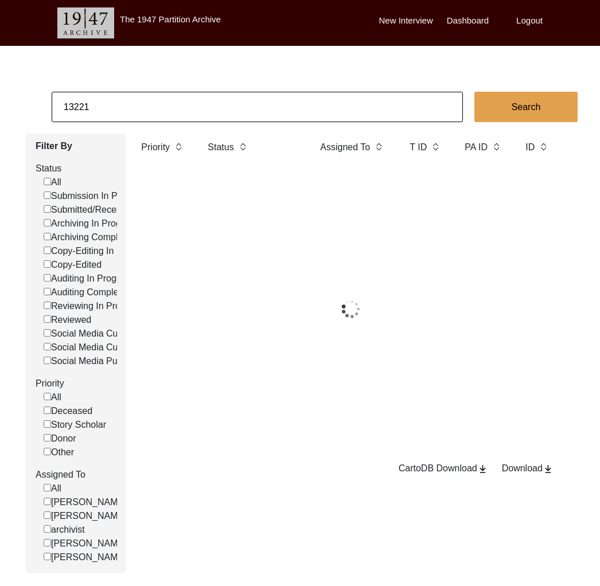
click at [164, 104] on input "13221" at bounding box center [257, 107] width 411 height 30
paste input "2"
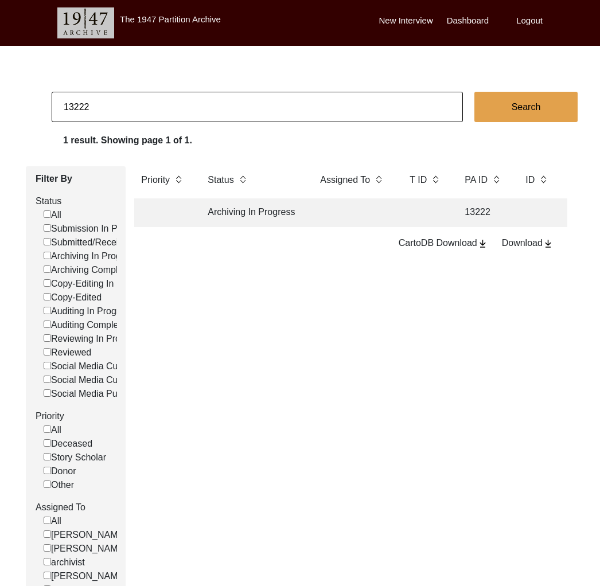
click at [277, 224] on td "Archiving In Progress" at bounding box center [252, 212] width 103 height 29
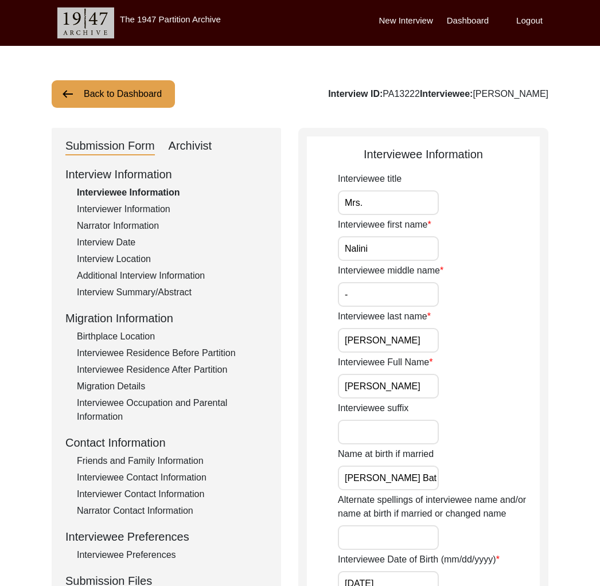
drag, startPoint x: 123, startPoint y: 93, endPoint x: 131, endPoint y: 95, distance: 8.4
click at [131, 95] on button "Back to Dashboard" at bounding box center [113, 94] width 123 height 28
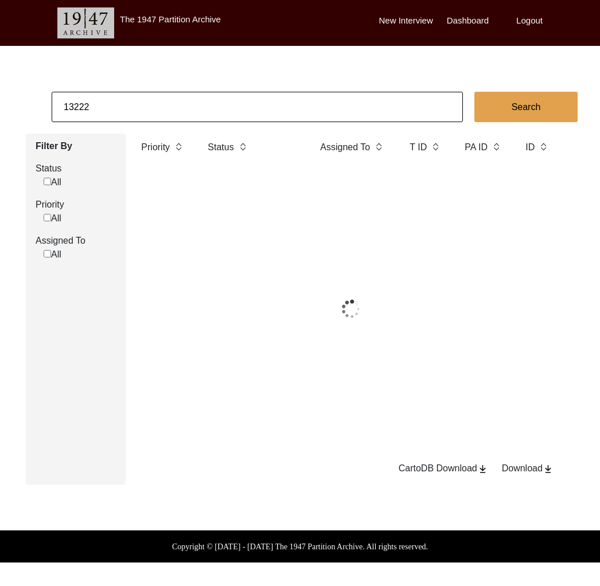
click at [173, 106] on input "13222" at bounding box center [257, 107] width 411 height 30
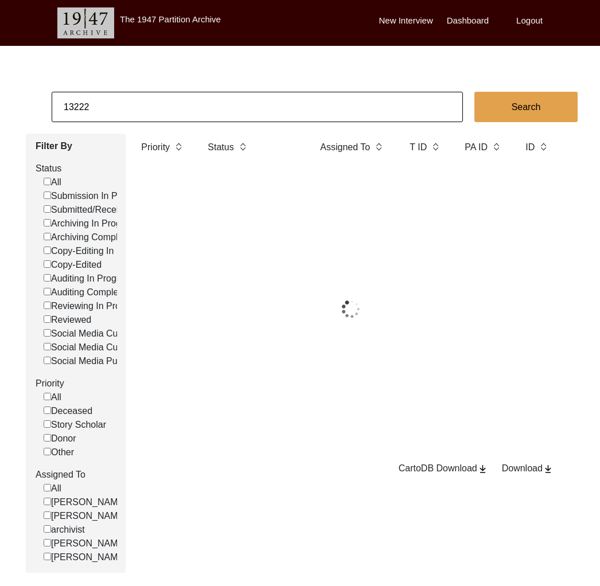
click at [173, 106] on input "13222" at bounding box center [257, 107] width 411 height 30
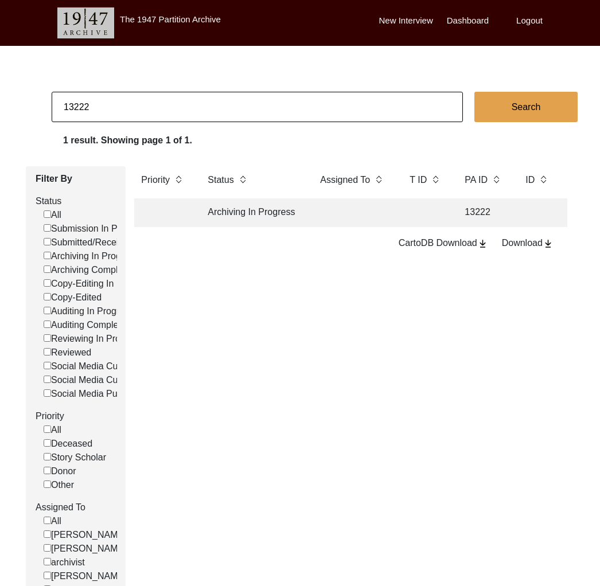
paste input "9"
click at [285, 217] on td "Submitted/Received" at bounding box center [252, 212] width 103 height 29
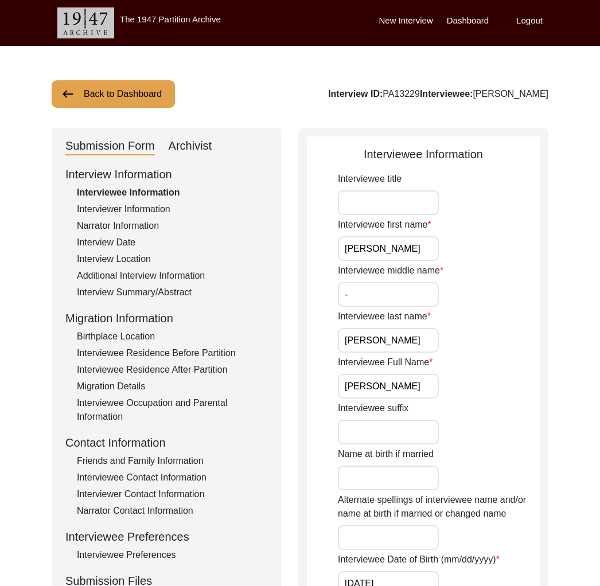
click at [124, 102] on button "Back to Dashboard" at bounding box center [113, 94] width 123 height 28
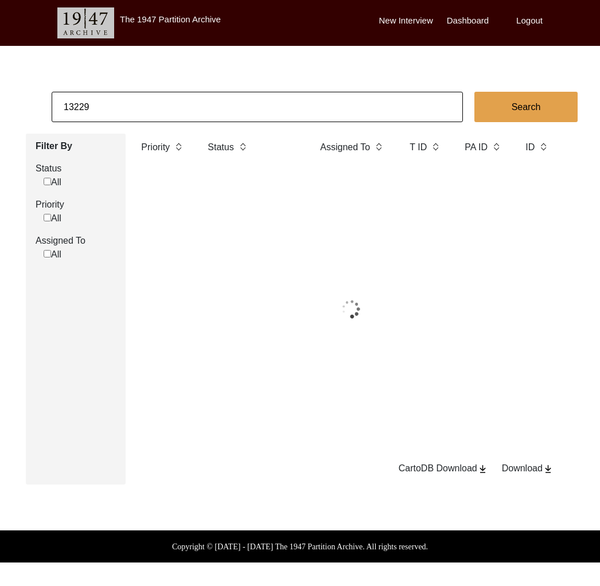
click at [145, 109] on input "13229" at bounding box center [257, 107] width 411 height 30
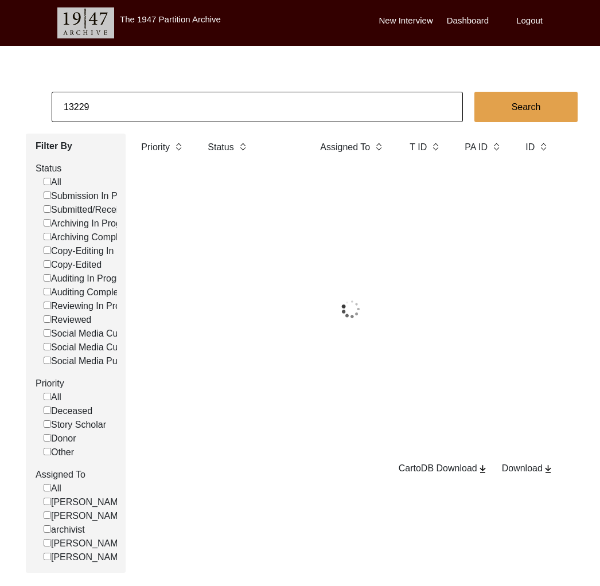
click at [145, 109] on input "13229" at bounding box center [257, 107] width 411 height 30
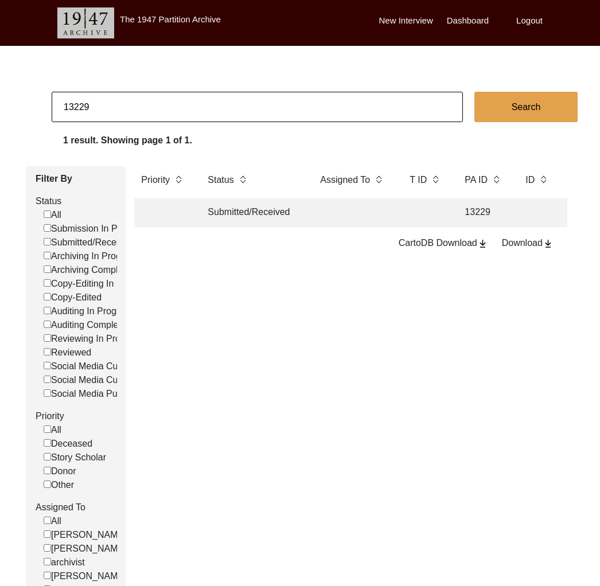
paste input "333"
click at [337, 209] on td at bounding box center [353, 212] width 80 height 29
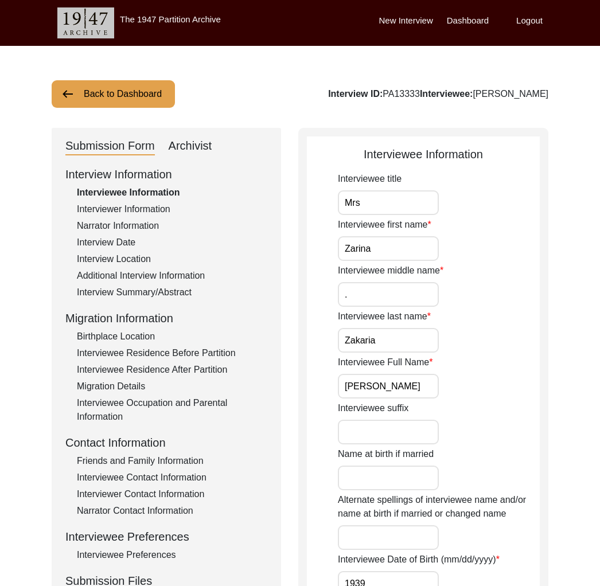
click at [204, 149] on div "Archivist" at bounding box center [191, 146] width 44 height 18
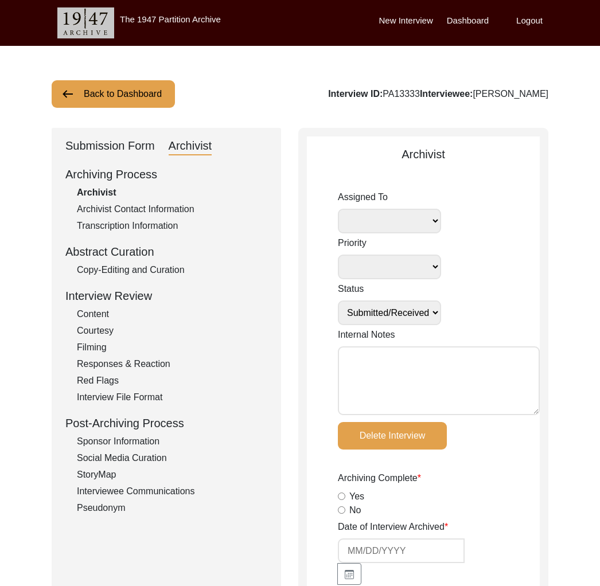
click at [423, 97] on div "Interview ID: PA13333 Interviewee: [PERSON_NAME]" at bounding box center [438, 94] width 220 height 14
click at [153, 84] on button "Back to Dashboard" at bounding box center [113, 94] width 123 height 28
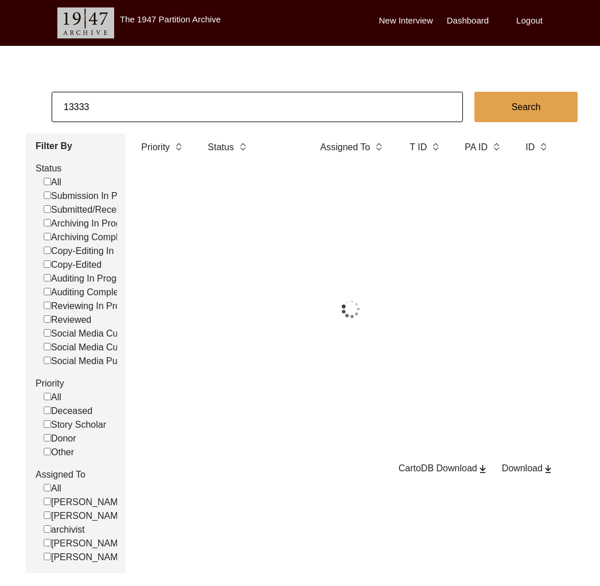
click at [151, 88] on body "The 1947 Partition Archive New Interview Dashboard Logout 13333 Search Filter B…" at bounding box center [300, 325] width 600 height 651
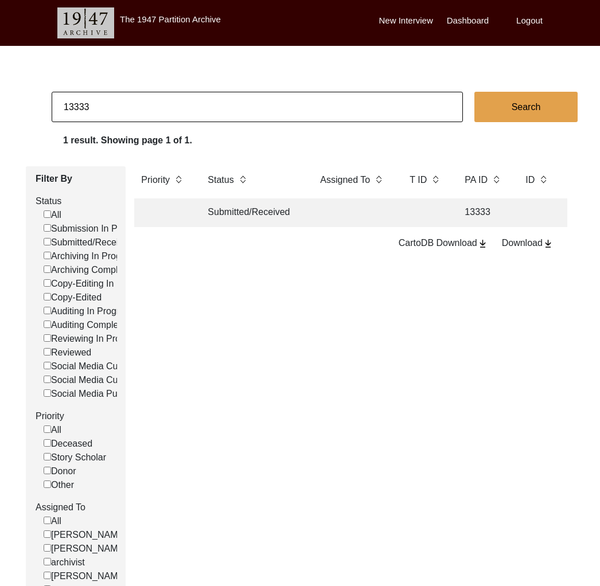
click at [150, 99] on input "13333" at bounding box center [257, 107] width 411 height 30
paste input "[PERSON_NAME]"
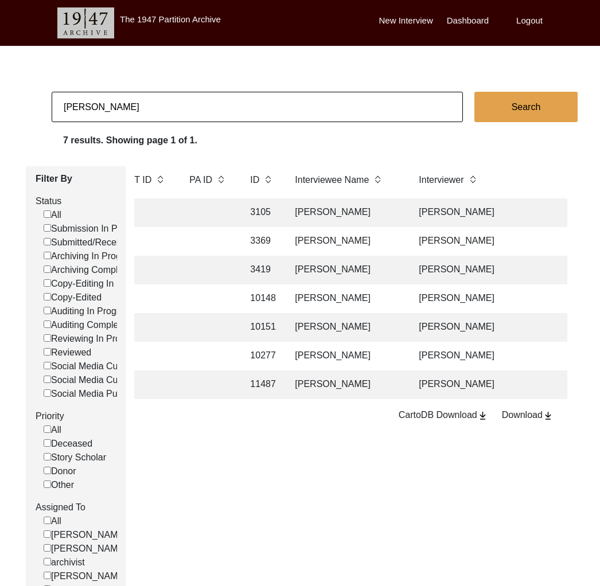
scroll to position [1, 0]
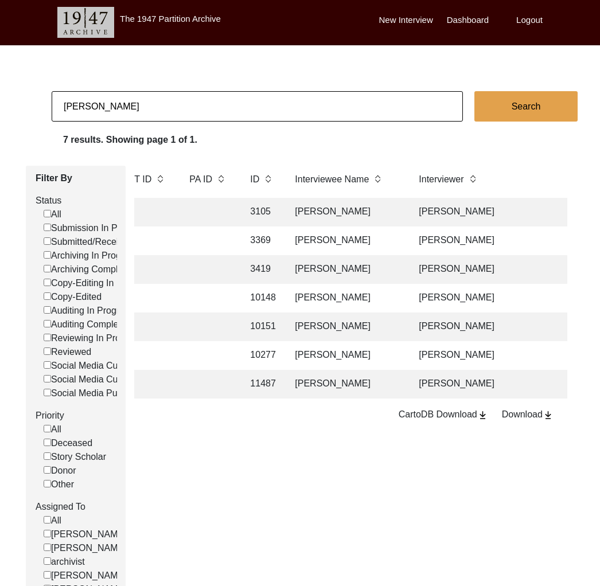
click at [383, 387] on td "[PERSON_NAME]" at bounding box center [345, 384] width 115 height 29
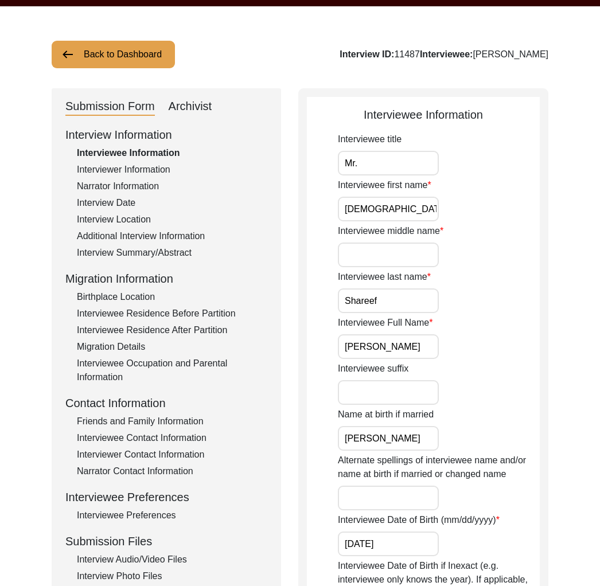
scroll to position [90, 0]
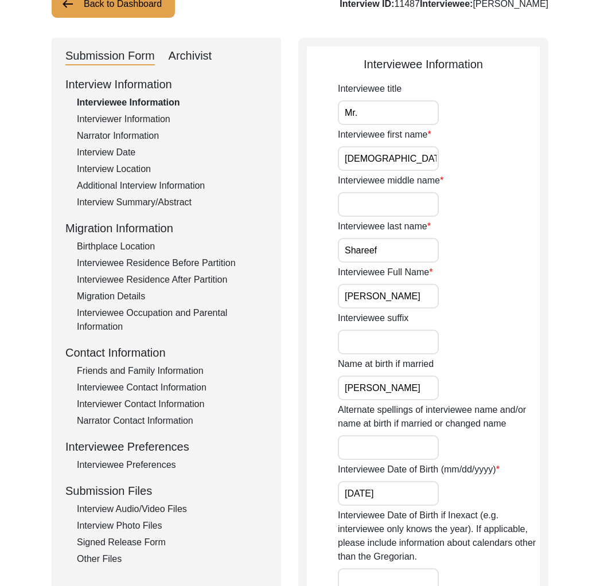
click at [118, 556] on div "Other Files" at bounding box center [172, 559] width 190 height 14
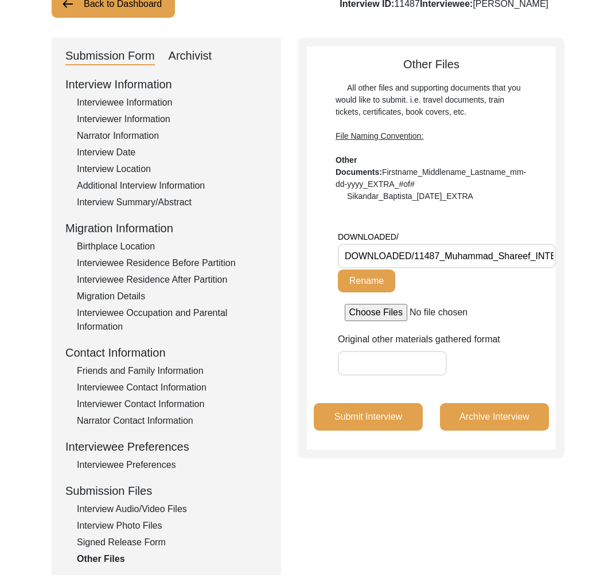
scroll to position [0, 52]
click at [126, 9] on button "Back to Dashboard" at bounding box center [113, 4] width 123 height 28
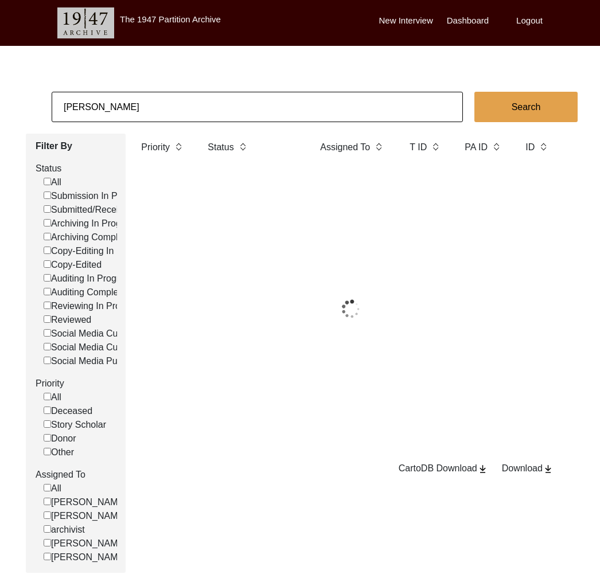
drag, startPoint x: 157, startPoint y: 52, endPoint x: 159, endPoint y: 100, distance: 47.7
click at [158, 54] on body "The 1947 Partition Archive New Interview Dashboard Logout [PERSON_NAME] Search …" at bounding box center [300, 325] width 600 height 651
click at [159, 104] on input "[PERSON_NAME]" at bounding box center [257, 107] width 411 height 30
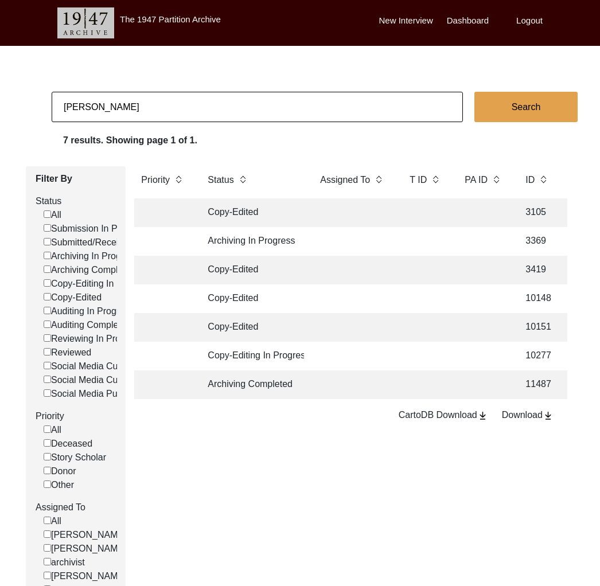
click at [159, 104] on input "[PERSON_NAME]" at bounding box center [257, 107] width 411 height 30
paste input "[PERSON_NAME]"
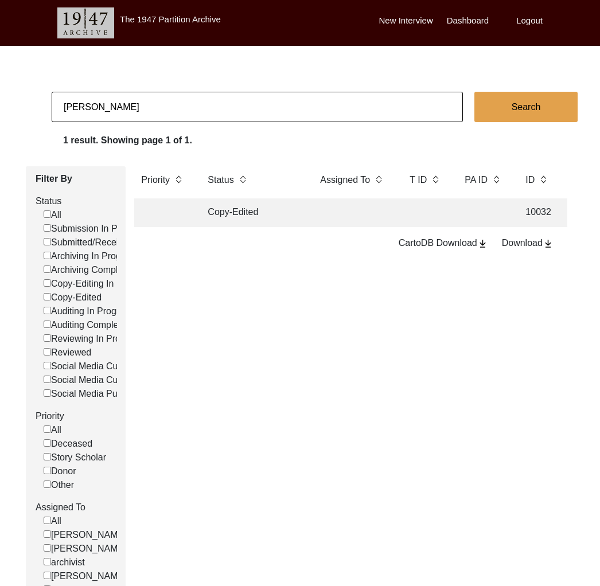
click at [264, 209] on td "Copy-Edited" at bounding box center [252, 212] width 103 height 29
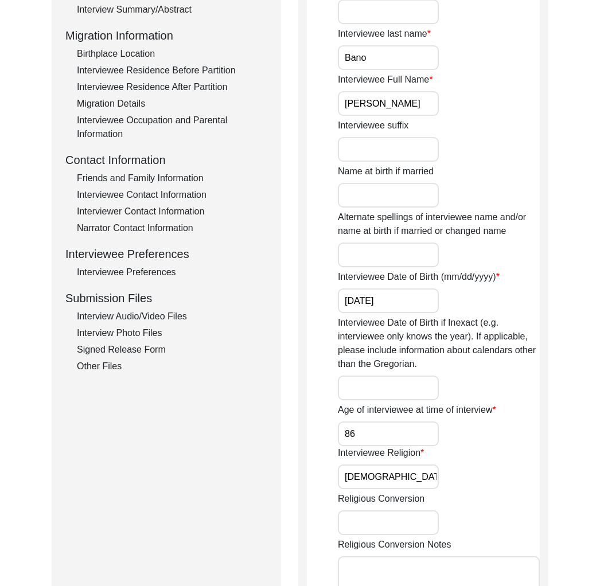
click at [102, 372] on div "Other Files" at bounding box center [172, 367] width 190 height 14
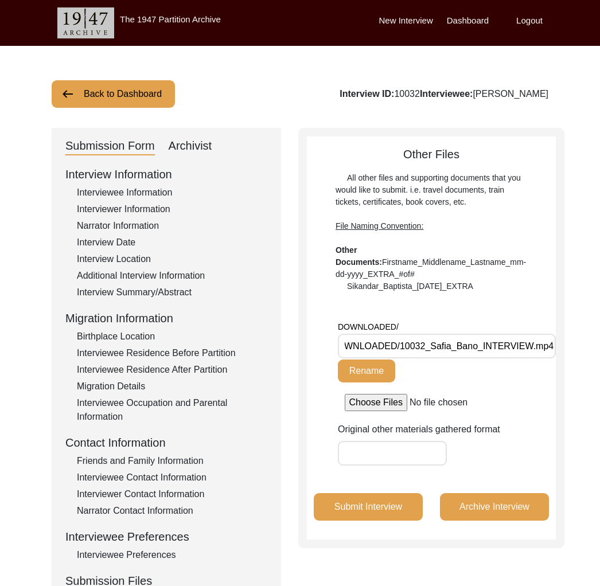
click at [161, 103] on button "Back to Dashboard" at bounding box center [113, 94] width 123 height 28
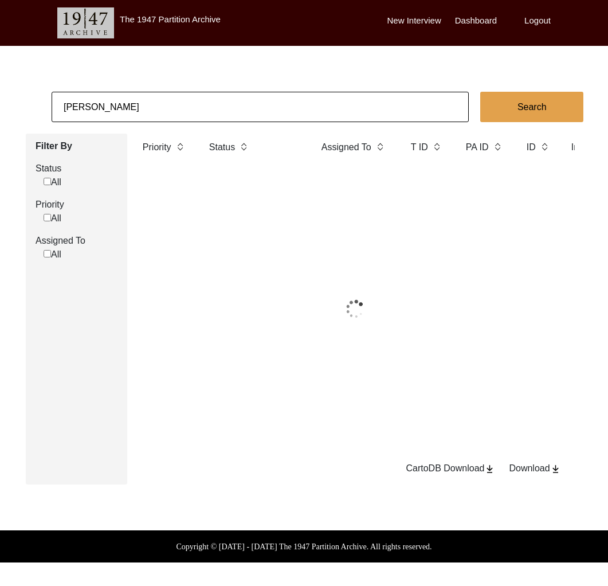
click at [165, 108] on input "[PERSON_NAME]" at bounding box center [261, 107] width 418 height 30
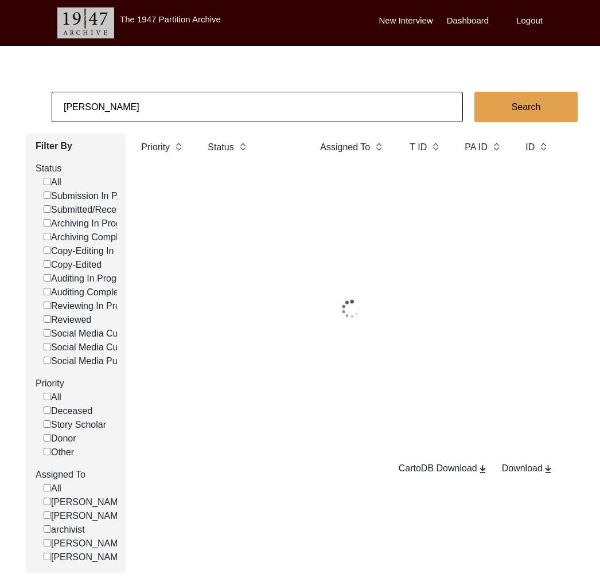
click at [165, 108] on input "[PERSON_NAME]" at bounding box center [257, 107] width 411 height 30
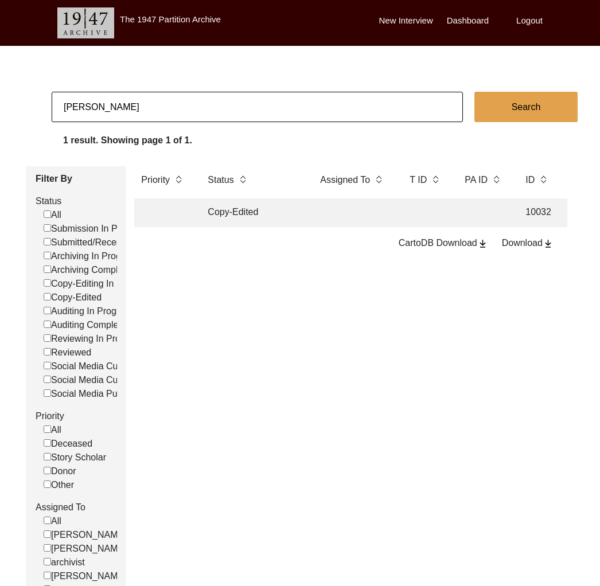
click at [165, 108] on input "[PERSON_NAME]" at bounding box center [257, 107] width 411 height 30
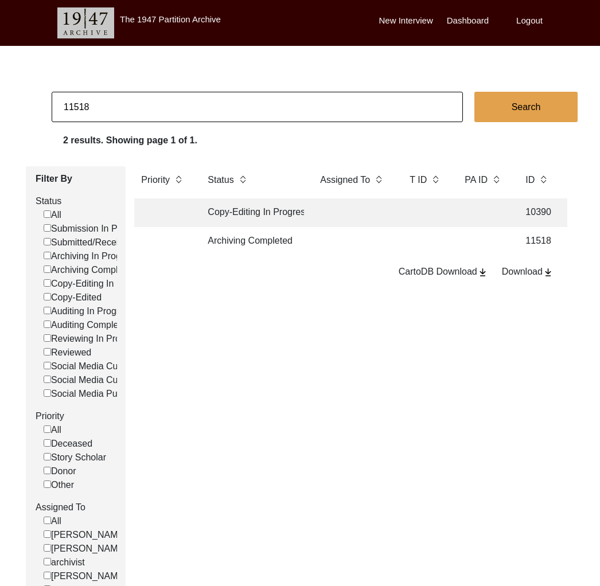
click at [367, 245] on td at bounding box center [353, 241] width 80 height 29
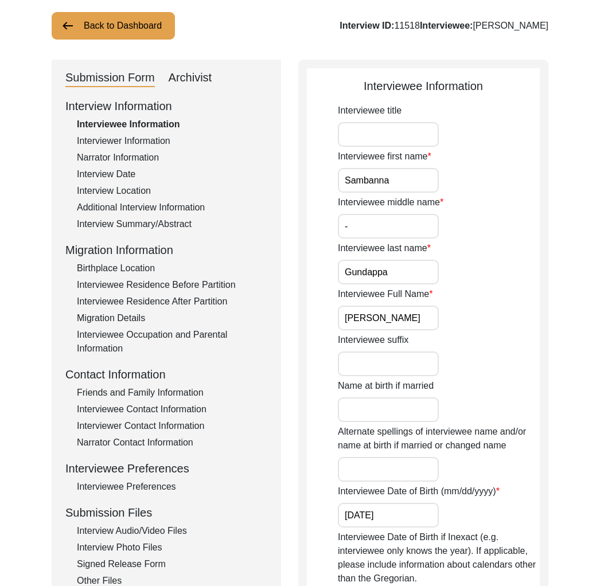
scroll to position [129, 0]
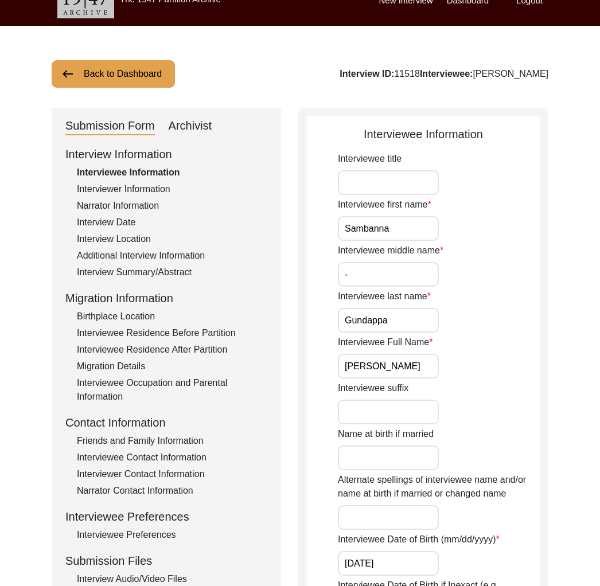
click at [205, 118] on div "Archivist" at bounding box center [191, 126] width 44 height 18
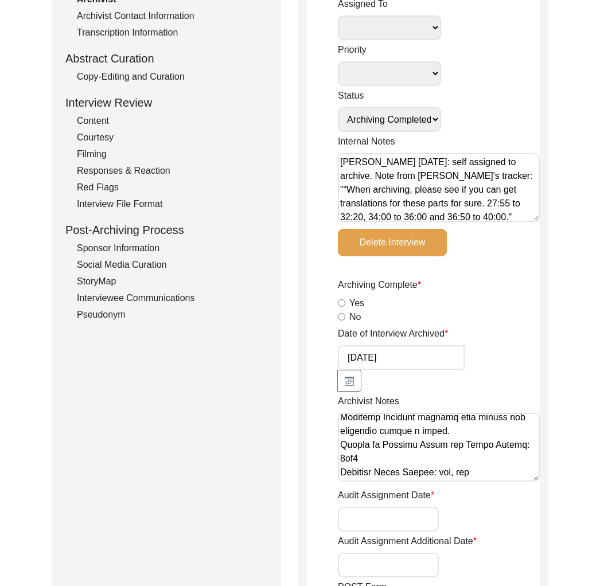
scroll to position [0, 0]
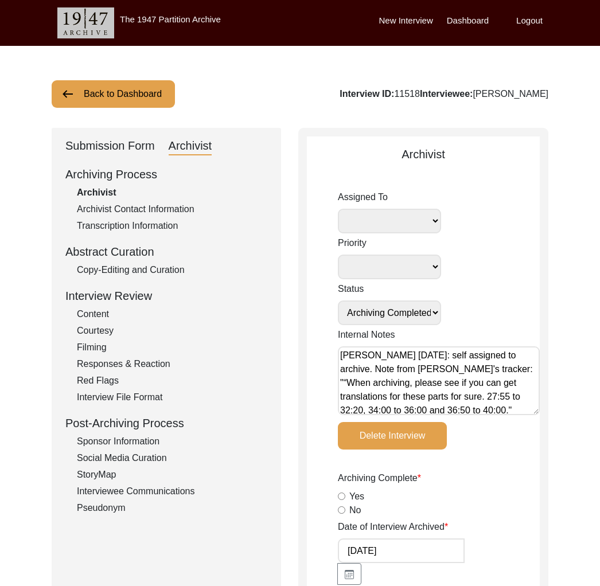
click at [82, 99] on button "Back to Dashboard" at bounding box center [113, 94] width 123 height 28
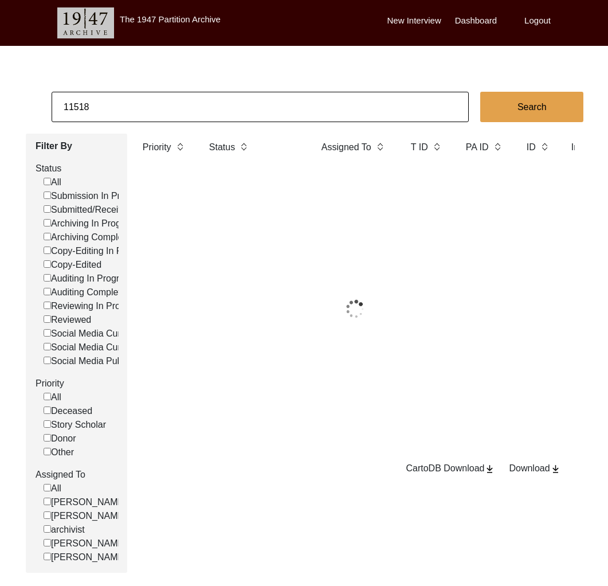
click at [107, 103] on input "11518" at bounding box center [261, 107] width 418 height 30
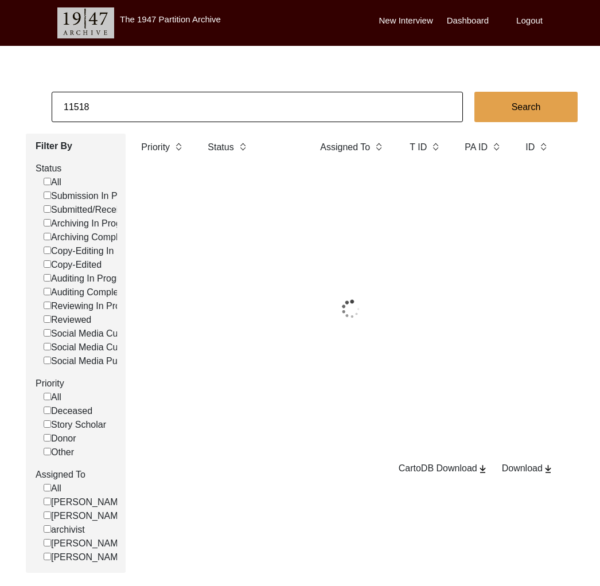
click at [107, 103] on input "11518" at bounding box center [257, 107] width 411 height 30
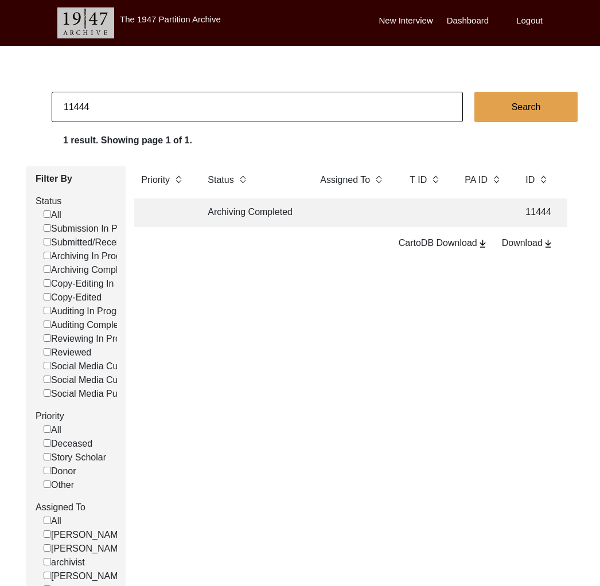
click at [236, 204] on td "Archiving Completed" at bounding box center [252, 212] width 103 height 29
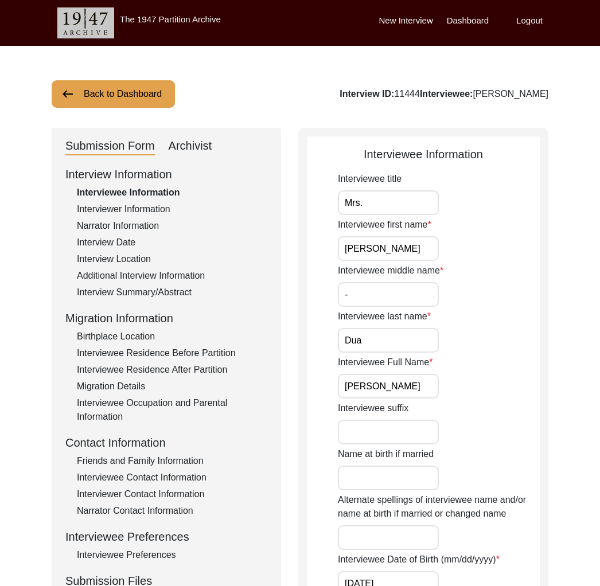
click at [387, 392] on input "[PERSON_NAME]" at bounding box center [388, 386] width 101 height 25
click at [209, 354] on div "Interviewee Residence Before Partition" at bounding box center [172, 353] width 190 height 14
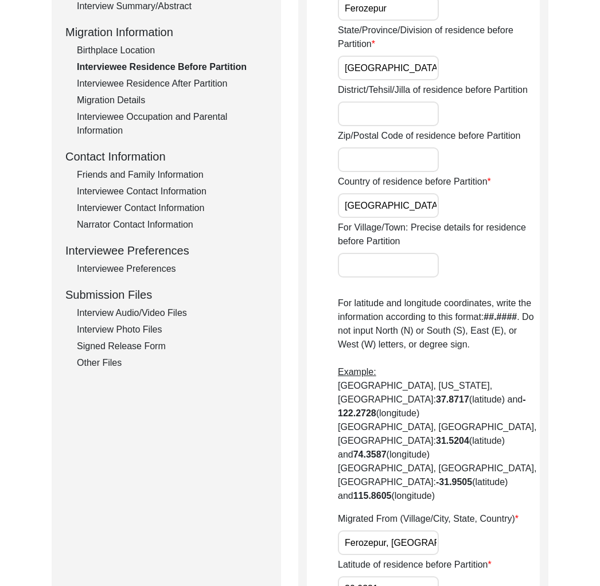
scroll to position [327, 0]
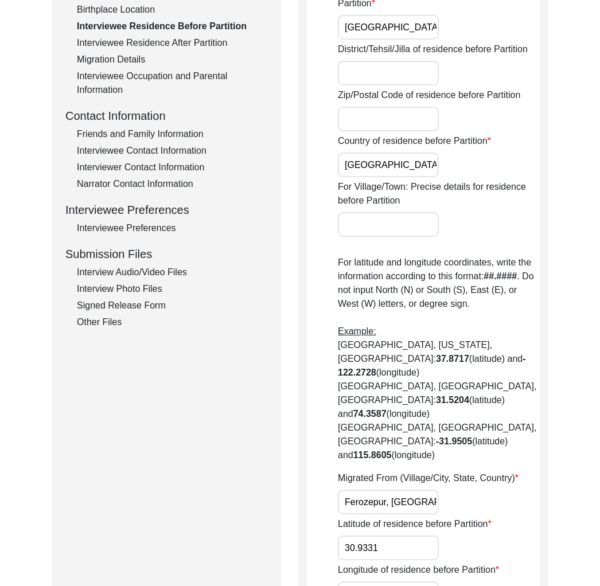
click at [399, 490] on input "Ferozepur, [GEOGRAPHIC_DATA], [GEOGRAPHIC_DATA]" at bounding box center [388, 502] width 101 height 25
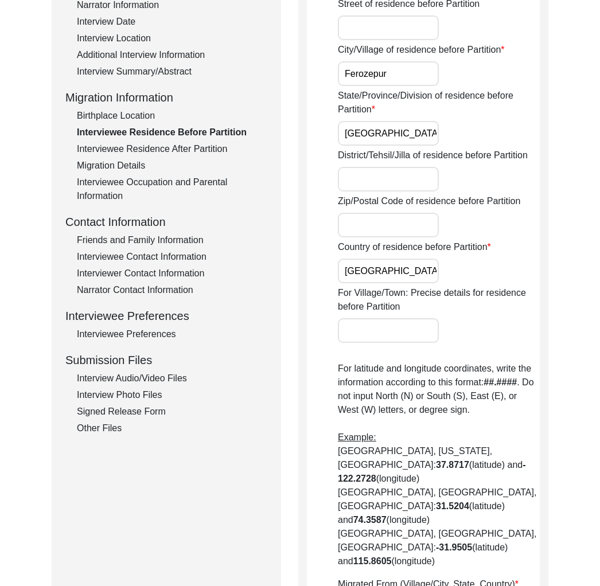
scroll to position [132, 0]
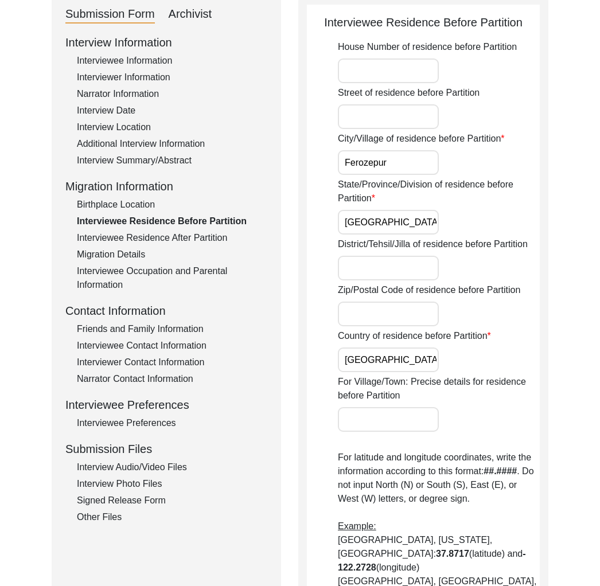
click at [154, 159] on div "Interview Summary/Abstract" at bounding box center [172, 161] width 190 height 14
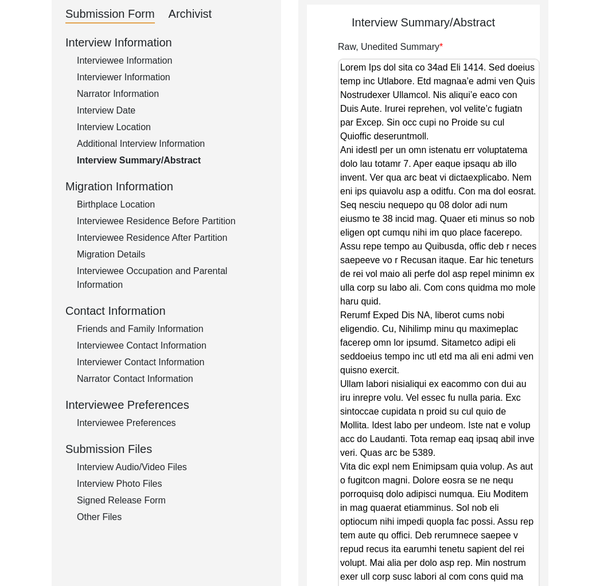
drag, startPoint x: 535, startPoint y: 123, endPoint x: 455, endPoint y: 628, distance: 511.5
click at [455, 586] on html "The 1947 Partition Archive New Interview Dashboard Logout Back to Dashboard Int…" at bounding box center [300, 382] width 600 height 1028
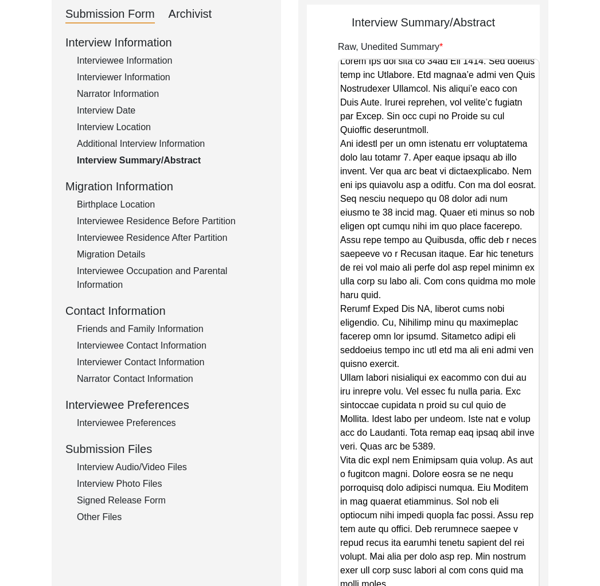
scroll to position [8, 0]
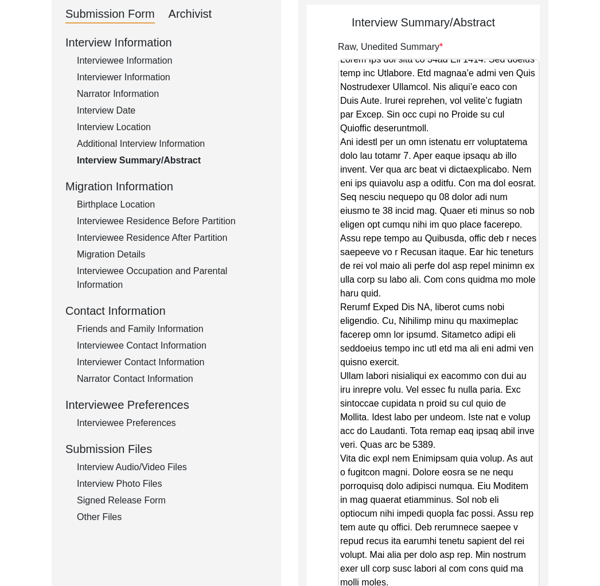
click at [174, 239] on div "Interviewee Residence After Partition" at bounding box center [172, 238] width 190 height 14
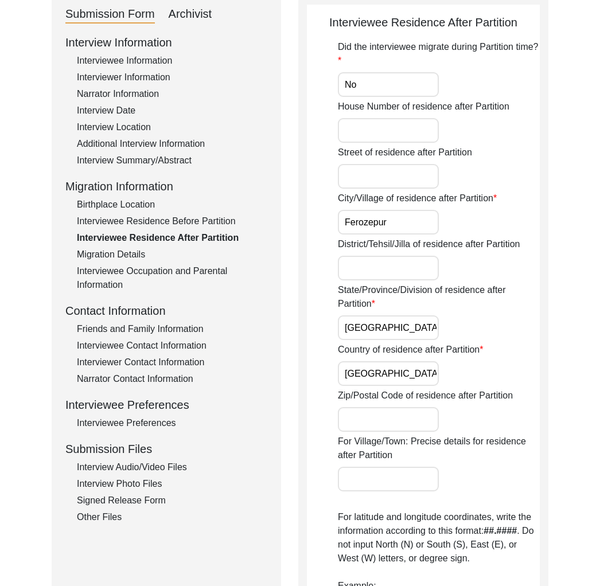
click at [183, 218] on div "Interviewee Residence Before Partition" at bounding box center [172, 221] width 190 height 14
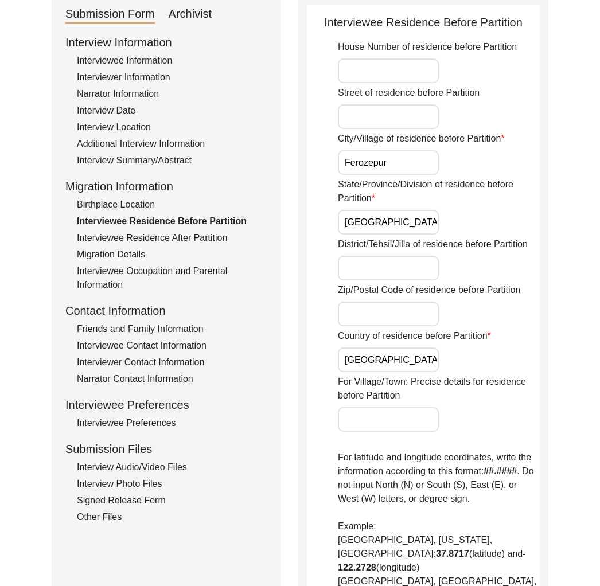
click at [154, 61] on div "Interviewee Information" at bounding box center [172, 61] width 190 height 14
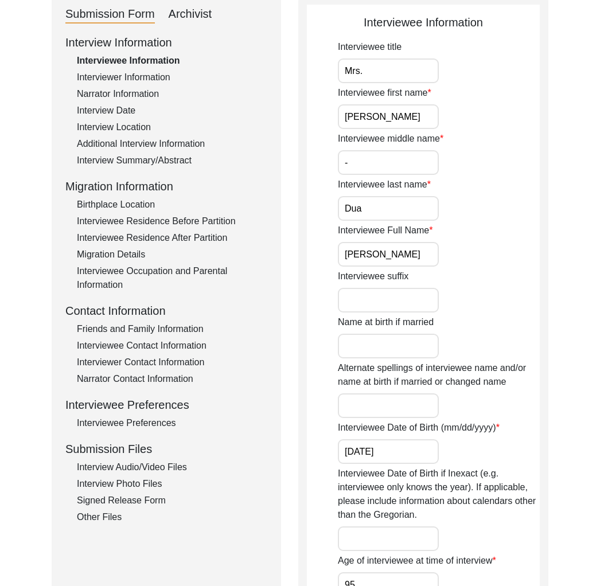
click at [397, 251] on input "[PERSON_NAME]" at bounding box center [388, 254] width 101 height 25
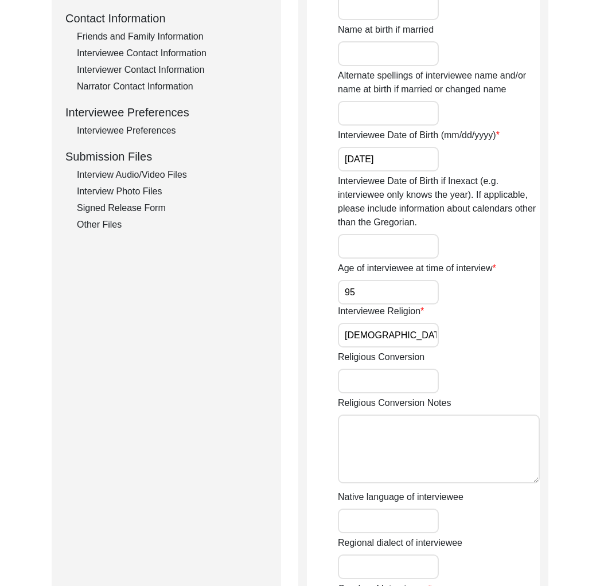
scroll to position [0, 0]
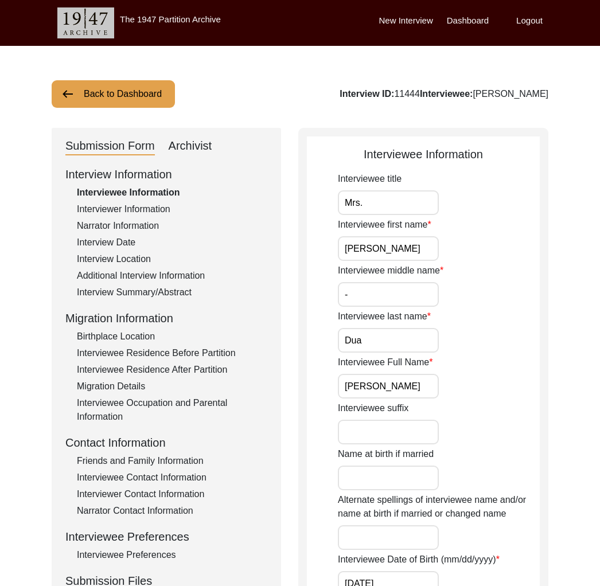
click at [132, 253] on div "Interview Location" at bounding box center [172, 259] width 190 height 14
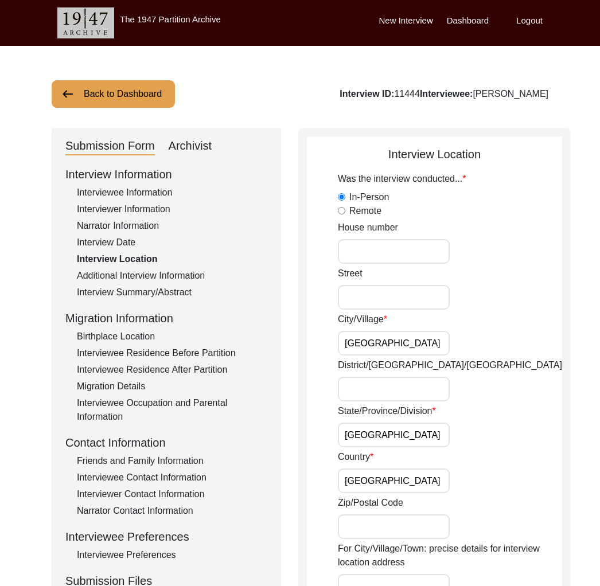
click at [125, 241] on div "Interview Date" at bounding box center [172, 243] width 190 height 14
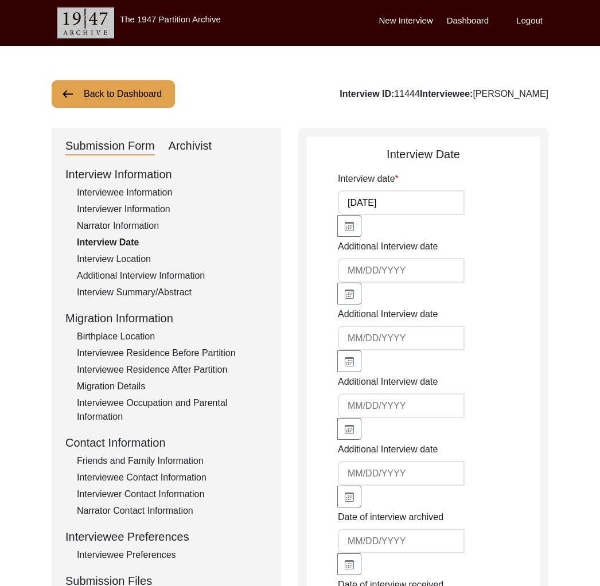
click at [143, 260] on div "Interview Location" at bounding box center [172, 259] width 190 height 14
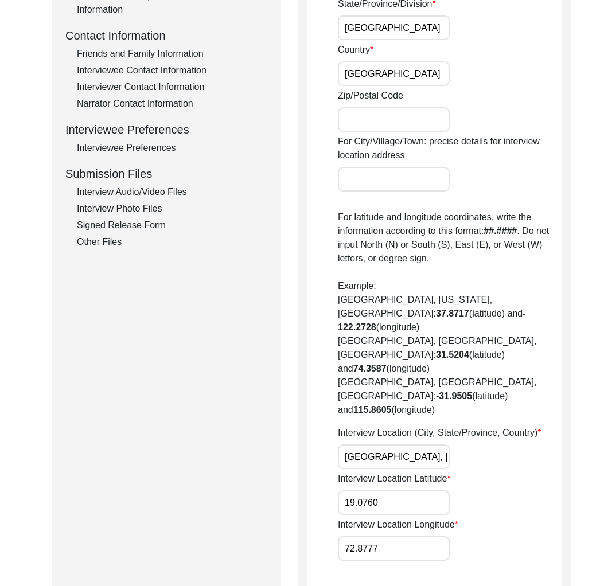
scroll to position [414, 0]
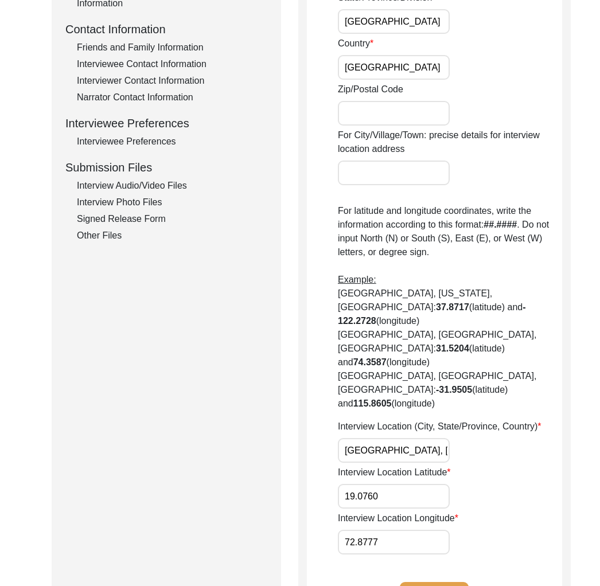
click at [397, 438] on input "[GEOGRAPHIC_DATA], [GEOGRAPHIC_DATA], [GEOGRAPHIC_DATA]" at bounding box center [394, 450] width 112 height 25
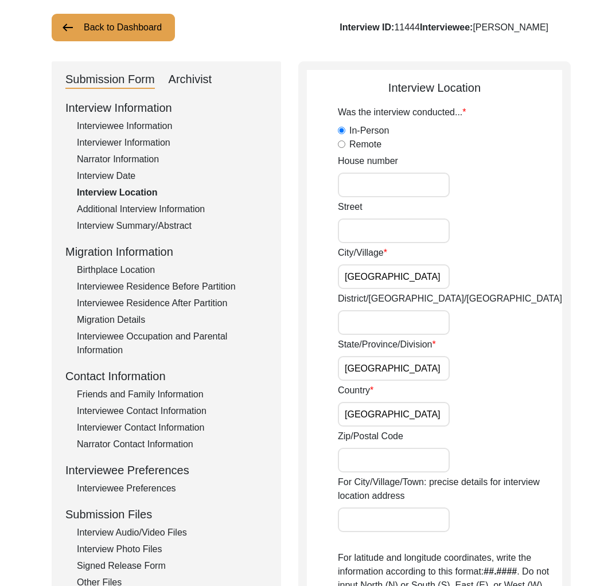
scroll to position [0, 0]
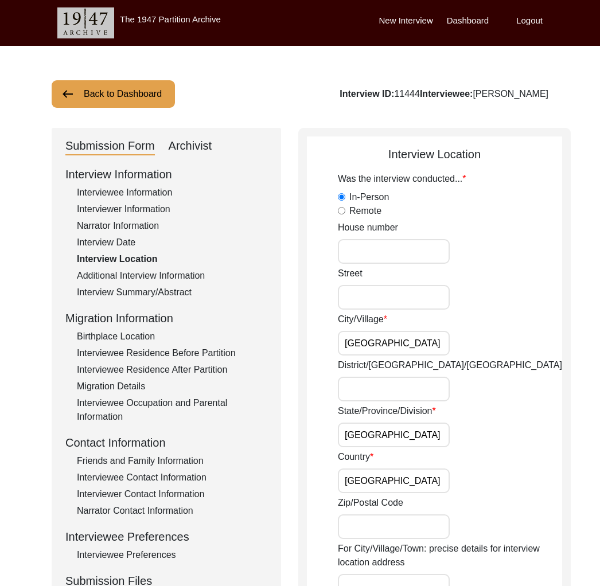
click at [147, 211] on div "Interviewer Information" at bounding box center [172, 209] width 190 height 14
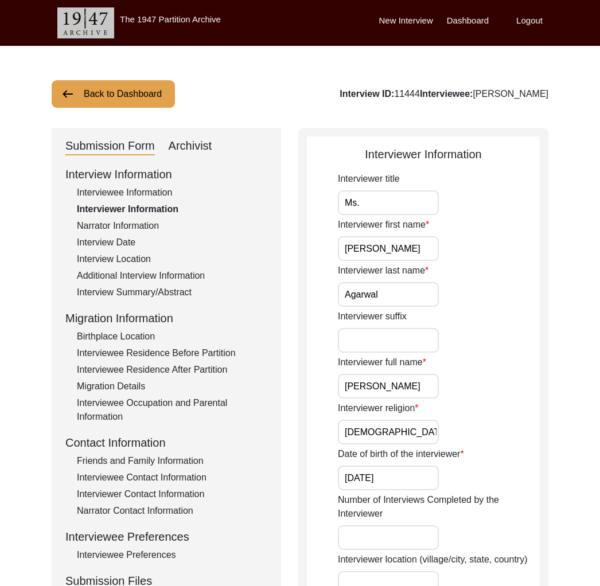
click at [378, 392] on input "[PERSON_NAME]" at bounding box center [388, 386] width 101 height 25
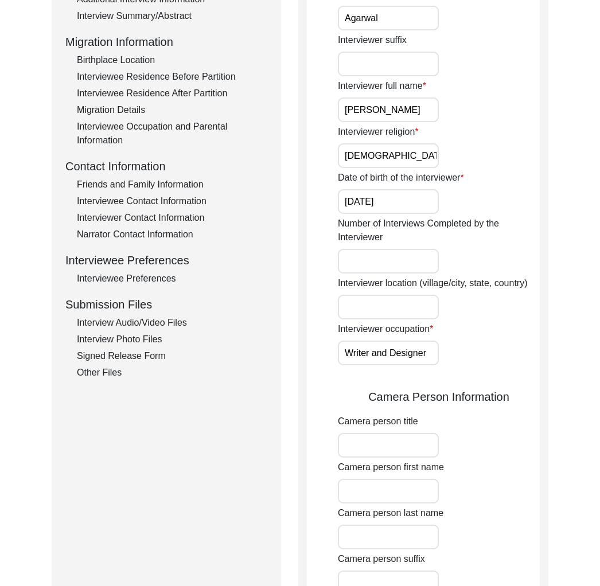
click at [137, 321] on div "Interview Audio/Video Files" at bounding box center [172, 323] width 190 height 14
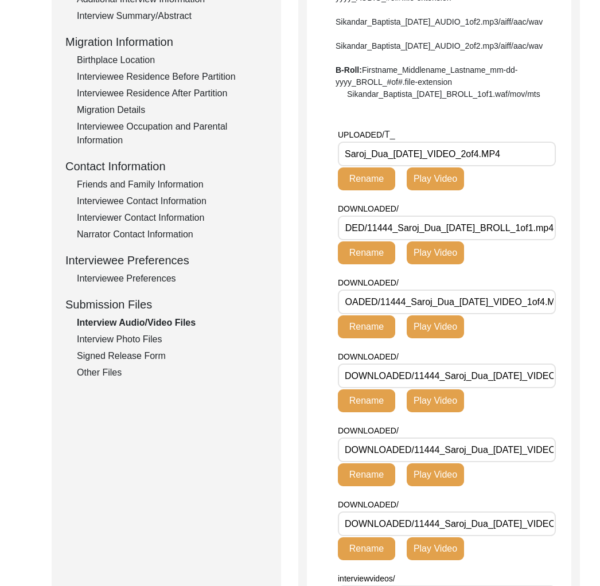
scroll to position [0, 64]
drag, startPoint x: 423, startPoint y: 266, endPoint x: 351, endPoint y: 268, distance: 71.7
click at [351, 240] on input "DOWNLOADED/11444_Saroj_Dua_[DATE]_BROLL_1of1.mp4" at bounding box center [447, 228] width 218 height 25
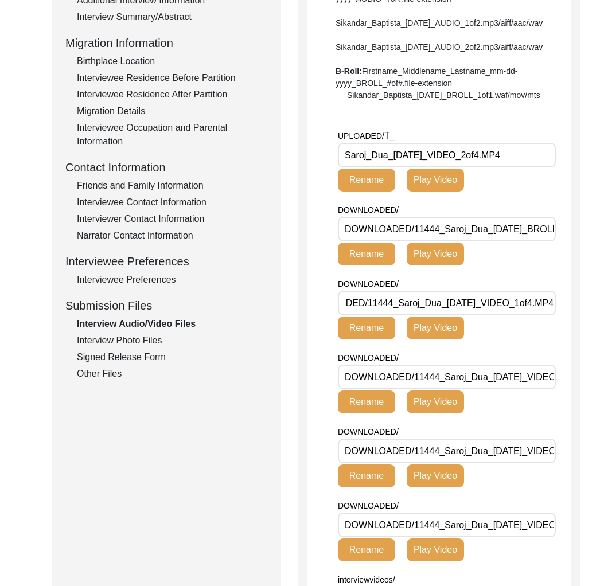
scroll to position [0, 0]
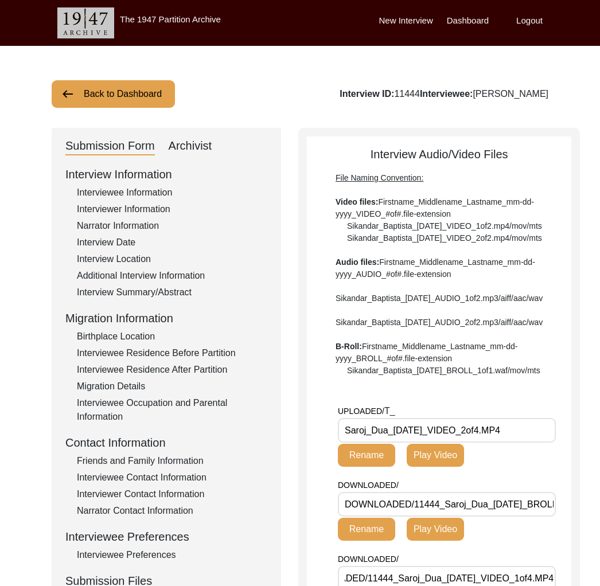
click at [112, 104] on button "Back to Dashboard" at bounding box center [113, 94] width 123 height 28
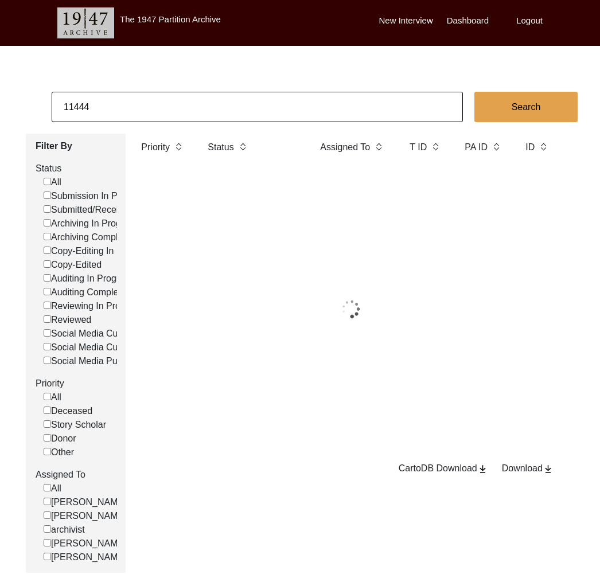
drag, startPoint x: 98, startPoint y: 108, endPoint x: 62, endPoint y: 111, distance: 36.2
click at [96, 108] on input "11444" at bounding box center [257, 107] width 411 height 30
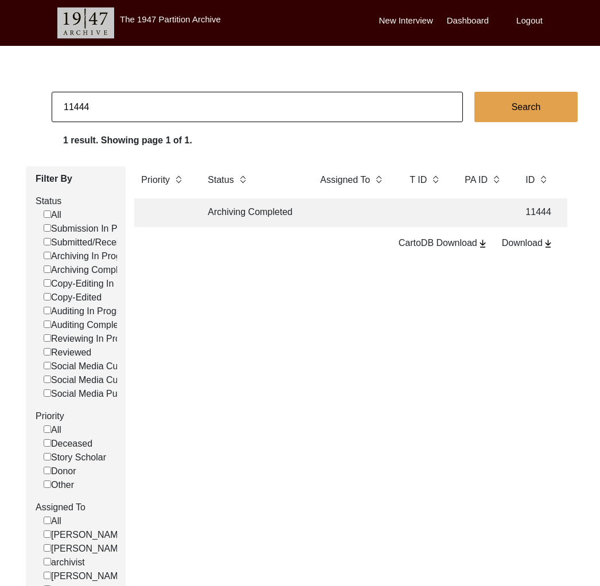
drag, startPoint x: 75, startPoint y: 105, endPoint x: 250, endPoint y: 107, distance: 175.5
click at [248, 107] on input "11444" at bounding box center [257, 107] width 411 height 30
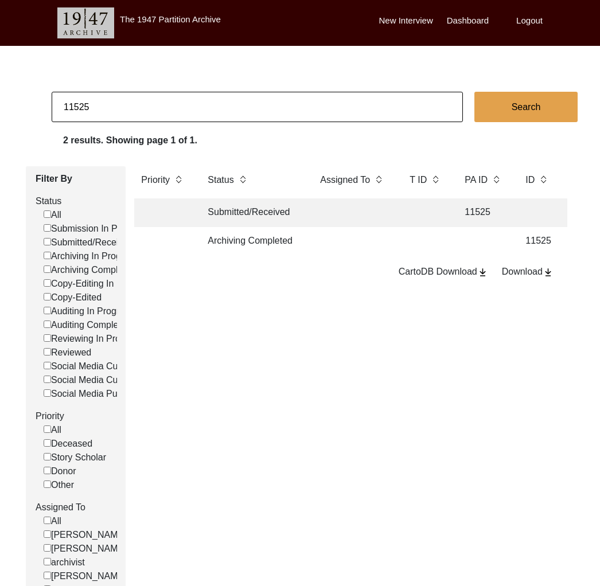
click at [350, 246] on td at bounding box center [353, 241] width 80 height 29
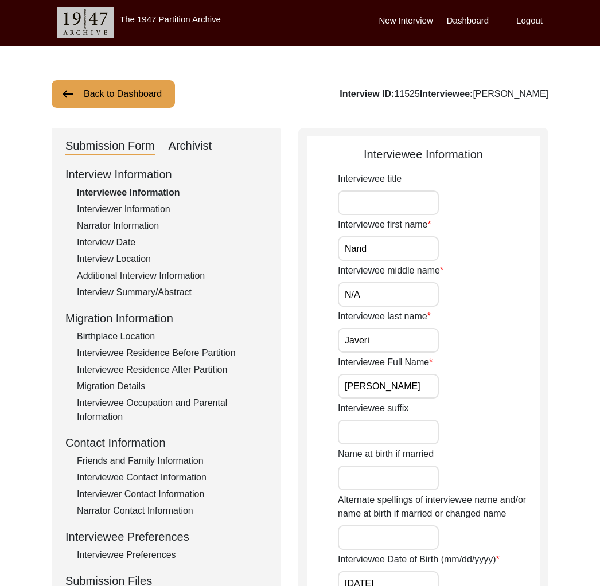
click at [409, 388] on input "[PERSON_NAME]" at bounding box center [388, 386] width 101 height 25
click at [126, 344] on div "Interview Information Interviewee Information Interviewer Information Narrator …" at bounding box center [166, 411] width 202 height 490
click at [131, 349] on div "Interviewee Residence Before Partition" at bounding box center [172, 353] width 190 height 14
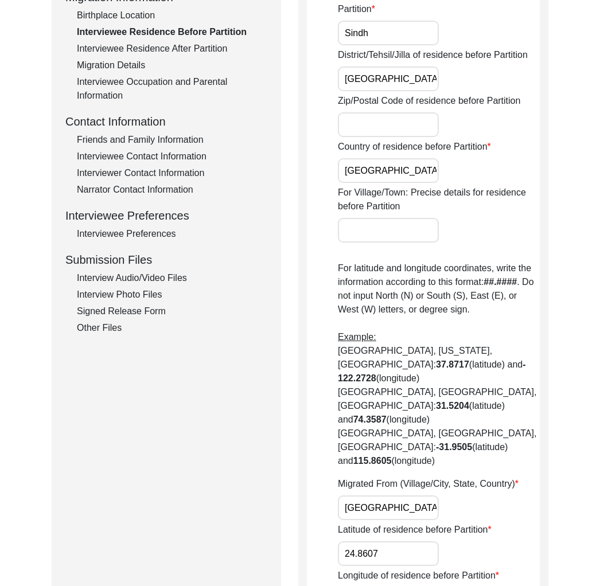
scroll to position [360, 0]
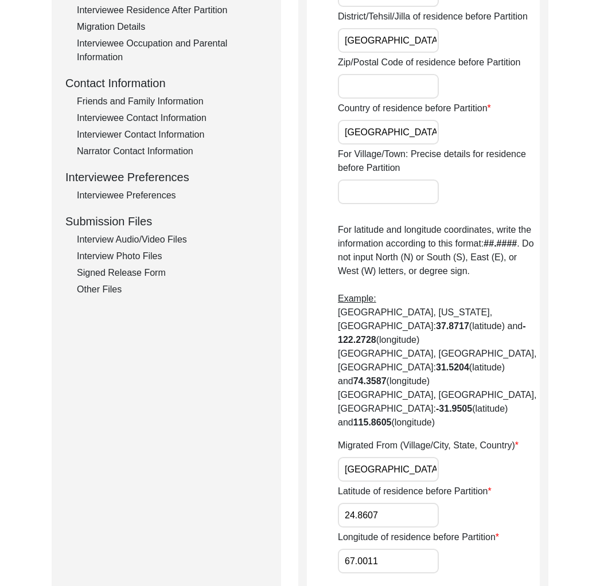
click at [393, 457] on input "[GEOGRAPHIC_DATA], [GEOGRAPHIC_DATA], [GEOGRAPHIC_DATA]" at bounding box center [388, 469] width 101 height 25
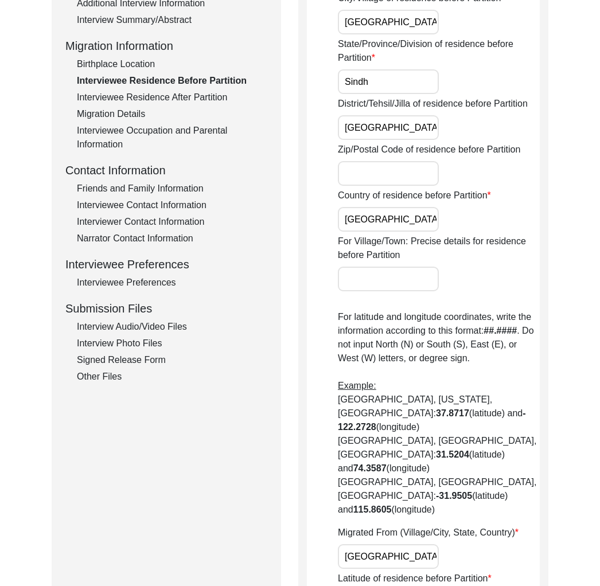
scroll to position [103, 0]
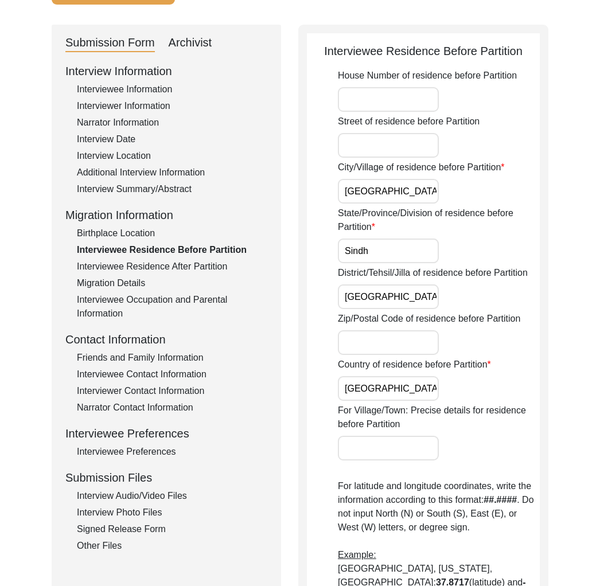
click at [162, 188] on div "Interview Summary/Abstract" at bounding box center [172, 189] width 190 height 14
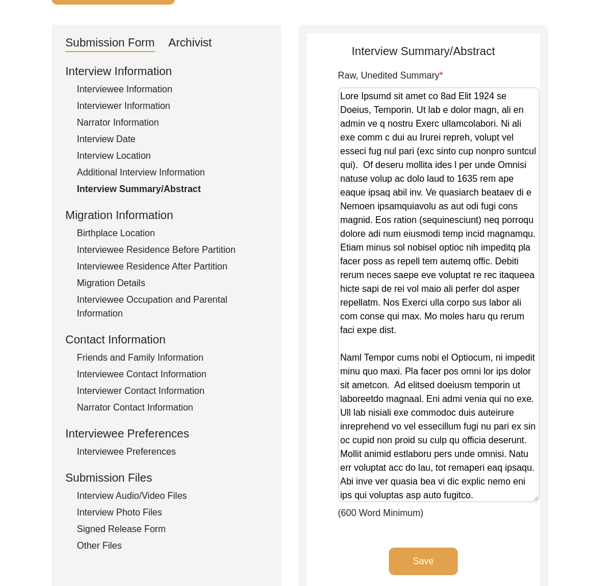
drag, startPoint x: 533, startPoint y: 151, endPoint x: 493, endPoint y: 498, distance: 349.4
click at [493, 498] on textarea "Raw, Unedited Summary" at bounding box center [439, 294] width 202 height 415
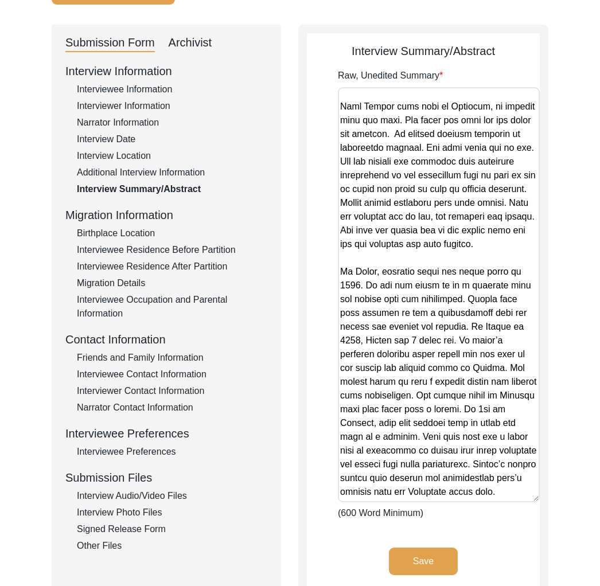
scroll to position [252, 0]
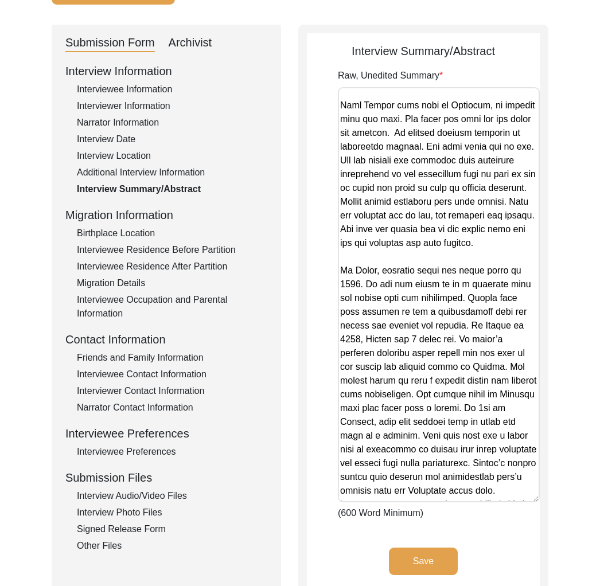
click at [192, 253] on div "Interviewee Residence Before Partition" at bounding box center [172, 250] width 190 height 14
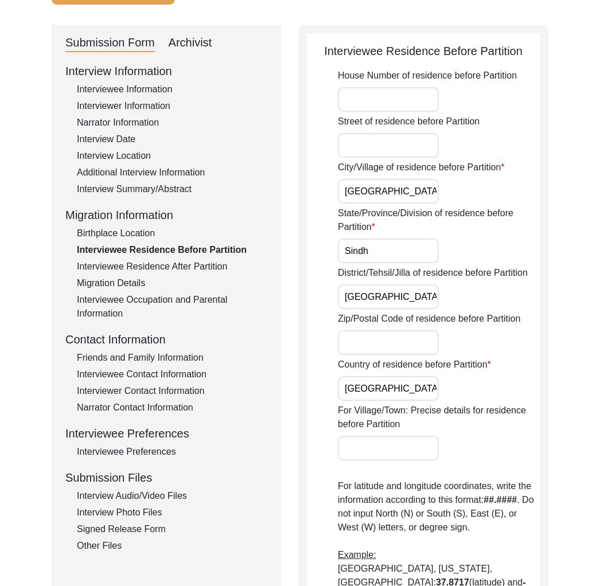
click at [135, 235] on div "Birthplace Location" at bounding box center [172, 234] width 190 height 14
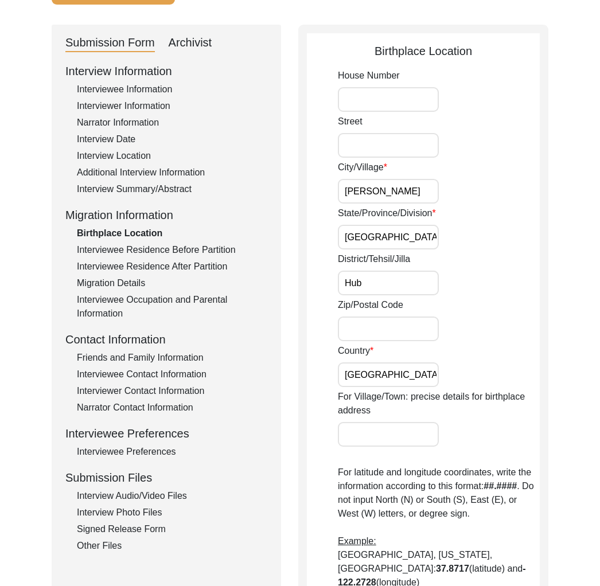
click at [157, 256] on div "Interviewee Residence Before Partition" at bounding box center [172, 250] width 190 height 14
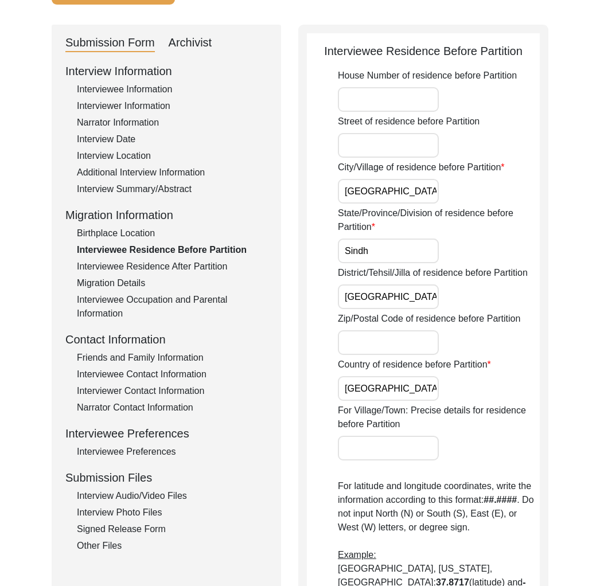
click at [167, 271] on div "Interviewee Residence After Partition" at bounding box center [172, 267] width 190 height 14
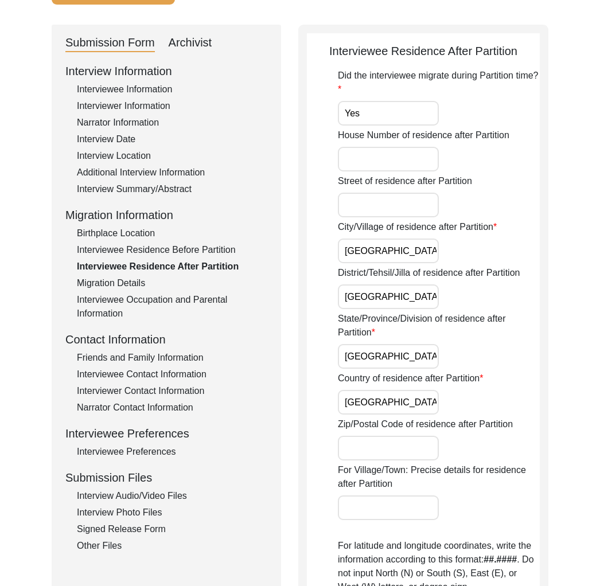
click at [168, 258] on div "Interview Information Interviewee Information Interviewer Information Narrator …" at bounding box center [166, 308] width 202 height 490
click at [167, 253] on div "Interviewee Residence Before Partition" at bounding box center [172, 250] width 190 height 14
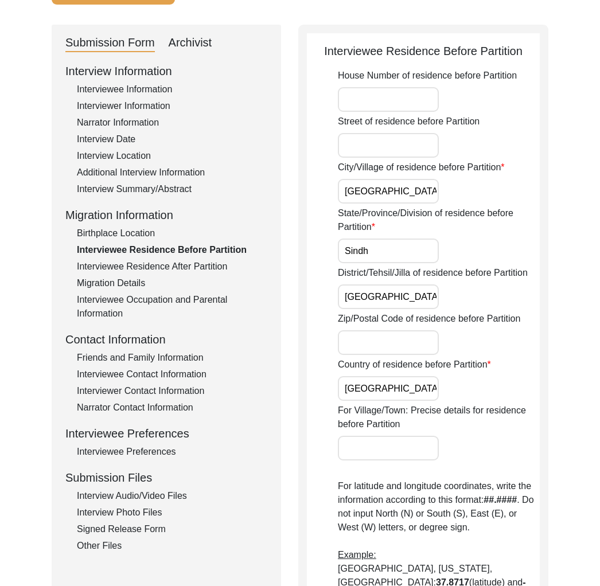
click at [161, 193] on div "Interview Summary/Abstract" at bounding box center [172, 189] width 190 height 14
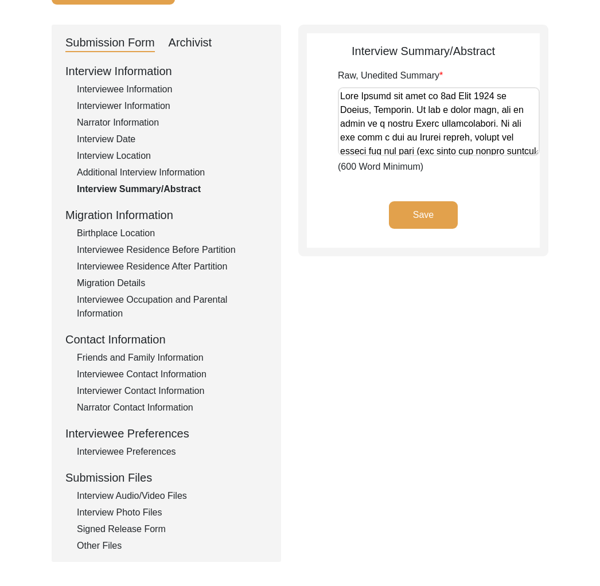
click at [180, 42] on div "Archivist" at bounding box center [191, 43] width 44 height 18
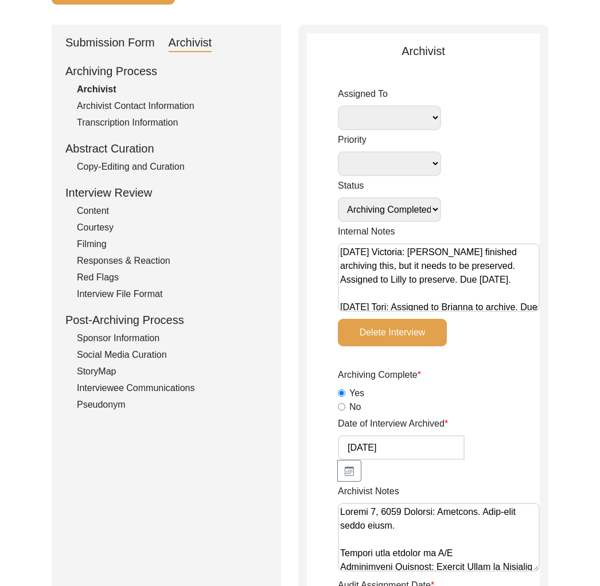
click at [153, 110] on div "Archivist Contact Information" at bounding box center [172, 106] width 190 height 14
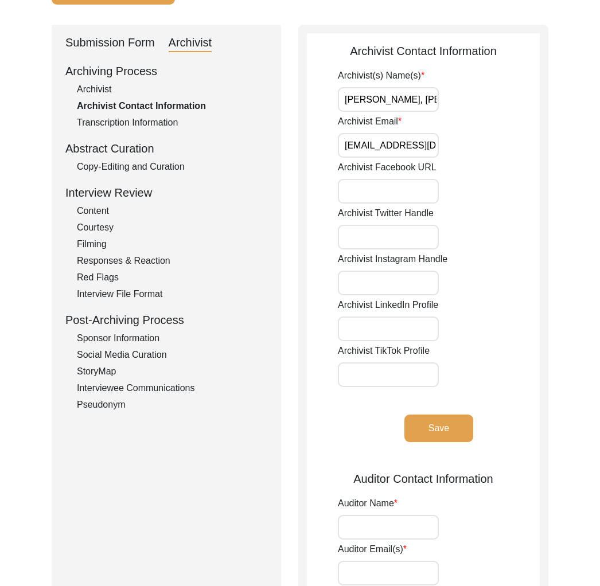
click at [135, 41] on div "Submission Form" at bounding box center [109, 43] width 89 height 18
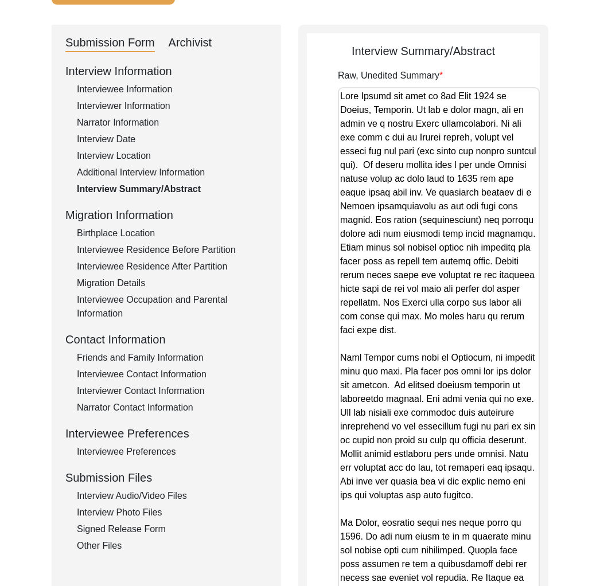
drag, startPoint x: 536, startPoint y: 149, endPoint x: 532, endPoint y: 658, distance: 508.7
click at [532, 586] on html "The 1947 Partition Archive New Interview Dashboard Logout Back to Dashboard Int…" at bounding box center [300, 413] width 600 height 1032
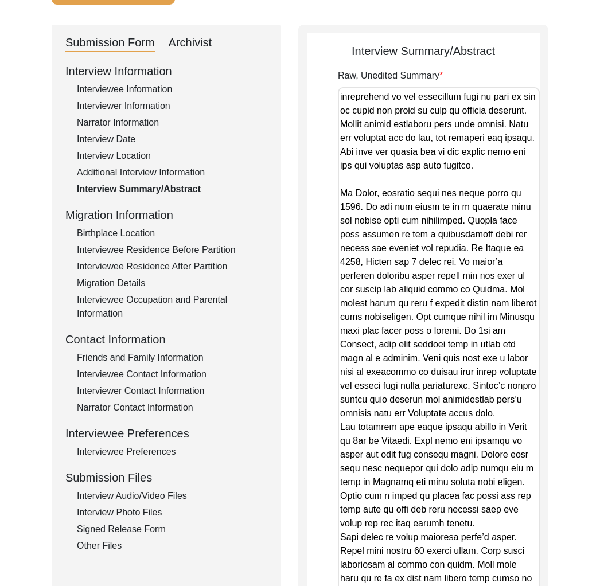
scroll to position [331, 0]
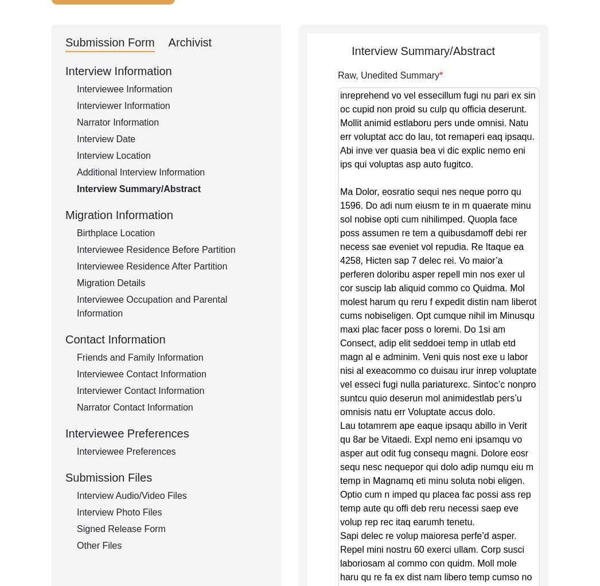
click at [157, 92] on div "Interviewee Information" at bounding box center [172, 90] width 190 height 14
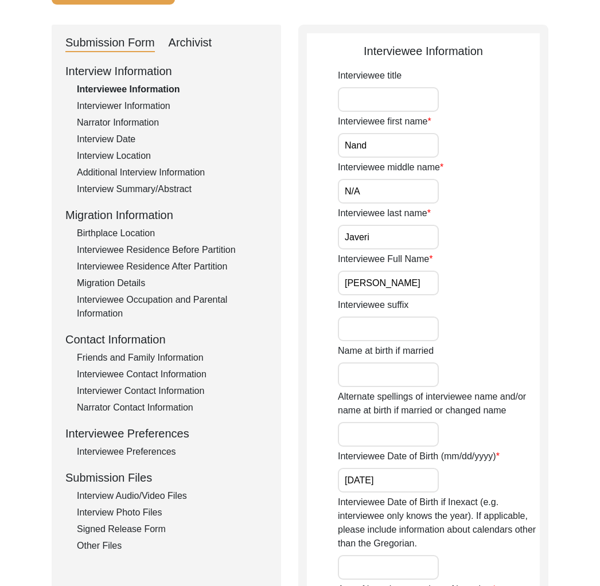
click at [389, 287] on input "[PERSON_NAME]" at bounding box center [388, 283] width 101 height 25
click at [124, 135] on div "Interview Date" at bounding box center [172, 139] width 190 height 14
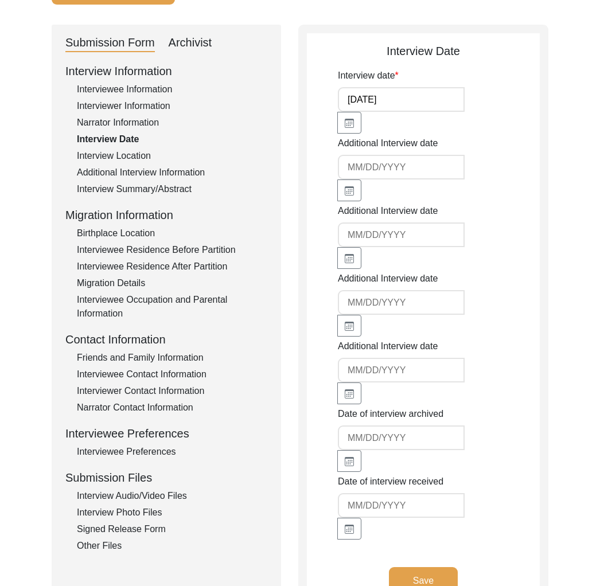
click at [136, 154] on div "Interview Location" at bounding box center [172, 156] width 190 height 14
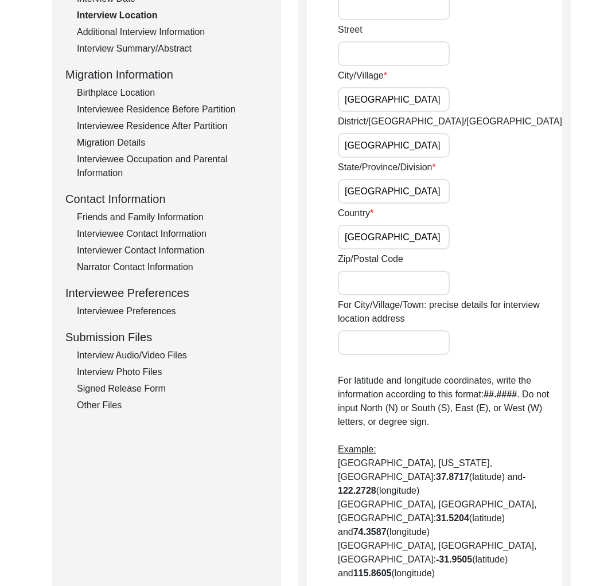
scroll to position [341, 0]
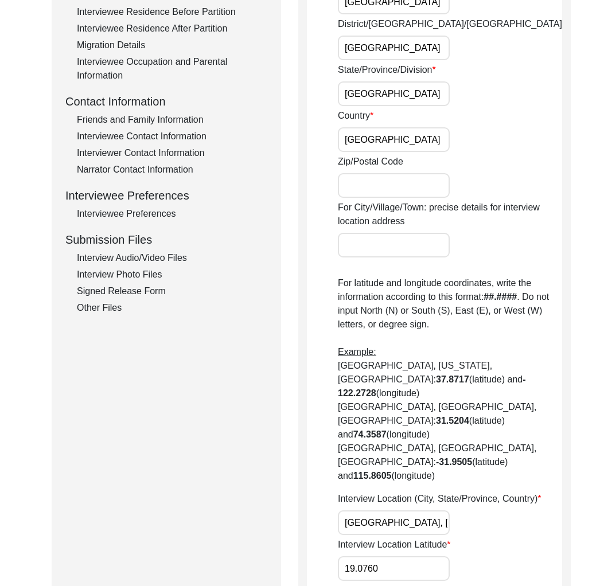
click at [386, 510] on input "[GEOGRAPHIC_DATA], [GEOGRAPHIC_DATA], [GEOGRAPHIC_DATA]" at bounding box center [394, 522] width 112 height 25
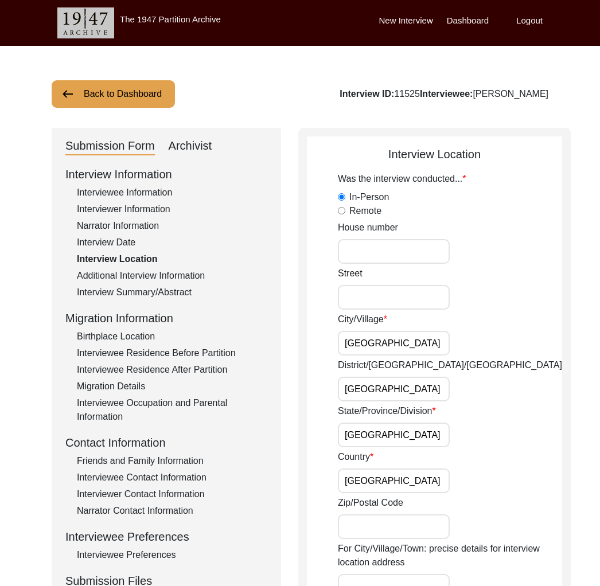
click at [139, 206] on div "Interviewer Information" at bounding box center [172, 209] width 190 height 14
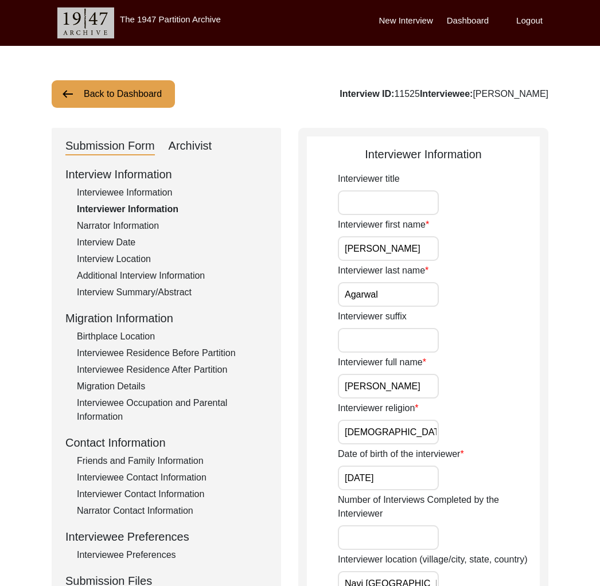
click at [400, 392] on input "[PERSON_NAME]" at bounding box center [388, 386] width 101 height 25
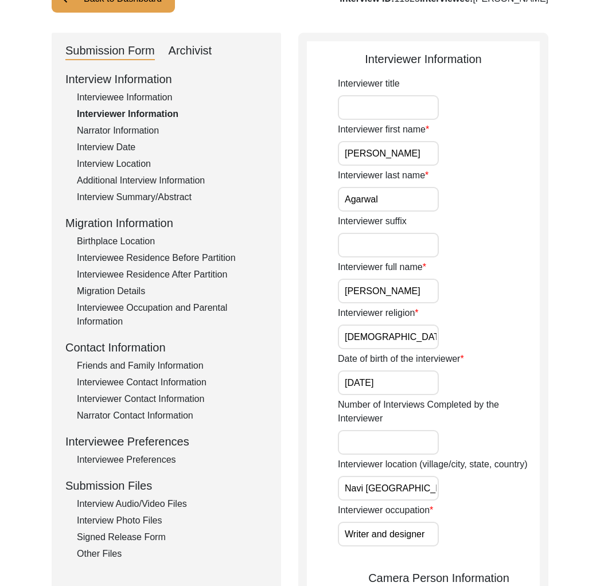
scroll to position [177, 0]
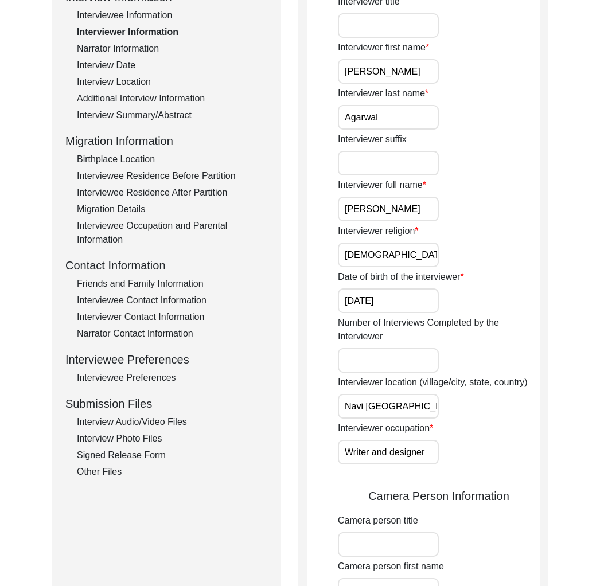
click at [175, 424] on div "Interview Audio/Video Files" at bounding box center [172, 422] width 190 height 14
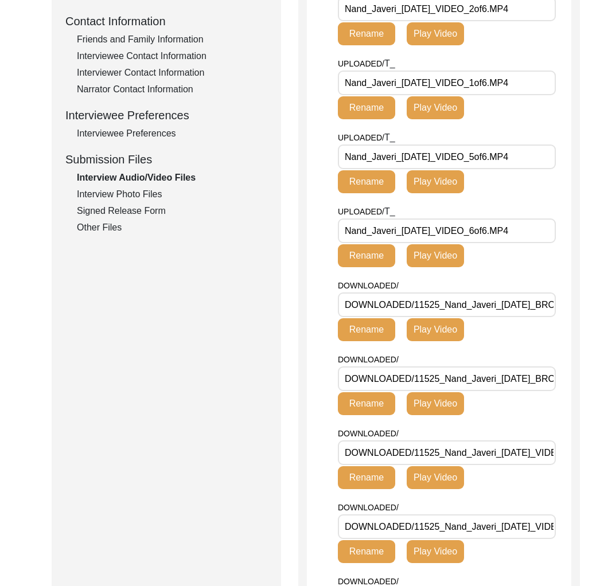
scroll to position [69, 0]
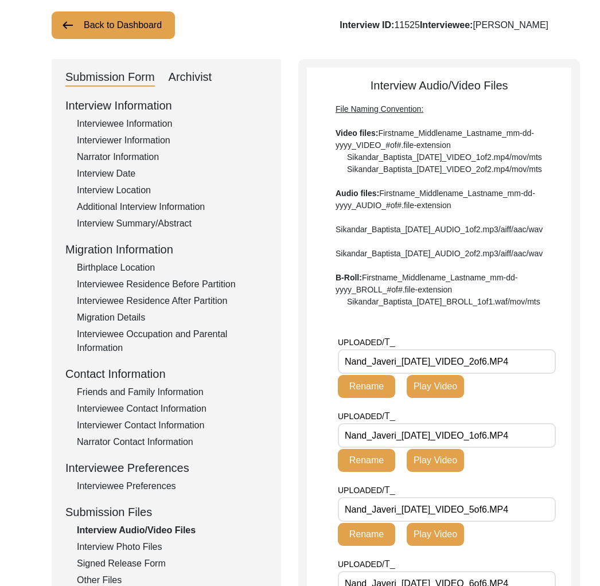
click at [449, 31] on div "Interview ID: 11525 Interviewee: [PERSON_NAME]" at bounding box center [444, 25] width 209 height 14
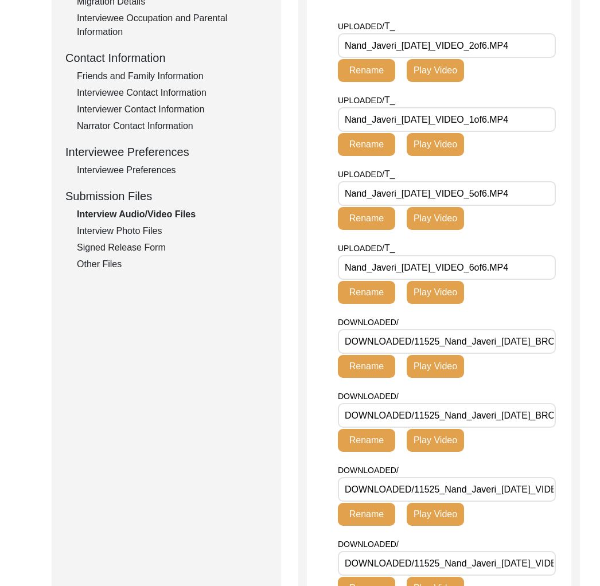
scroll to position [405, 0]
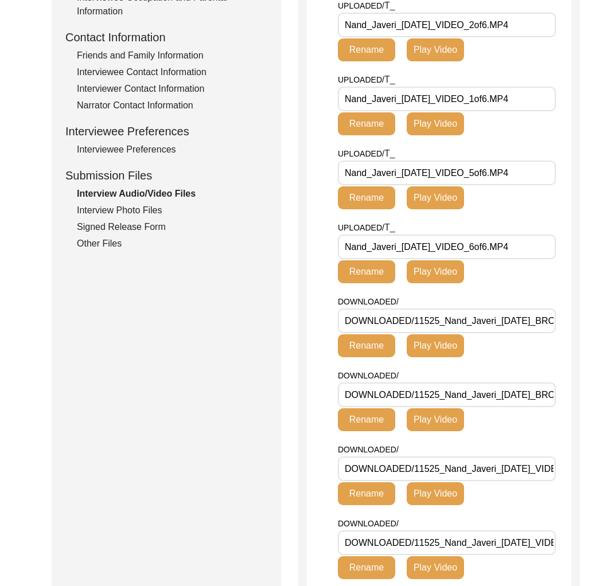
drag, startPoint x: 496, startPoint y: 356, endPoint x: 414, endPoint y: 361, distance: 82.1
click at [414, 333] on input "DOWNLOADED/11525_Nand_Javeri_[DATE]_BROLL_1of2.MP4" at bounding box center [447, 321] width 218 height 25
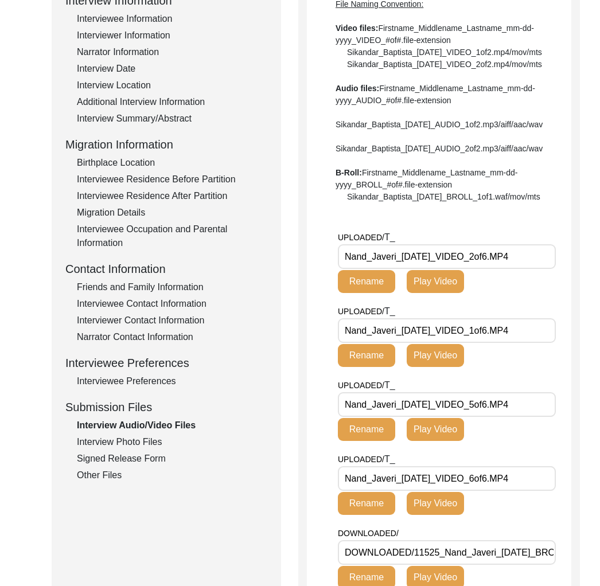
scroll to position [0, 0]
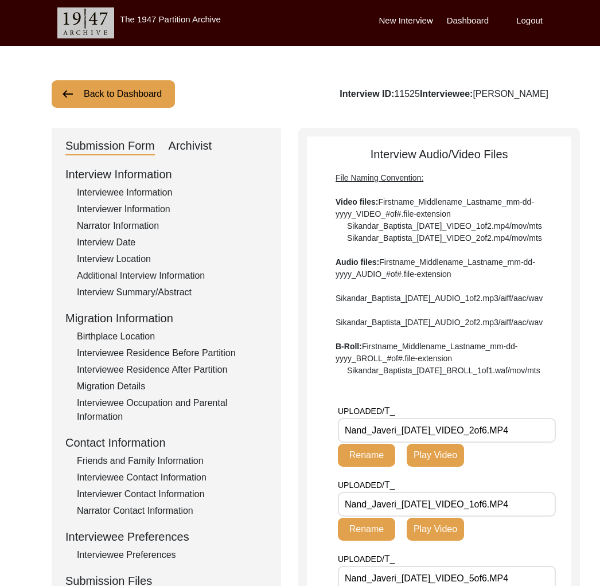
click at [132, 93] on button "Back to Dashboard" at bounding box center [113, 94] width 123 height 28
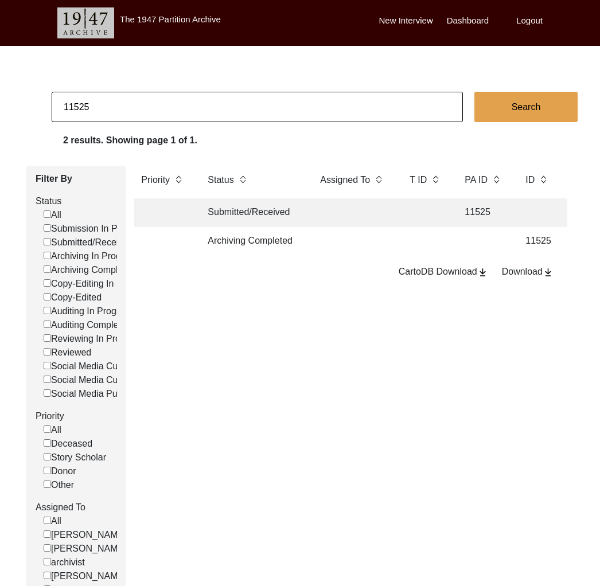
drag, startPoint x: 76, startPoint y: 108, endPoint x: 87, endPoint y: 107, distance: 11.5
click at [86, 107] on input "11525" at bounding box center [257, 107] width 411 height 30
click at [238, 243] on td "Archiving Completed" at bounding box center [252, 241] width 103 height 29
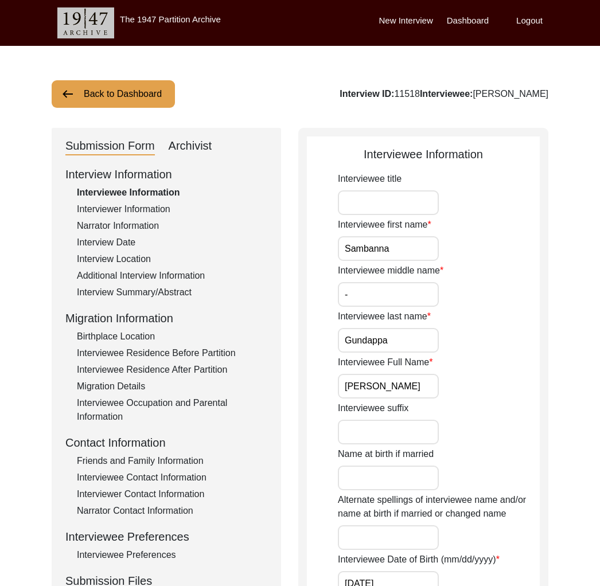
drag, startPoint x: 106, startPoint y: 246, endPoint x: 109, endPoint y: 258, distance: 12.0
click at [106, 246] on div "Interview Date" at bounding box center [172, 243] width 190 height 14
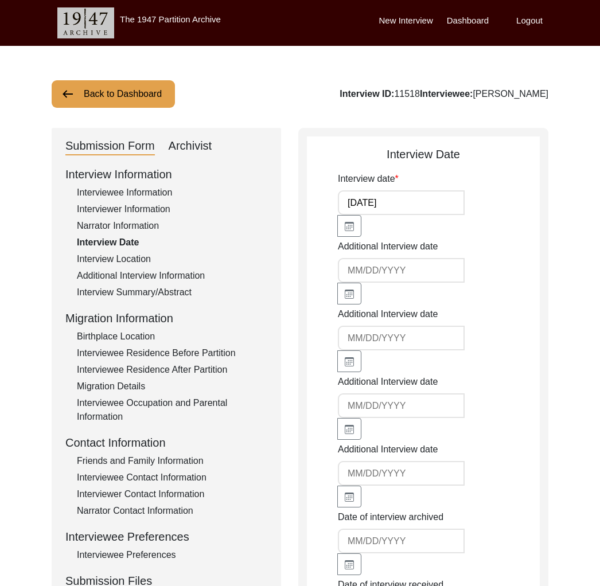
click at [111, 256] on div "Interview Location" at bounding box center [172, 259] width 190 height 14
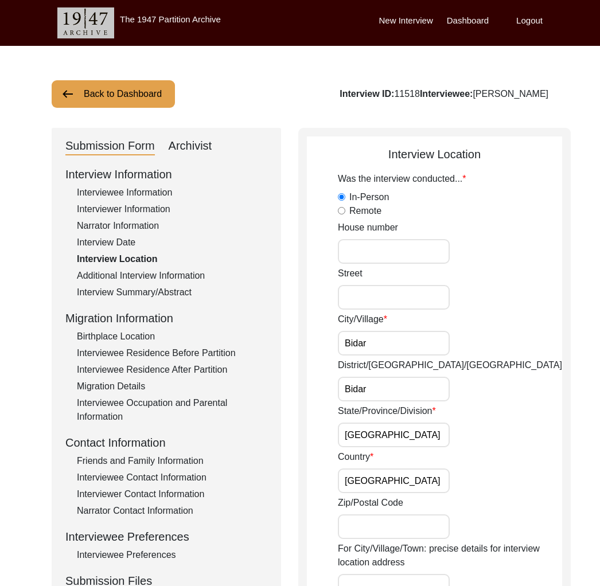
click at [112, 221] on div "Narrator Information" at bounding box center [172, 226] width 190 height 14
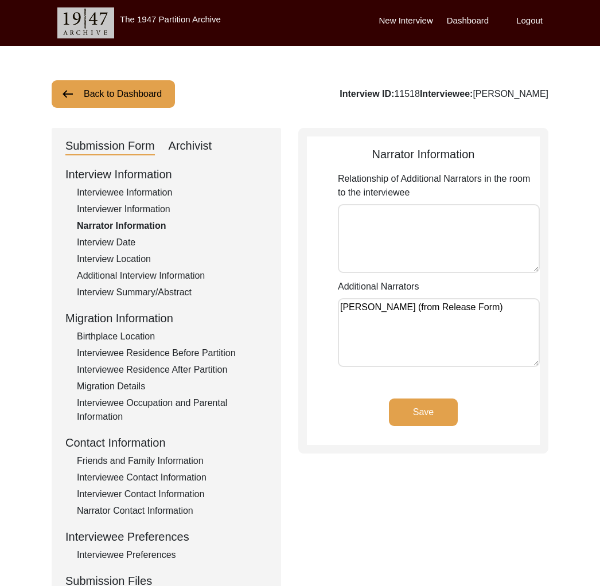
click at [170, 301] on div "Interview Information Interviewee Information Interviewer Information Narrator …" at bounding box center [166, 411] width 202 height 490
click at [170, 297] on div "Interview Summary/Abstract" at bounding box center [172, 293] width 190 height 14
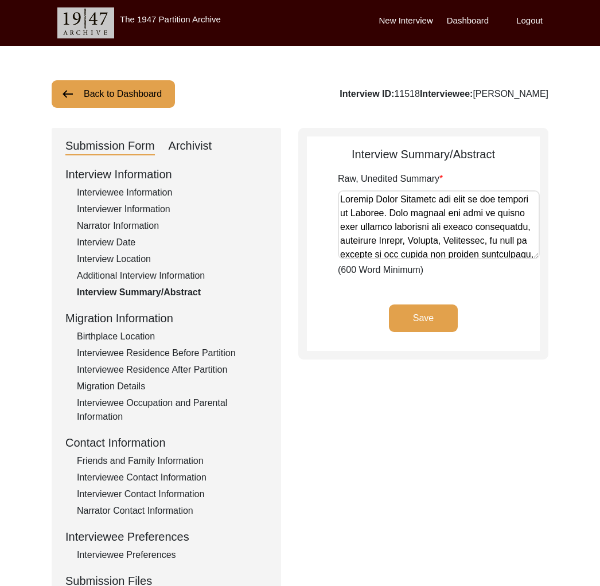
click at [170, 287] on div "Interview Summary/Abstract" at bounding box center [172, 293] width 190 height 14
click at [169, 274] on div "Additional Interview Information" at bounding box center [172, 276] width 190 height 14
